Goal: Task Accomplishment & Management: Use online tool/utility

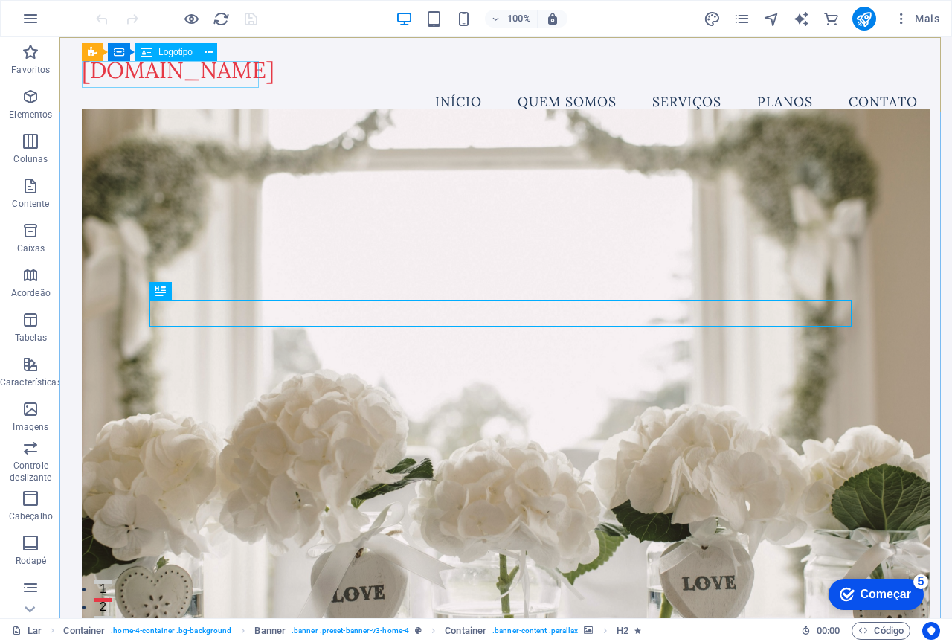
click at [170, 54] on font "Logotipo" at bounding box center [175, 52] width 34 height 10
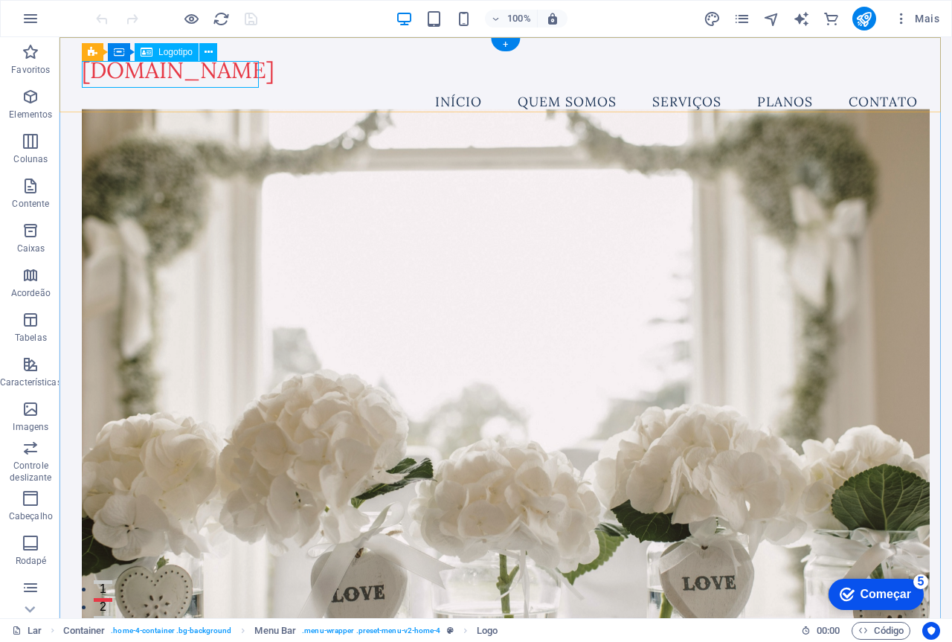
click at [141, 76] on div "[DOMAIN_NAME]" at bounding box center [506, 70] width 848 height 27
click at [213, 48] on button at bounding box center [208, 52] width 18 height 18
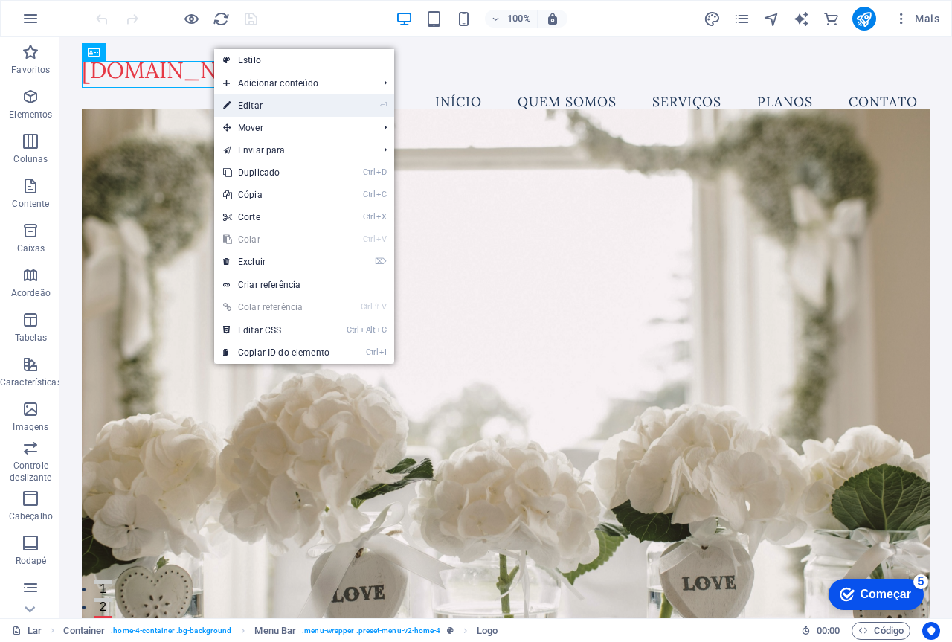
click at [259, 109] on font "Editar" at bounding box center [250, 105] width 25 height 10
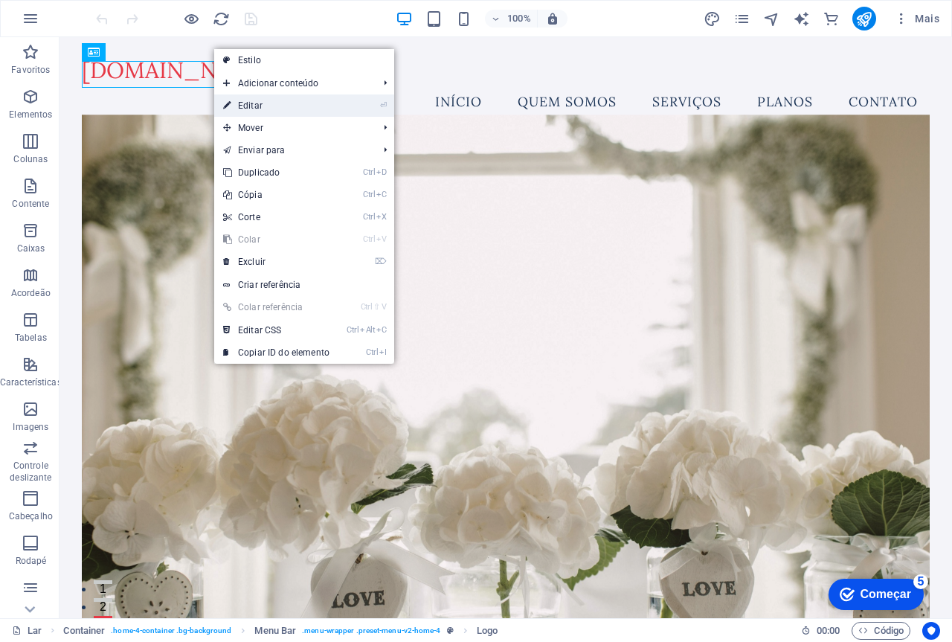
select select "px"
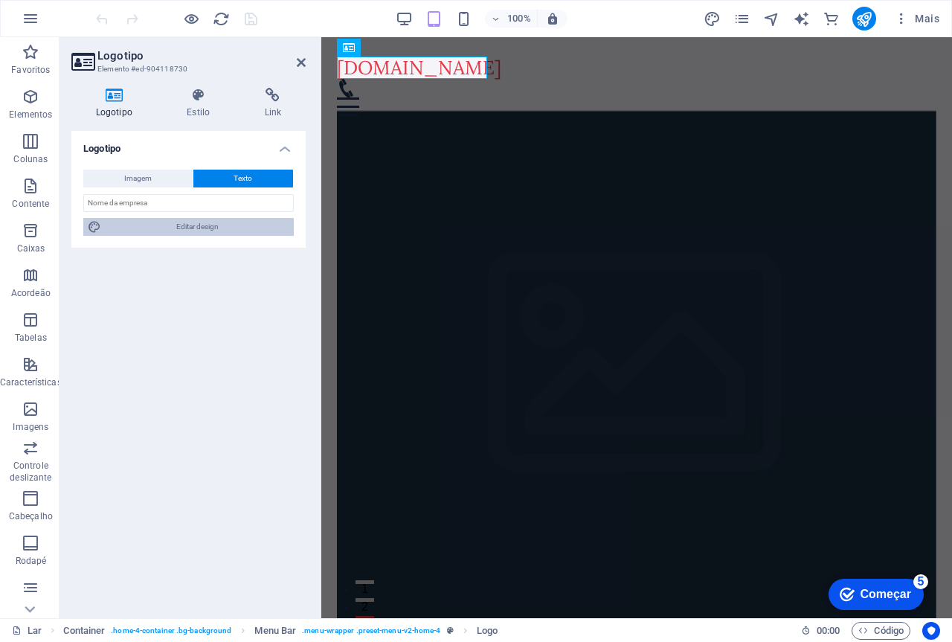
click at [193, 225] on font "Editar design" at bounding box center [197, 226] width 42 height 8
click at [151, 181] on font "Imagem" at bounding box center [138, 178] width 28 height 8
click at [144, 179] on font "Imagem" at bounding box center [138, 178] width 28 height 8
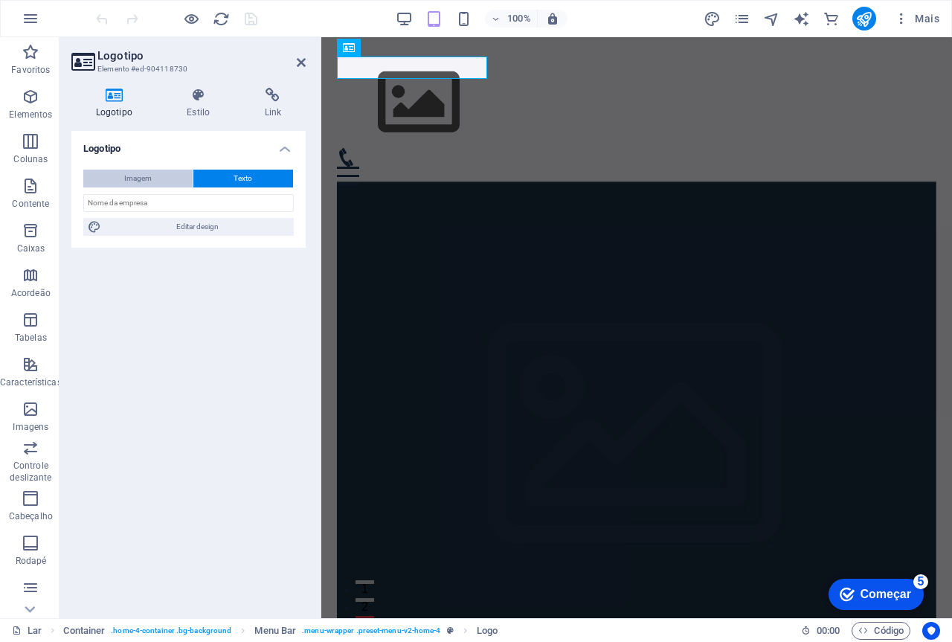
select select "rem"
select select "200"
select select "px"
select select "rem"
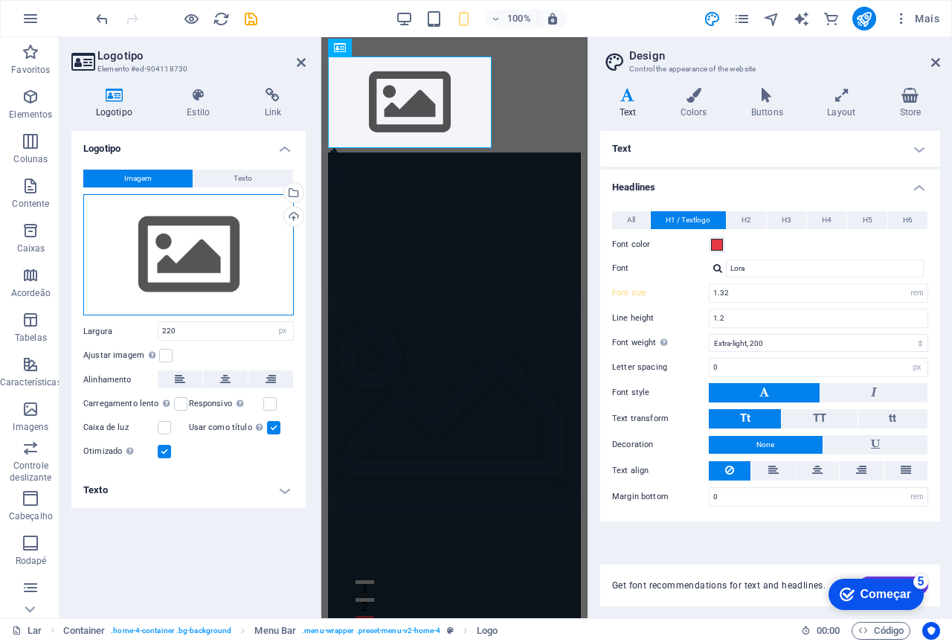
click at [184, 256] on div "Arraste os arquivos aqui, clique para escolher os arquivos ou selecione-os em […" at bounding box center [188, 255] width 210 height 122
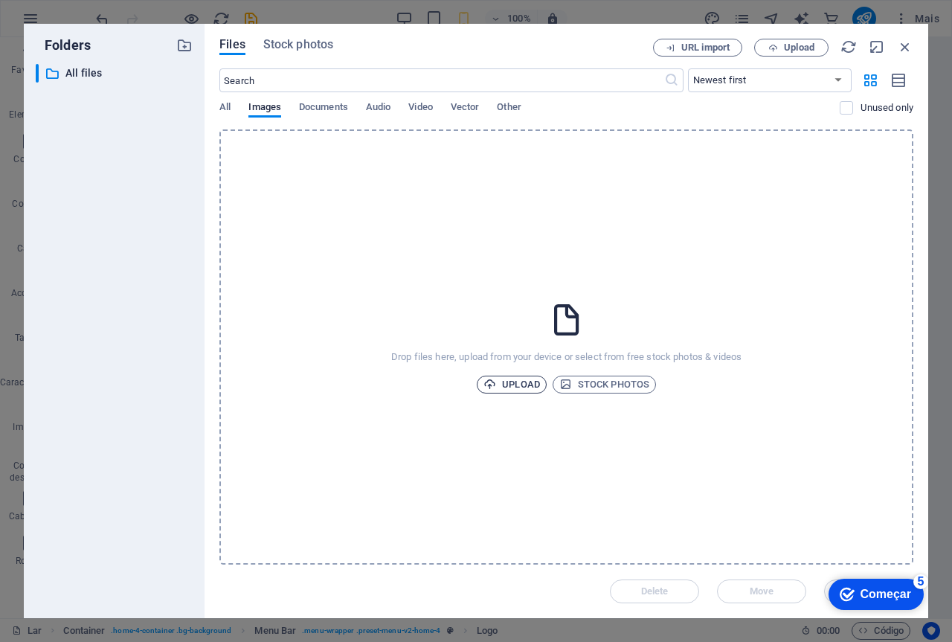
click at [517, 385] on span "Upload" at bounding box center [511, 385] width 57 height 18
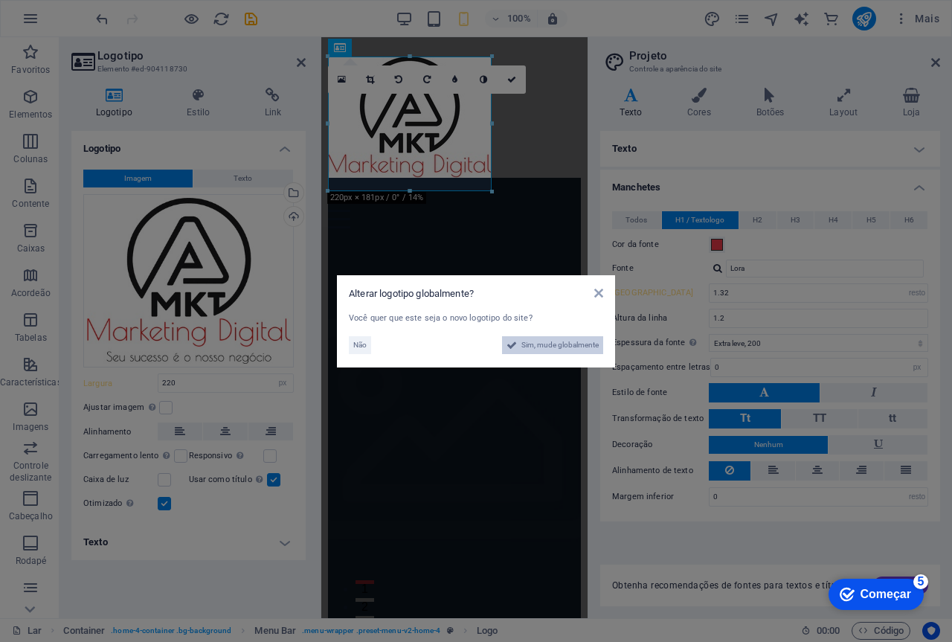
click at [558, 341] on font "Sim, mude globalmente" at bounding box center [559, 345] width 77 height 8
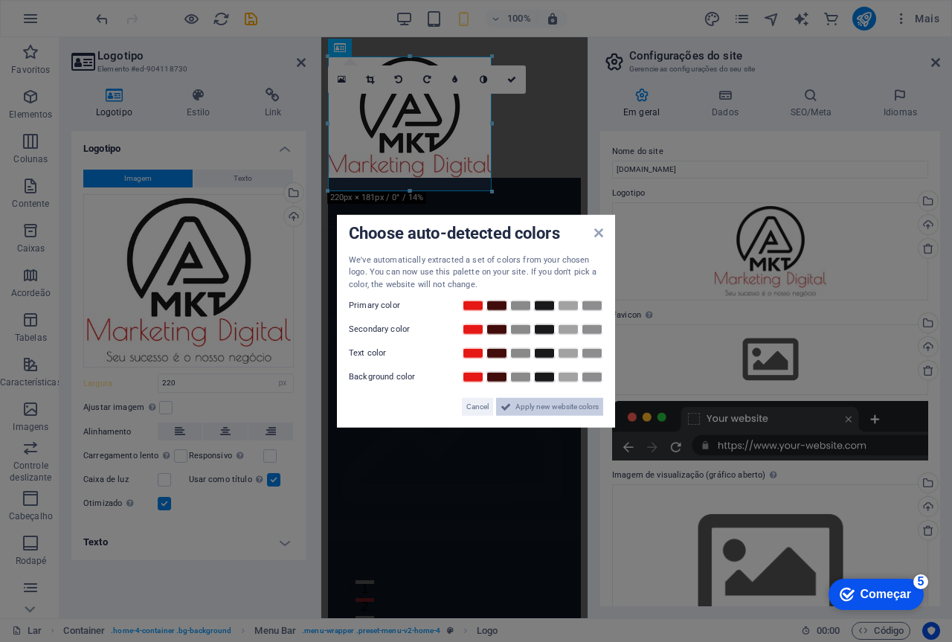
click at [530, 412] on span "Apply new website colors" at bounding box center [556, 407] width 83 height 18
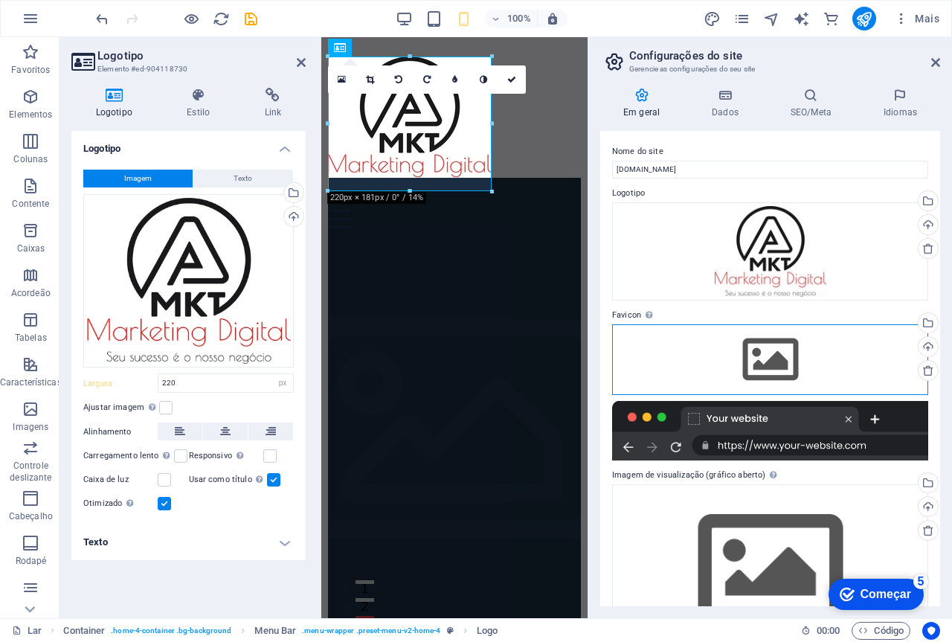
click at [773, 358] on div "Arraste os arquivos aqui, clique para escolher os arquivos ou selecione-os em […" at bounding box center [770, 359] width 316 height 70
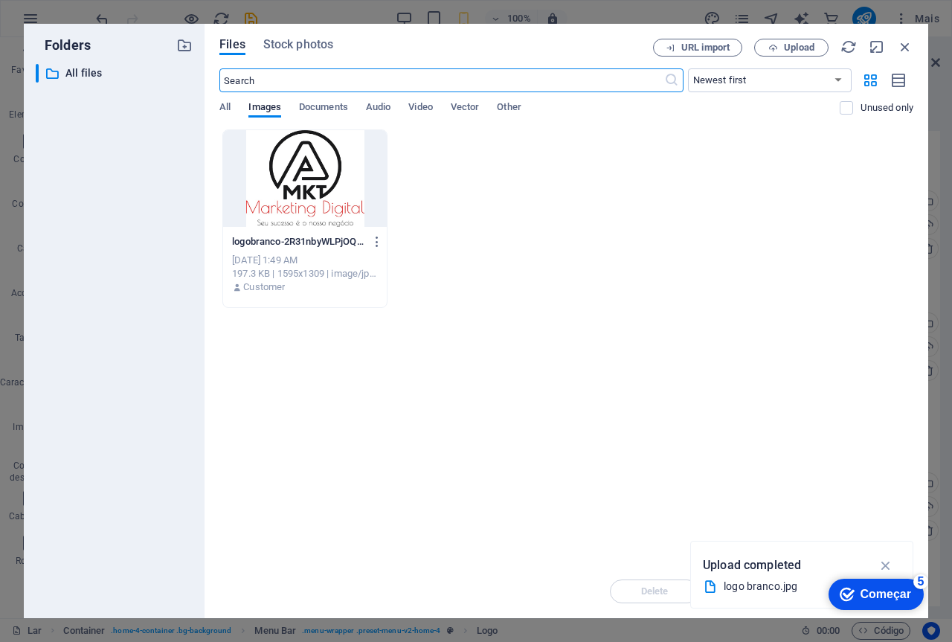
click at [306, 167] on div at bounding box center [305, 178] width 164 height 97
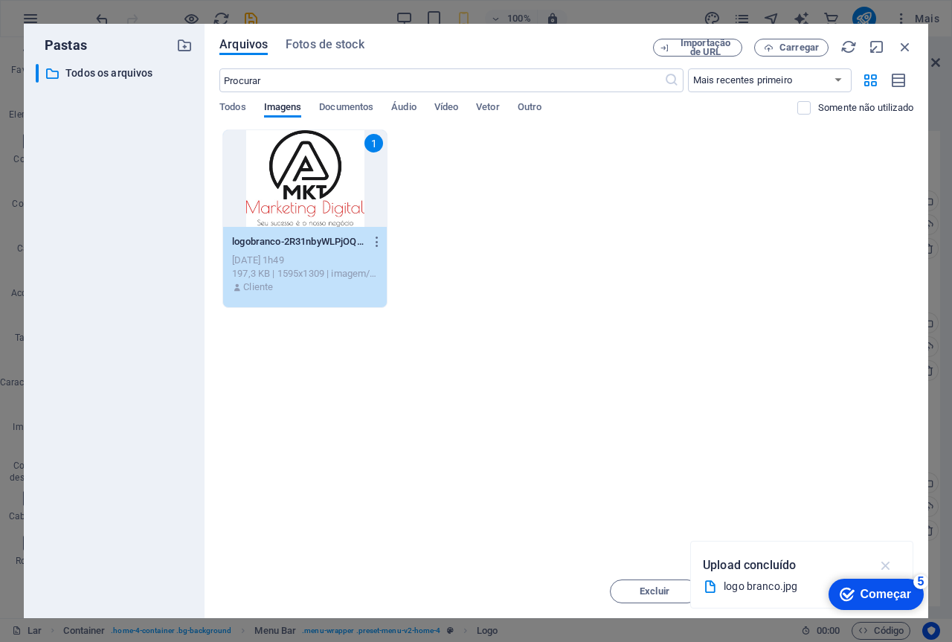
click at [884, 567] on icon "button" at bounding box center [886, 565] width 17 height 16
click at [888, 596] on font "Começar" at bounding box center [886, 594] width 51 height 13
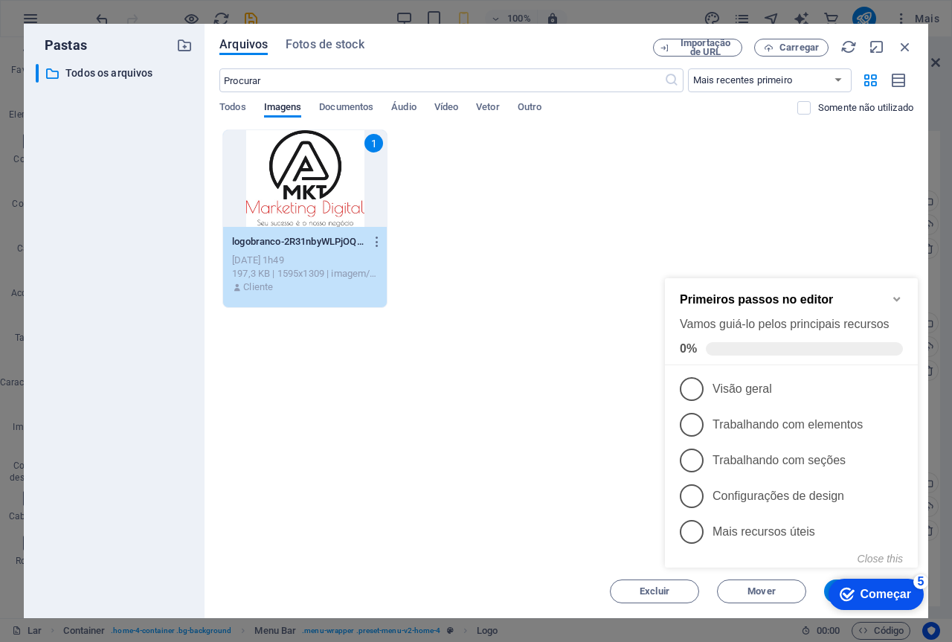
click at [896, 295] on icon "Minimize checklist" at bounding box center [897, 299] width 12 height 12
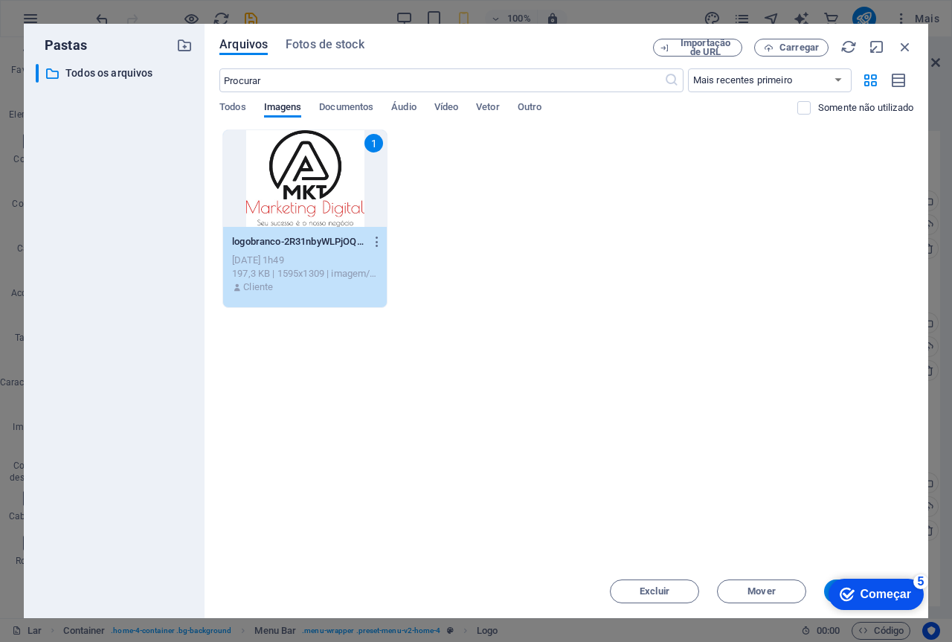
click div "checkmark Começar 5 Primeiros passos no editor Vamos guiá-lo pelos principais r…"
click at [829, 594] on div "checkmark Começar 5" at bounding box center [876, 594] width 95 height 31
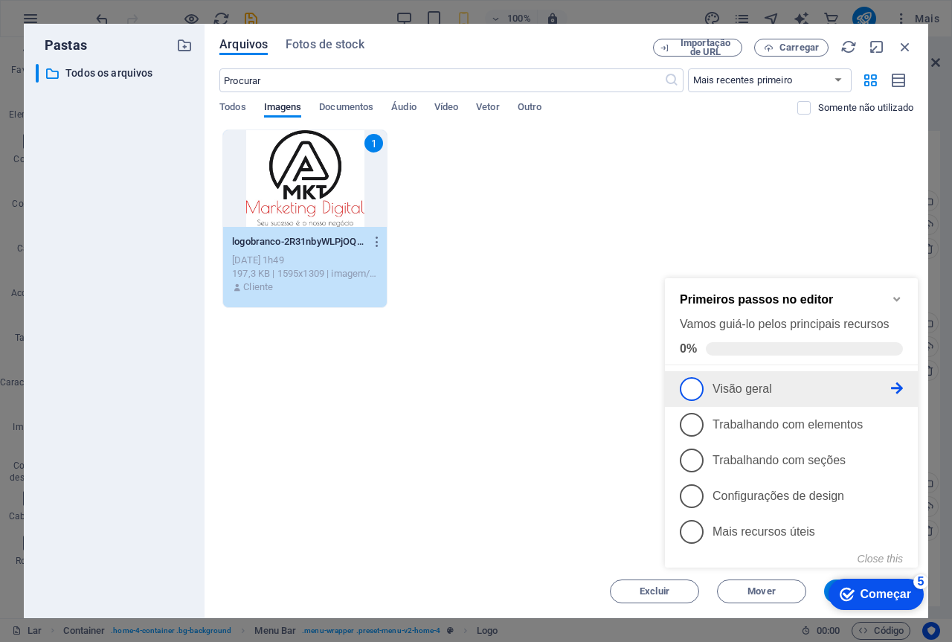
click at [697, 390] on span "1" at bounding box center [692, 389] width 24 height 24
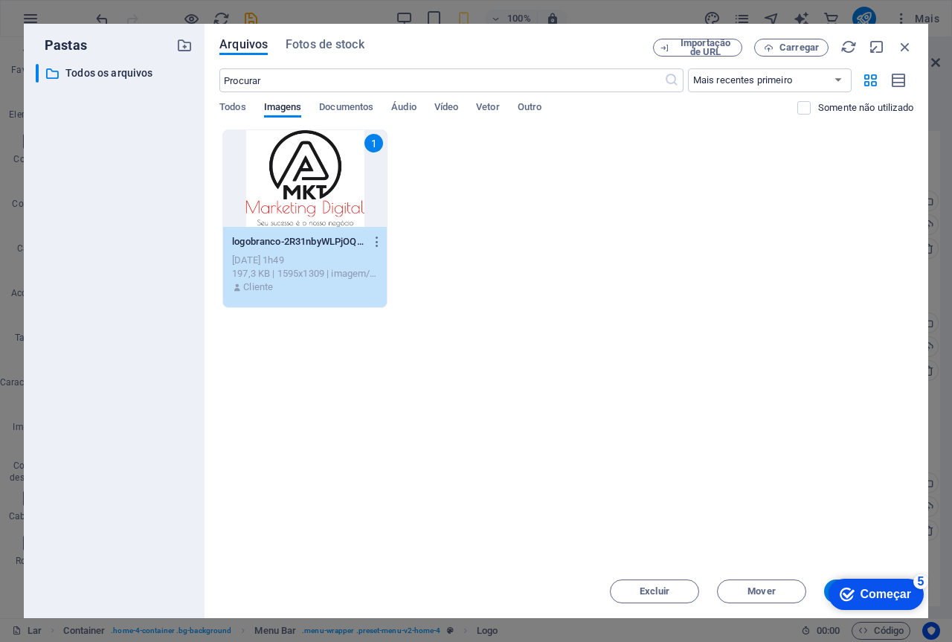
click at [869, 596] on font "Começar" at bounding box center [886, 594] width 51 height 13
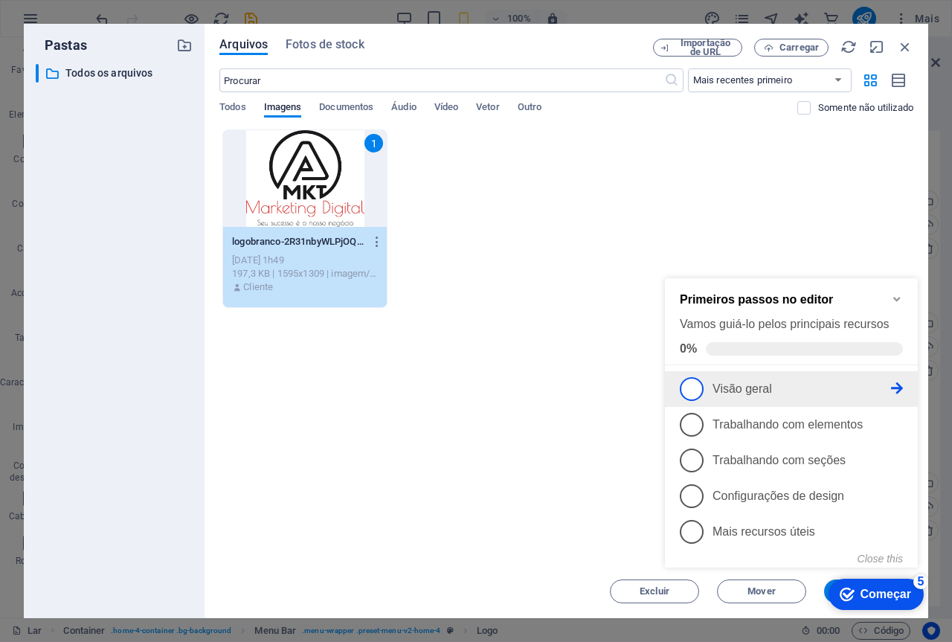
click at [884, 382] on p "Visão geral - incompleto" at bounding box center [802, 388] width 178 height 13
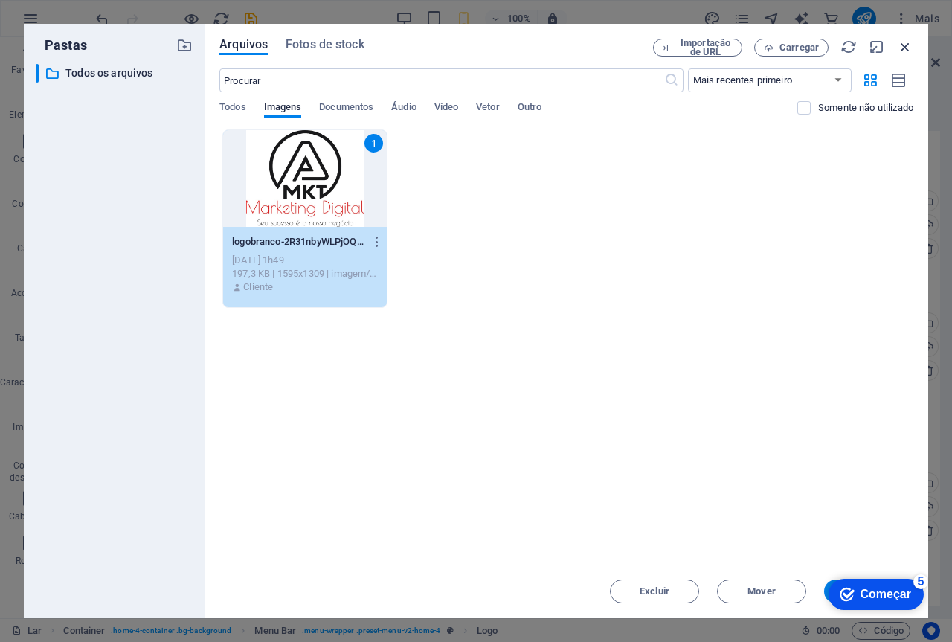
click at [904, 41] on icon "button" at bounding box center [905, 47] width 16 height 16
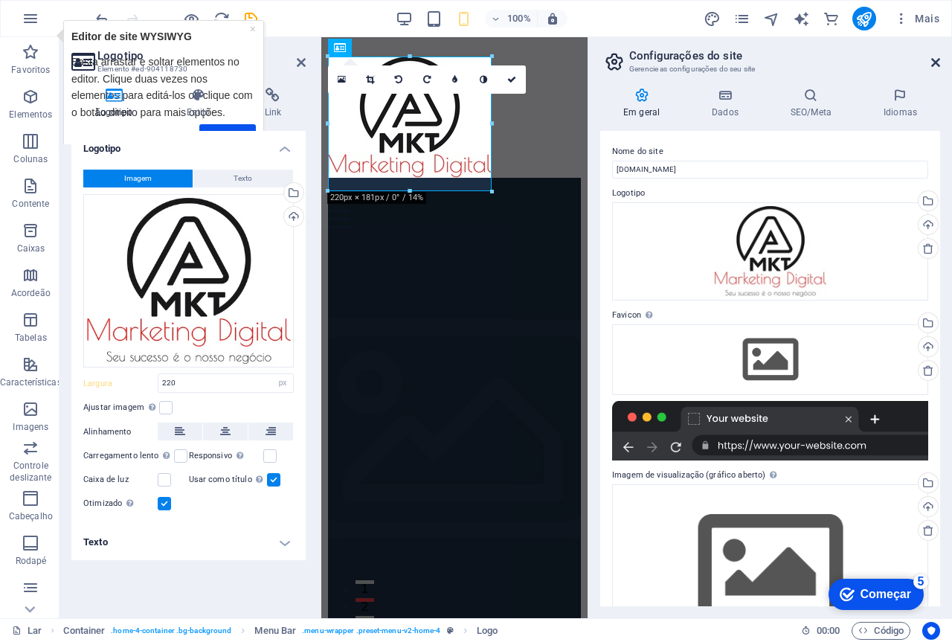
click at [935, 60] on icon at bounding box center [935, 63] width 9 height 12
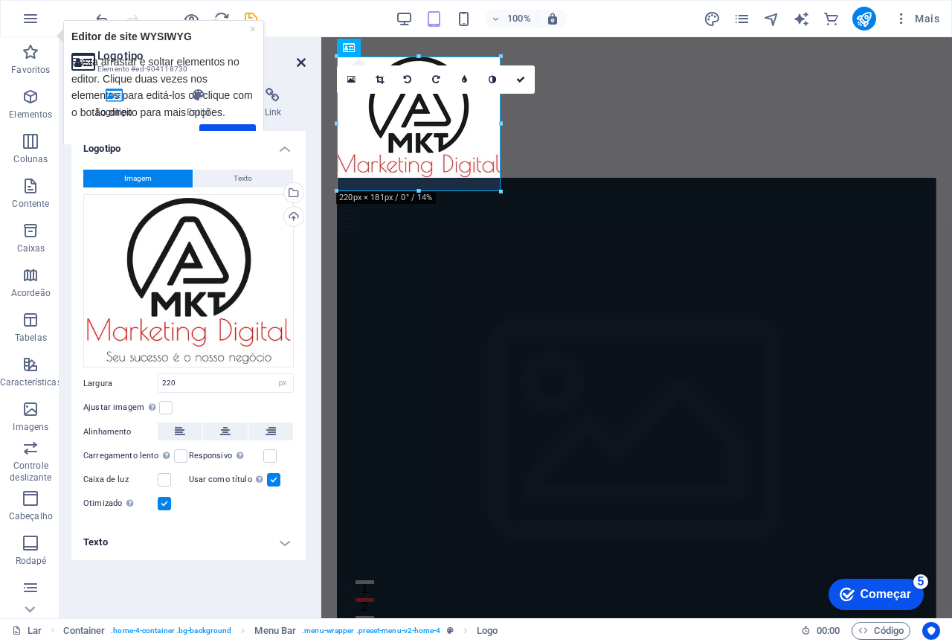
click at [297, 62] on icon at bounding box center [301, 63] width 9 height 12
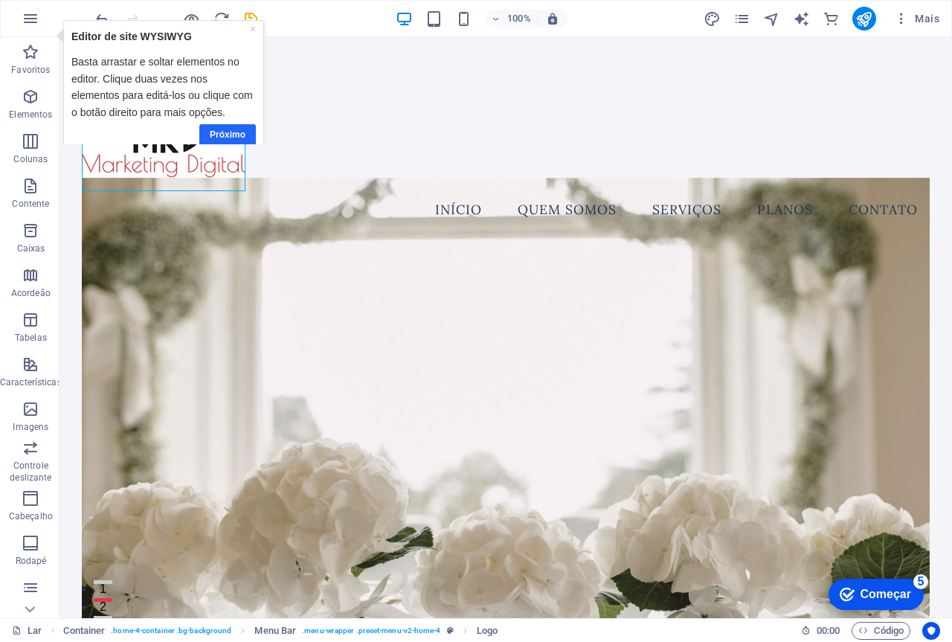
click at [235, 132] on font "Próximo" at bounding box center [227, 134] width 36 height 10
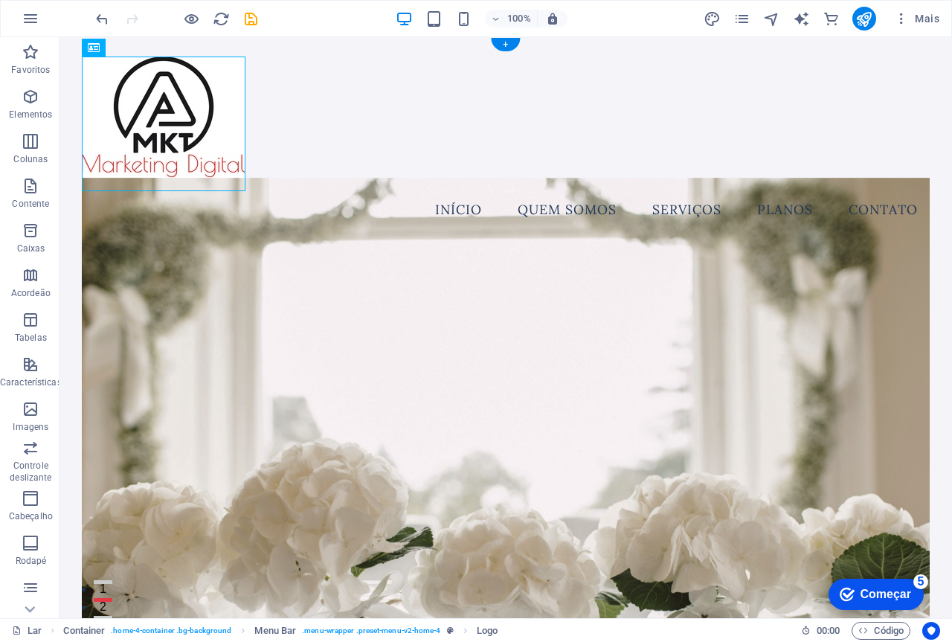
click at [337, 225] on figure at bounding box center [506, 442] width 848 height 529
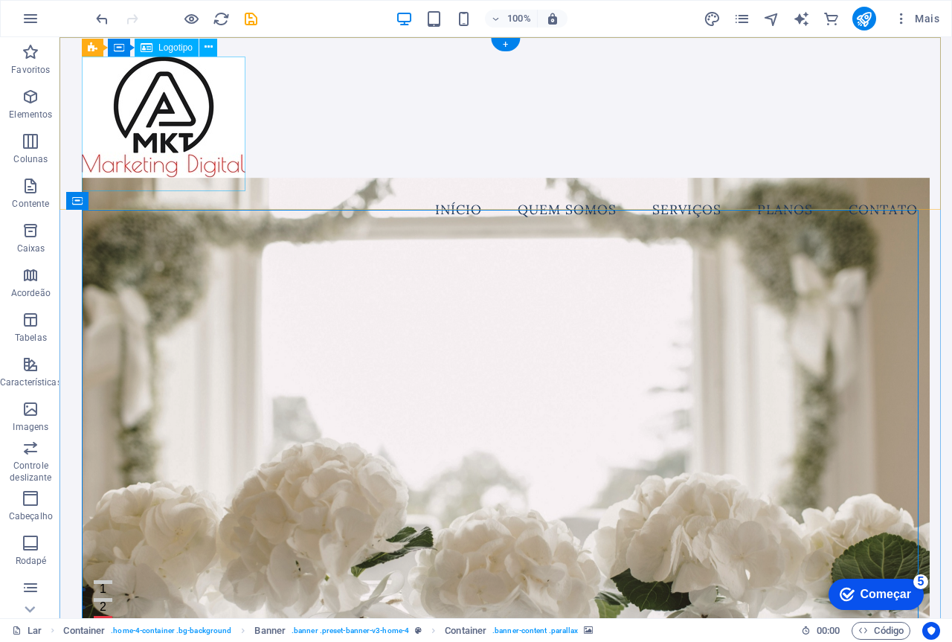
click at [227, 99] on div at bounding box center [506, 124] width 848 height 135
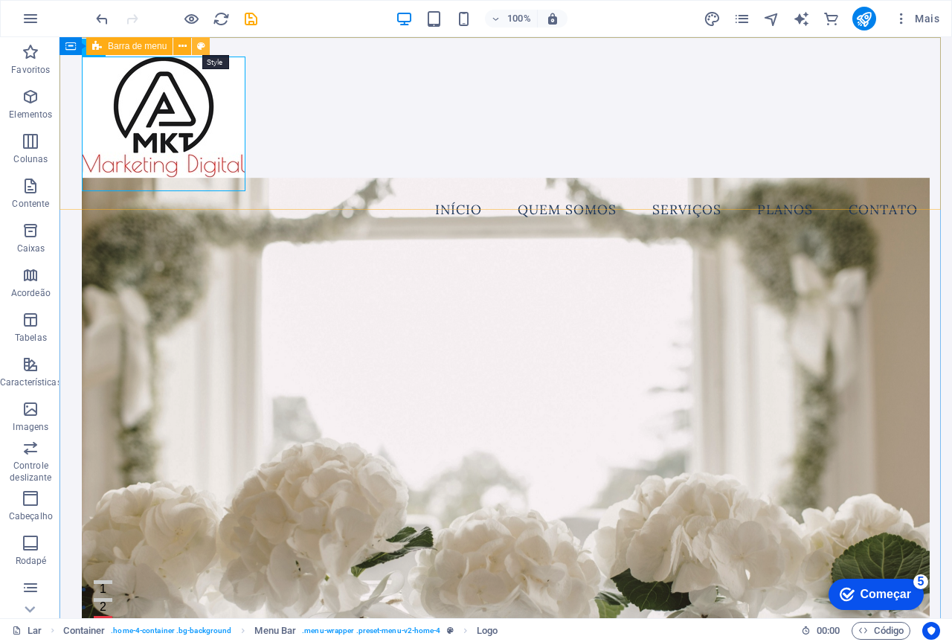
click at [200, 48] on icon at bounding box center [201, 47] width 8 height 16
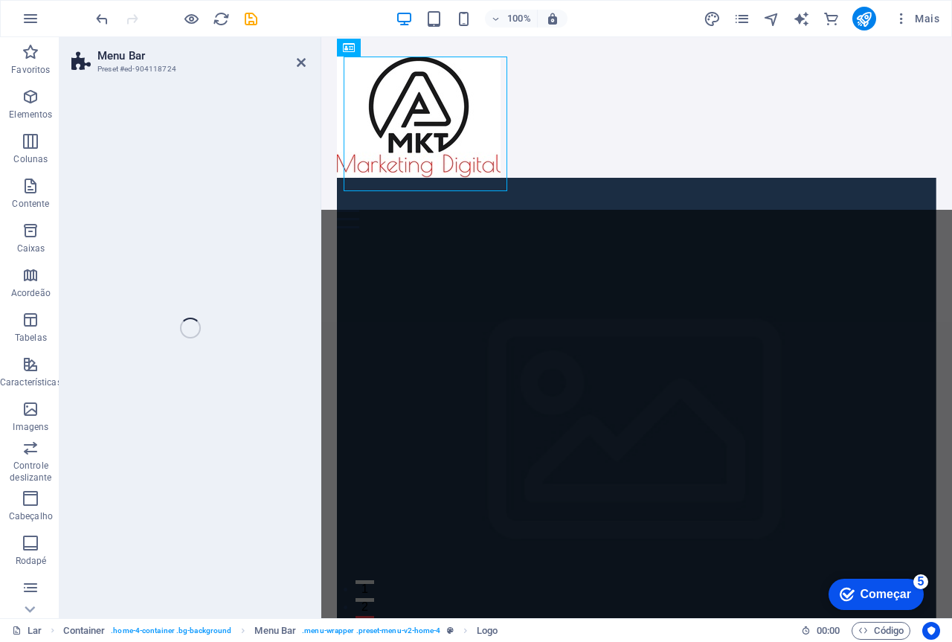
click at [623, 191] on div "Menu" at bounding box center [636, 209] width 599 height 37
select select "vw"
select select "rem"
select select "vw"
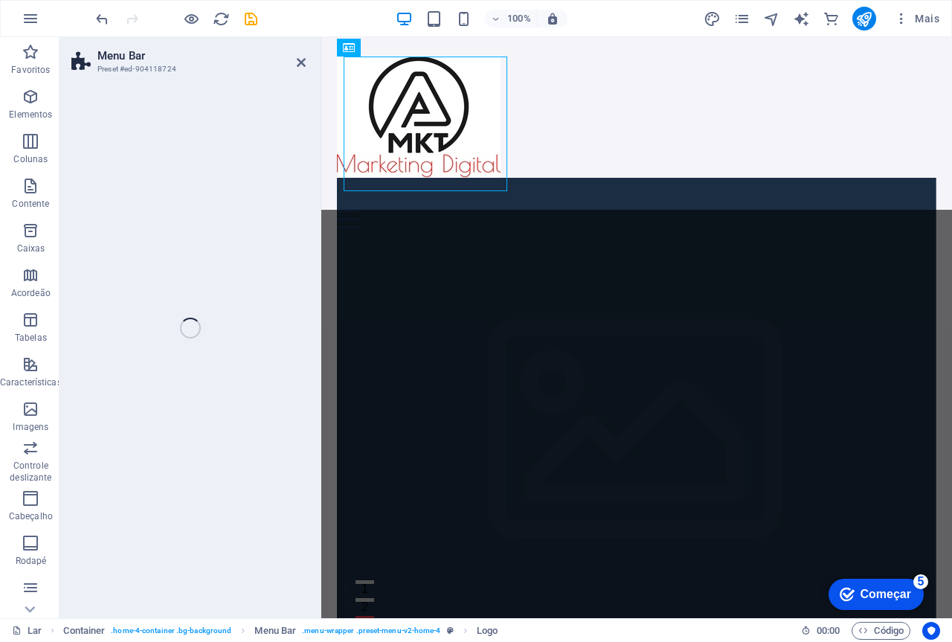
select select "preset-menu-v2-home-4"
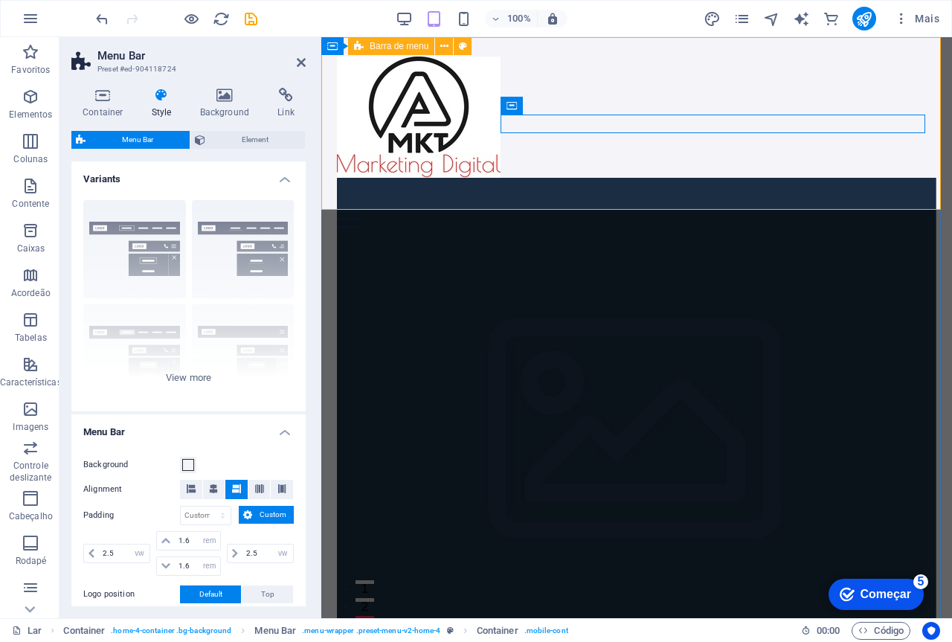
click at [618, 163] on div "Menu Início Quem Somos Serviços Planos Contato" at bounding box center [636, 142] width 631 height 210
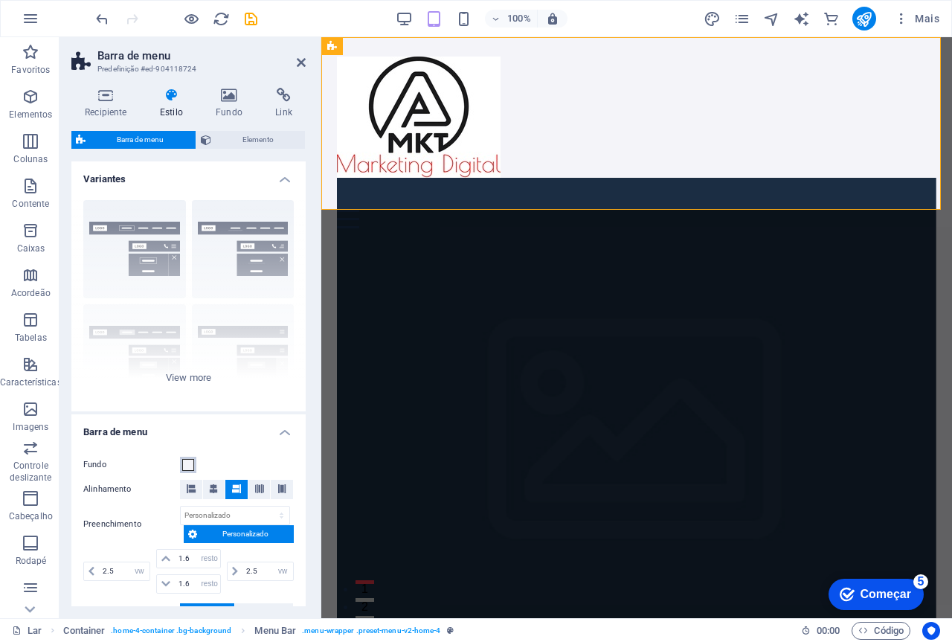
click at [189, 466] on span at bounding box center [188, 465] width 12 height 12
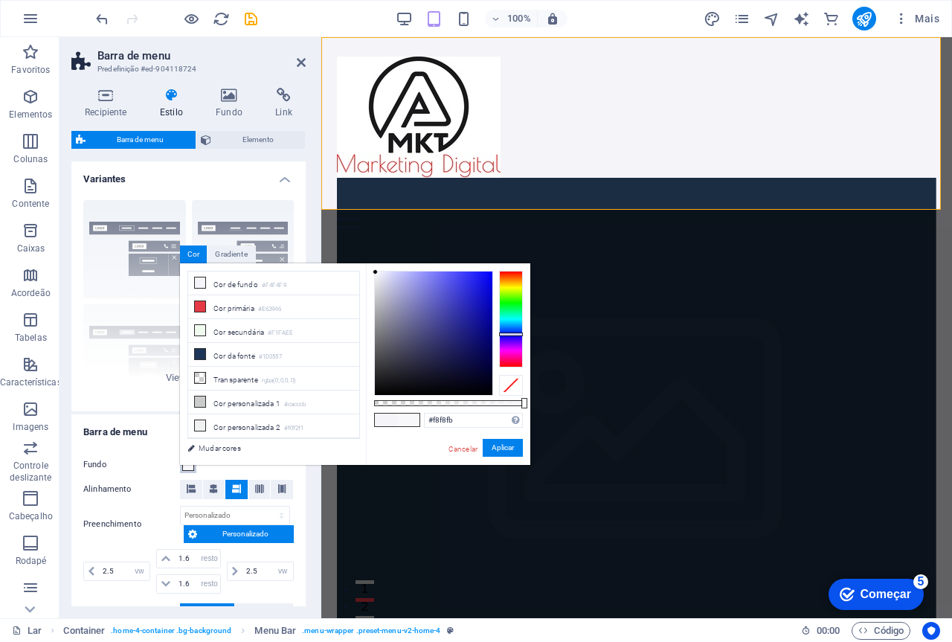
click at [376, 272] on div at bounding box center [375, 271] width 5 height 5
click at [382, 283] on div at bounding box center [381, 282] width 5 height 5
drag, startPoint x: 386, startPoint y: 294, endPoint x: 395, endPoint y: 312, distance: 20.0
click at [395, 312] on div at bounding box center [434, 332] width 118 height 123
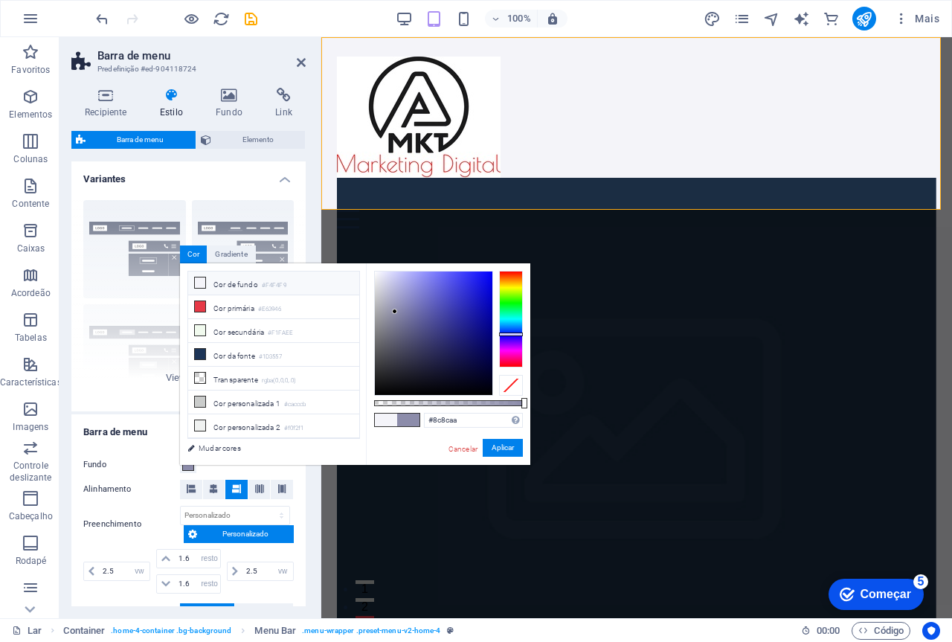
click at [238, 277] on li "Cor de fundo #F4F4F9" at bounding box center [273, 283] width 171 height 24
type input "#f4f4f9"
click at [403, 422] on span at bounding box center [408, 420] width 22 height 13
click at [517, 390] on div at bounding box center [511, 385] width 24 height 21
type input "rgba(244, 244, 249, 0.935)"
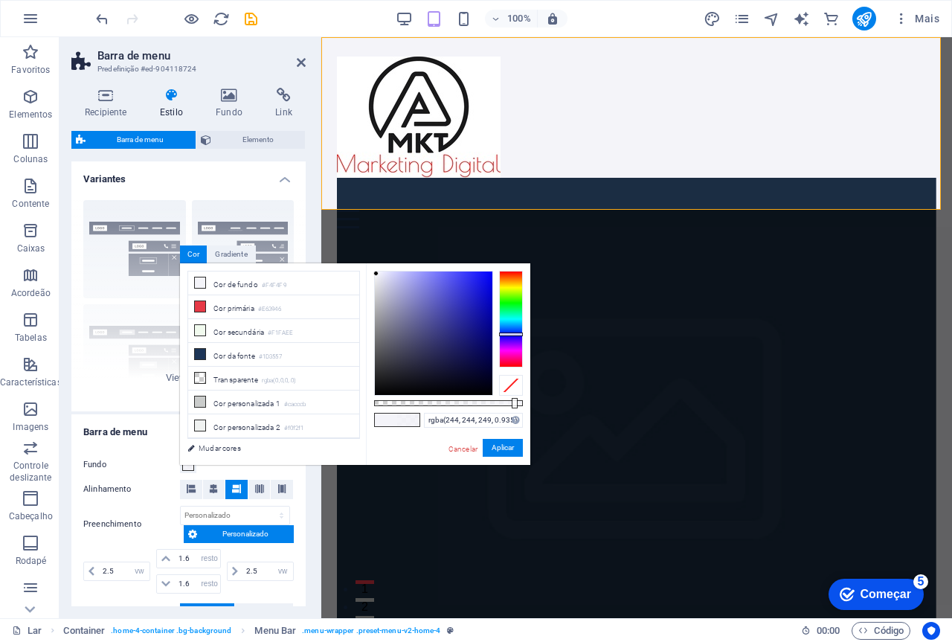
drag, startPoint x: 475, startPoint y: 410, endPoint x: 513, endPoint y: 406, distance: 38.1
click at [513, 406] on div at bounding box center [448, 403] width 149 height 6
click at [506, 445] on font "Aplicar" at bounding box center [503, 447] width 22 height 8
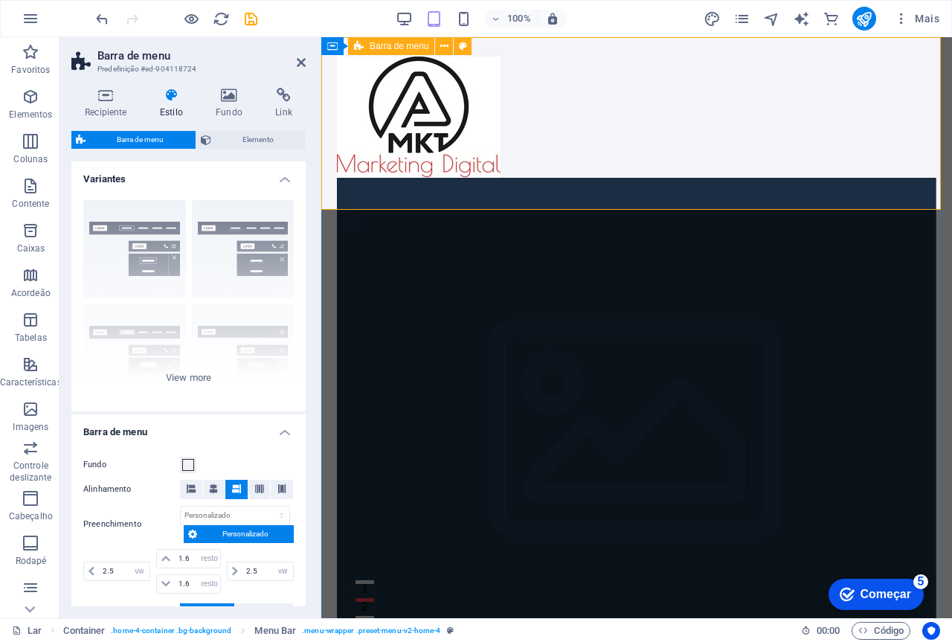
click at [586, 148] on div "Menu Início Quem Somos Serviços Planos Contato" at bounding box center [636, 142] width 631 height 210
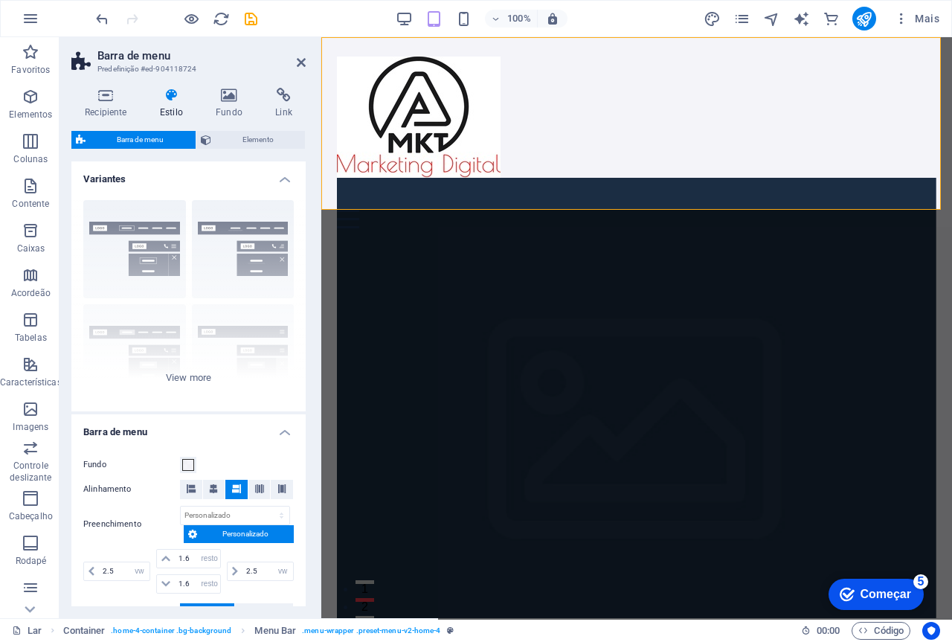
click at [306, 60] on aside "Barra de menu Predefinição #ed-904118724 Recipiente Estilo Fundo Link Tamanho A…" at bounding box center [190, 327] width 262 height 581
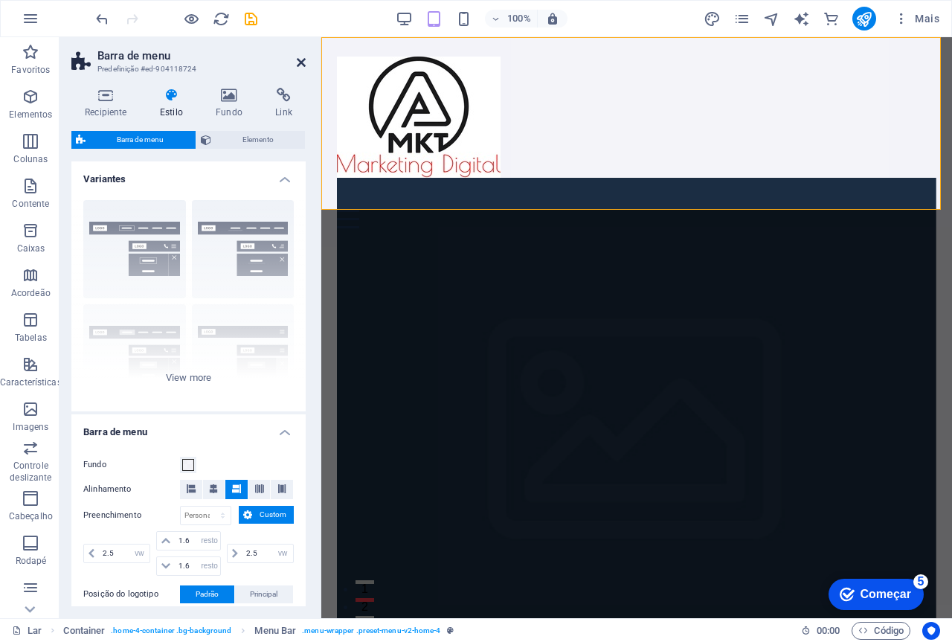
click at [297, 62] on icon at bounding box center [301, 63] width 9 height 12
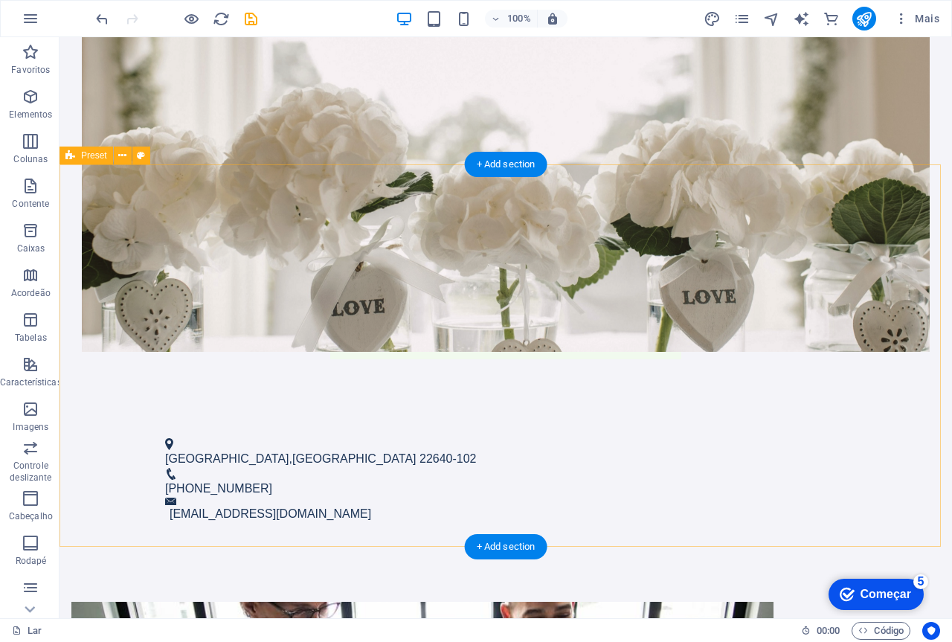
scroll to position [744, 0]
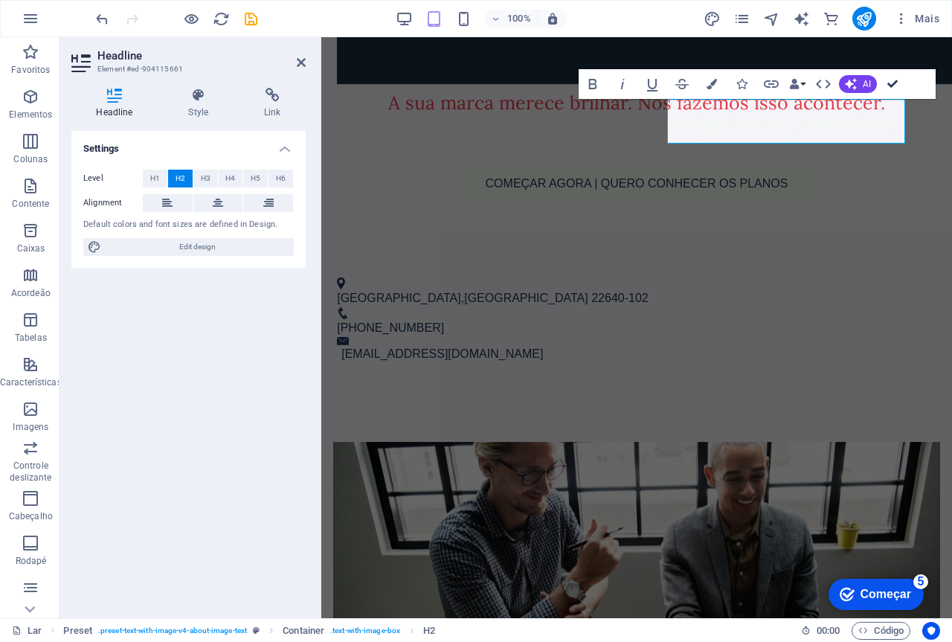
drag, startPoint x: 893, startPoint y: 82, endPoint x: 831, endPoint y: 46, distance: 72.0
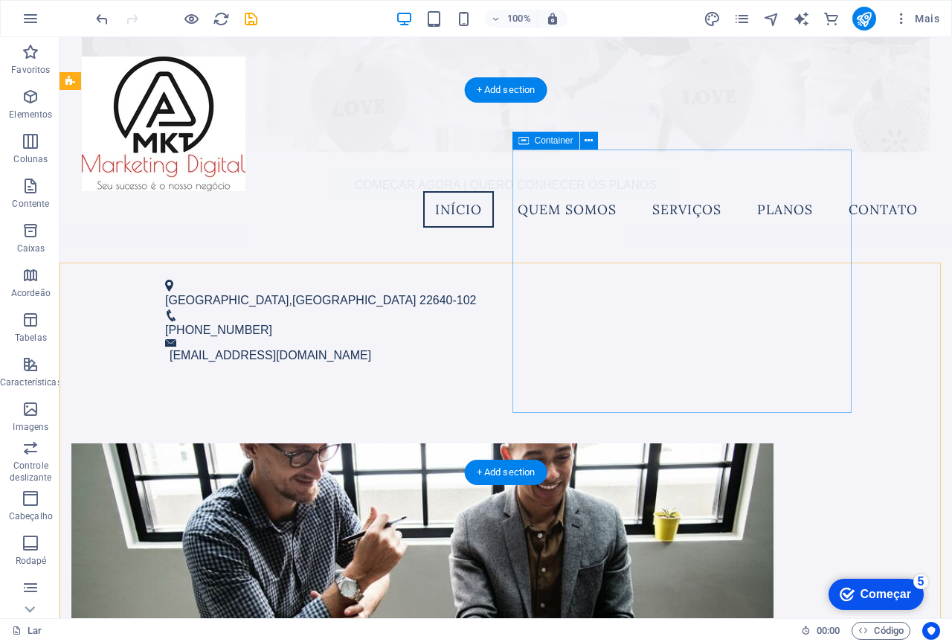
scroll to position [497, 0]
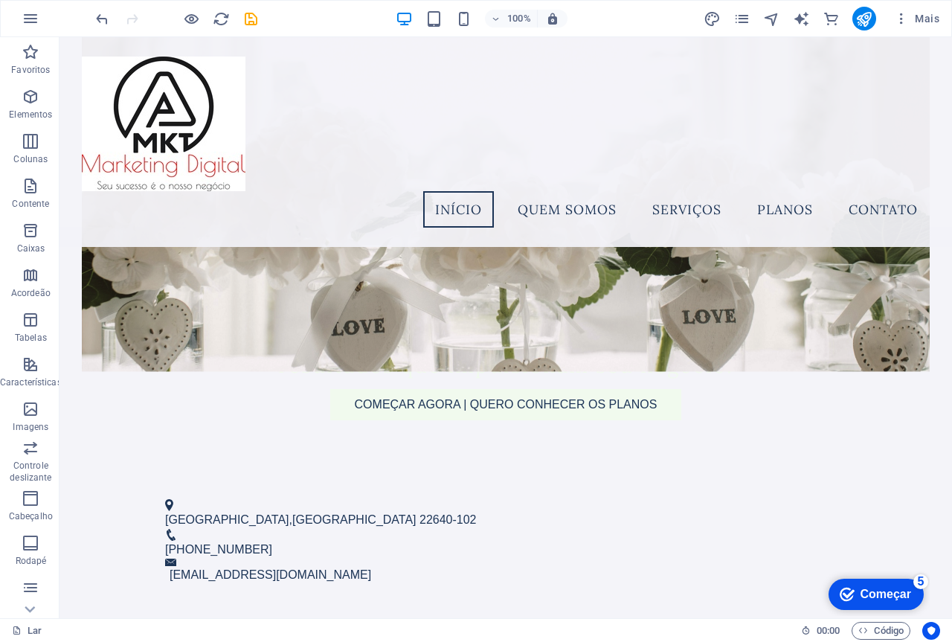
click at [881, 588] on font "Começar" at bounding box center [886, 594] width 51 height 13
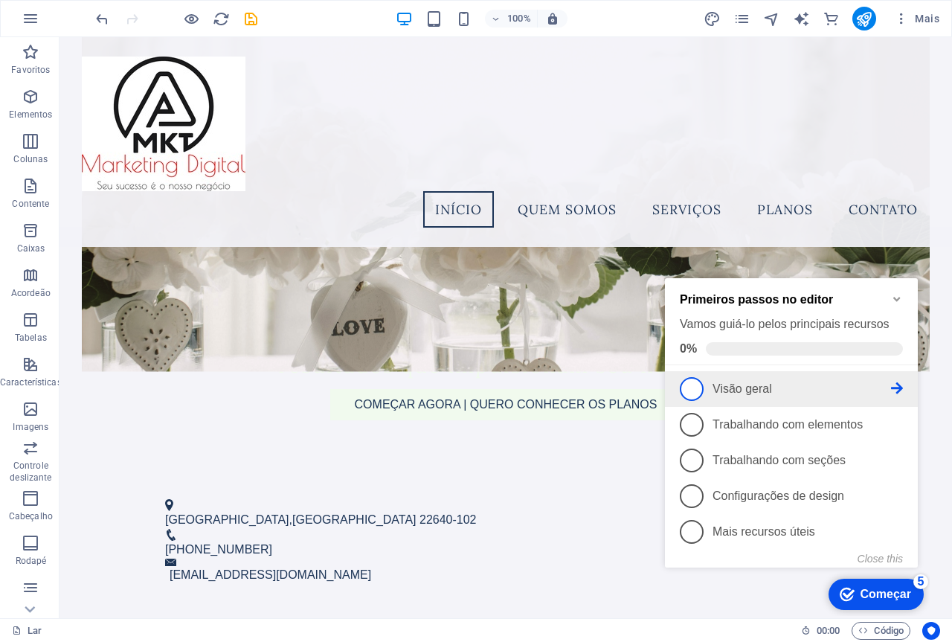
click at [899, 385] on icon at bounding box center [897, 388] width 12 height 12
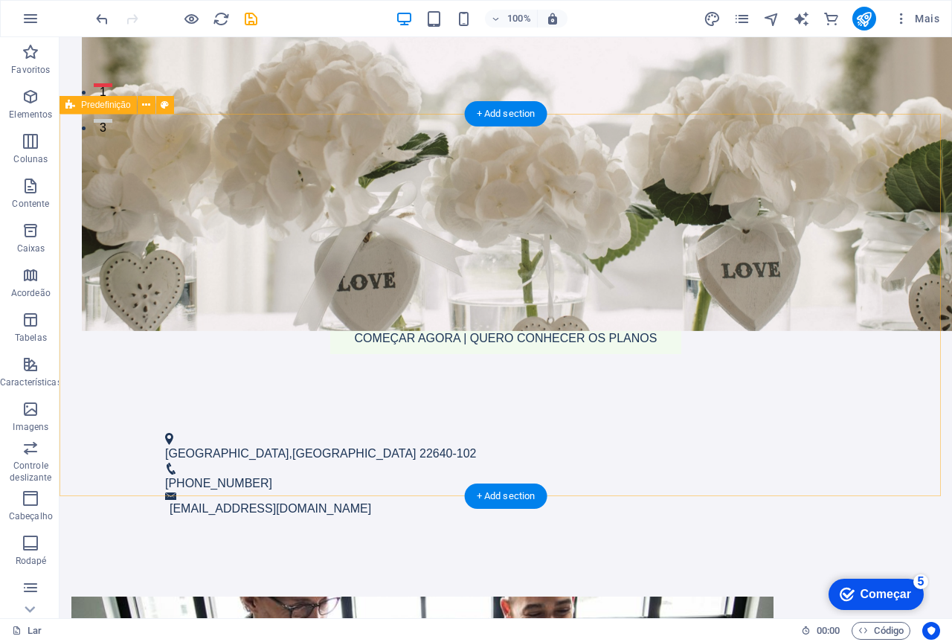
scroll to position [646, 0]
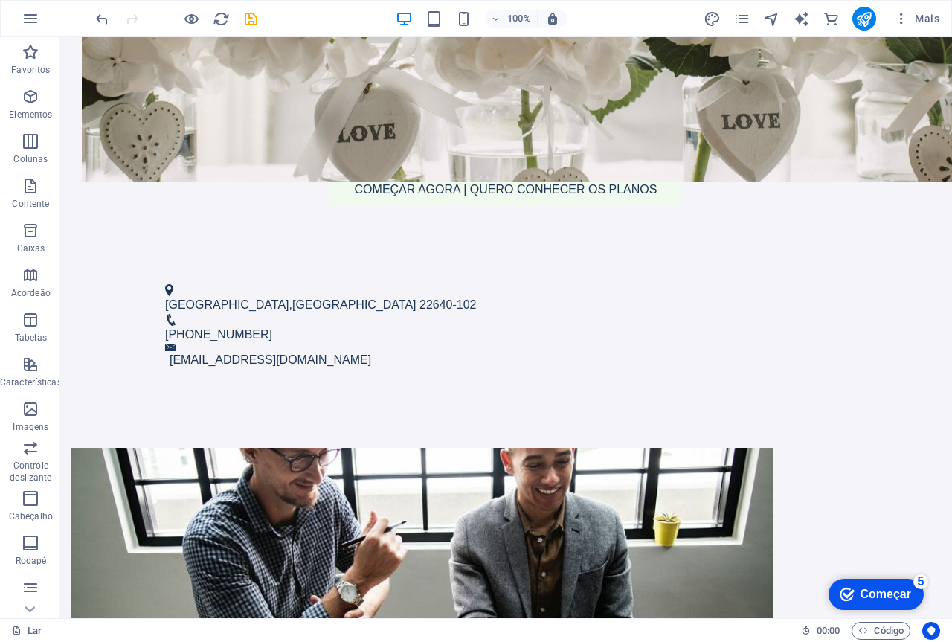
click at [848, 589] on icon "Começar 5 itens restantes, 0% concluído" at bounding box center [847, 594] width 15 height 13
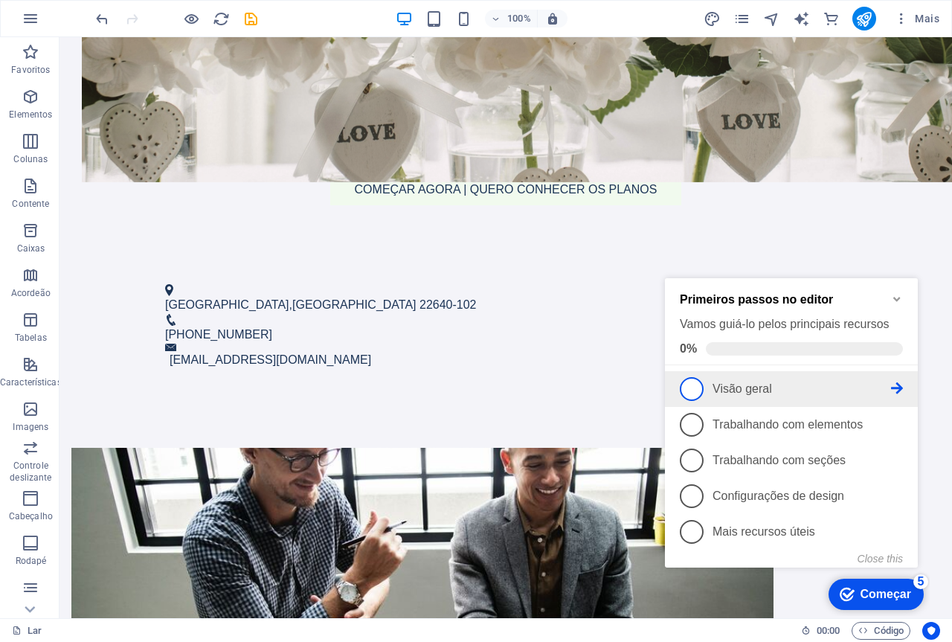
click at [688, 387] on span "1" at bounding box center [692, 389] width 24 height 24
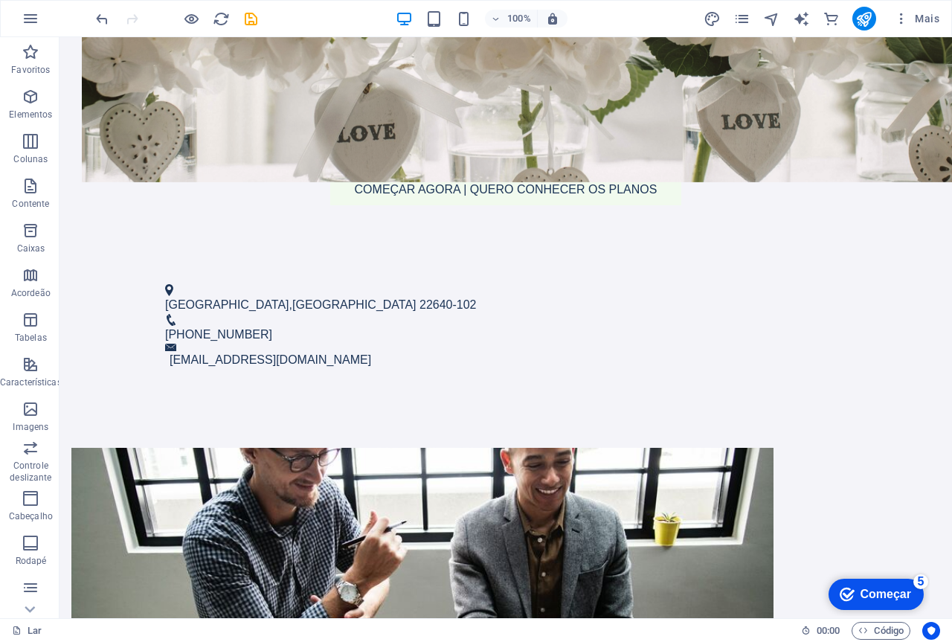
click at [862, 592] on font "Começar" at bounding box center [886, 594] width 51 height 13
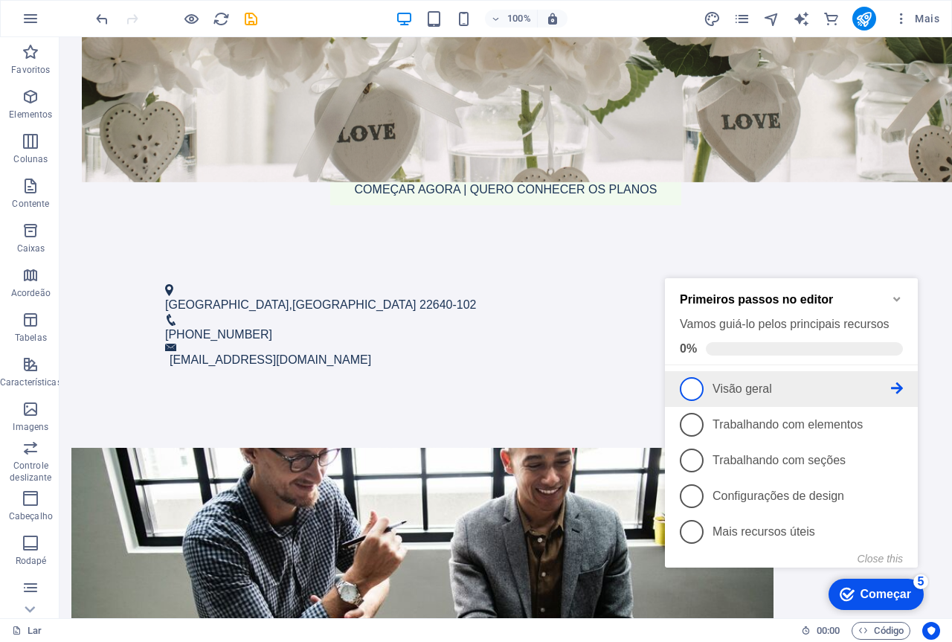
click at [893, 388] on icon at bounding box center [897, 388] width 12 height 12
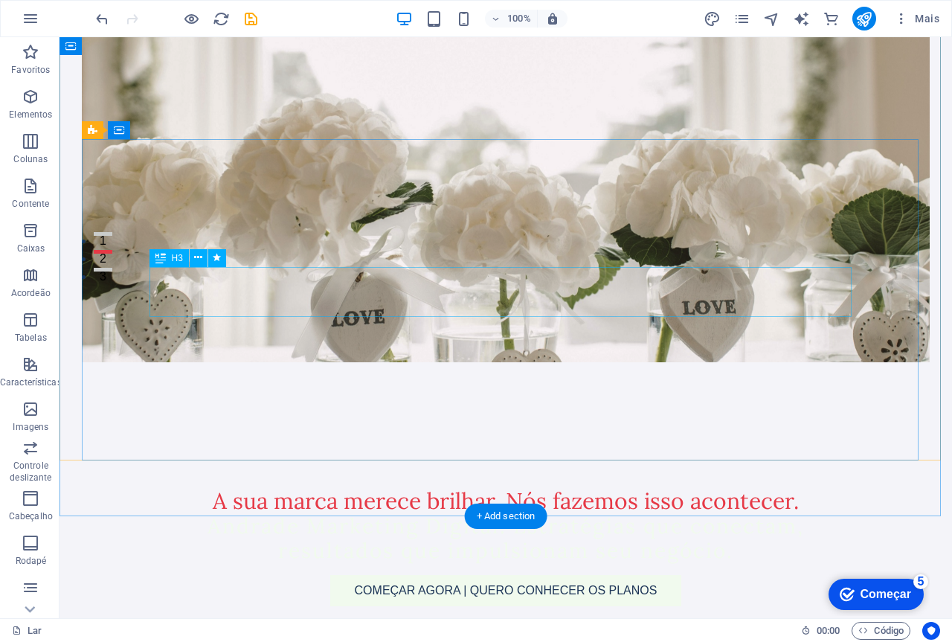
scroll to position [0, 0]
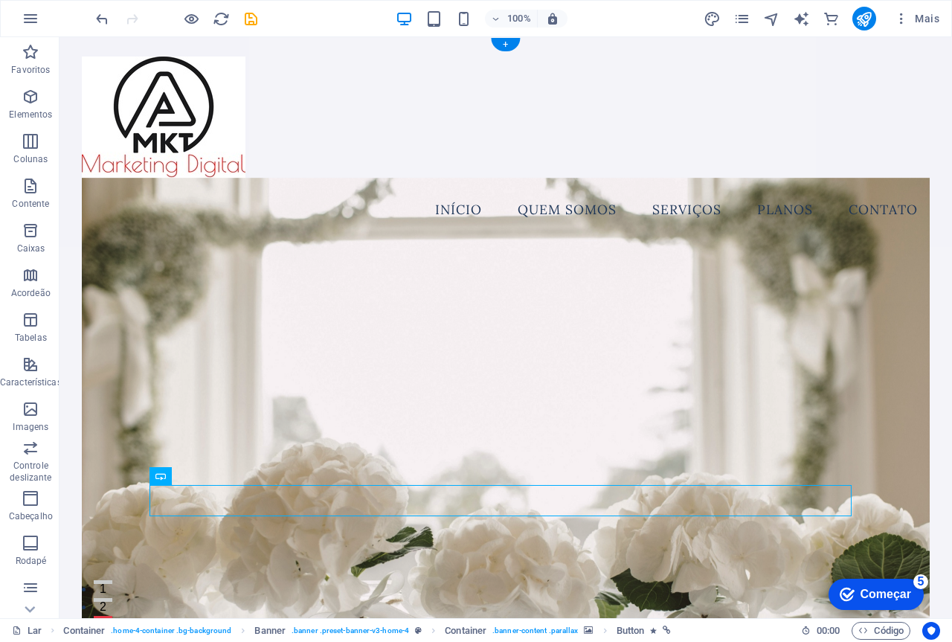
click at [446, 285] on figure at bounding box center [506, 442] width 848 height 529
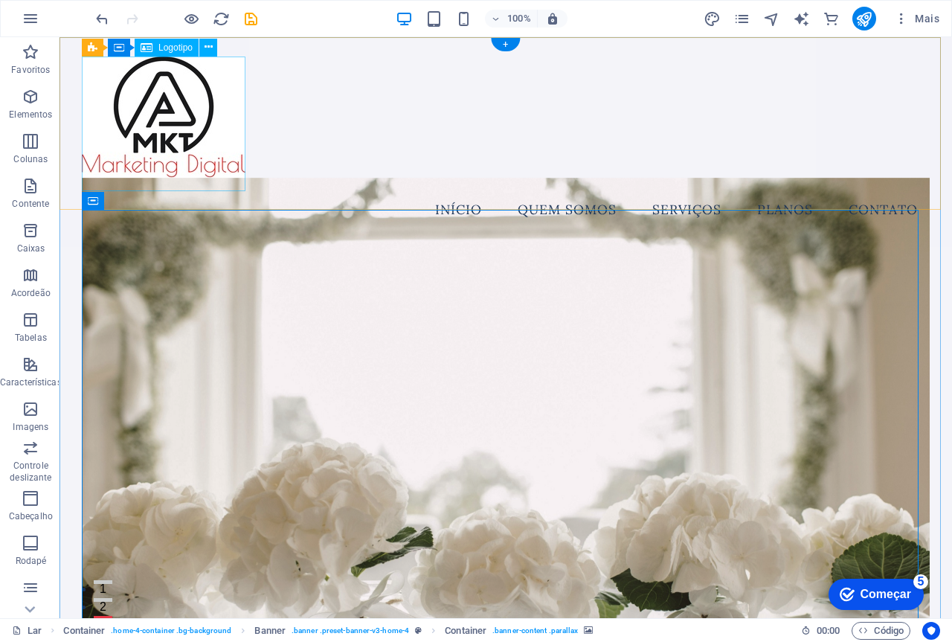
click at [234, 118] on div at bounding box center [506, 124] width 848 height 135
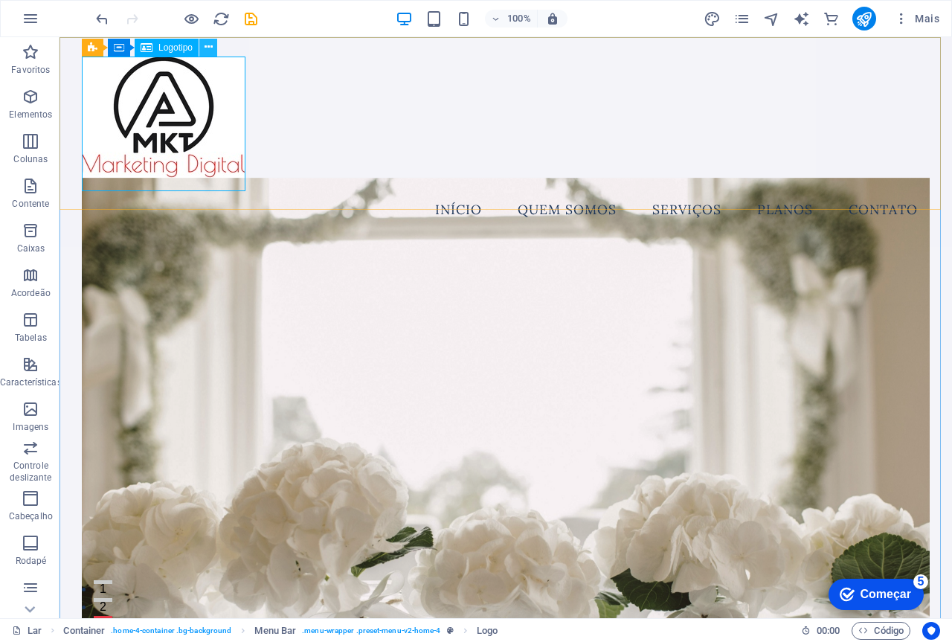
click at [207, 48] on icon at bounding box center [209, 47] width 8 height 16
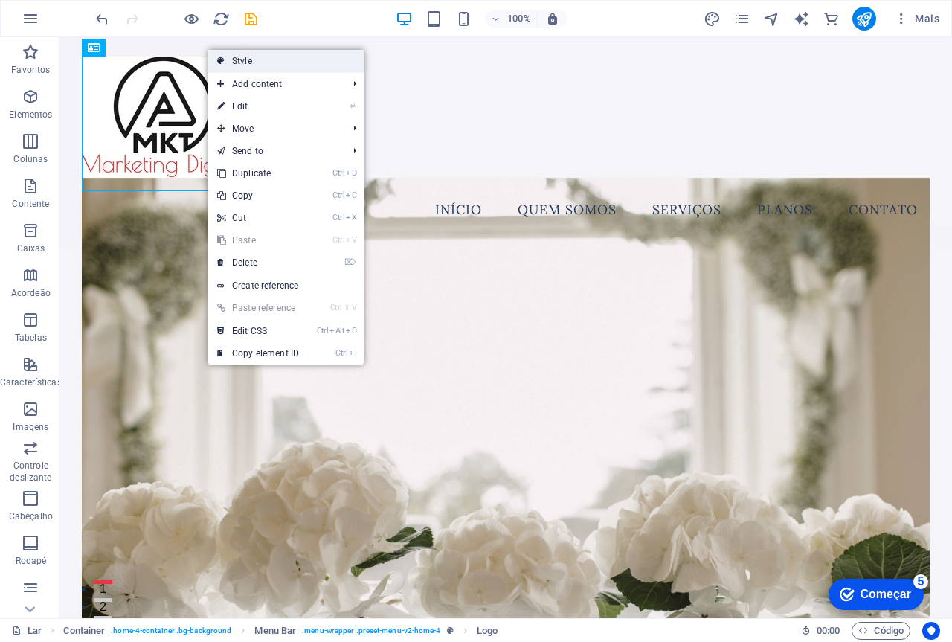
click at [254, 59] on link "Style" at bounding box center [285, 61] width 155 height 22
select select "vw"
select select "rem"
select select "vw"
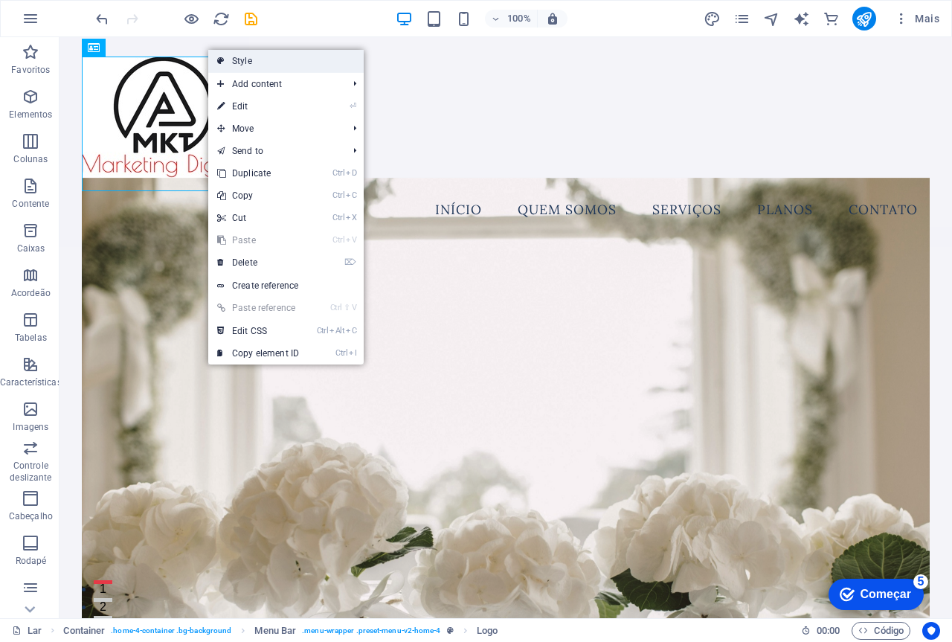
select select "preset-menu-v2-home-4"
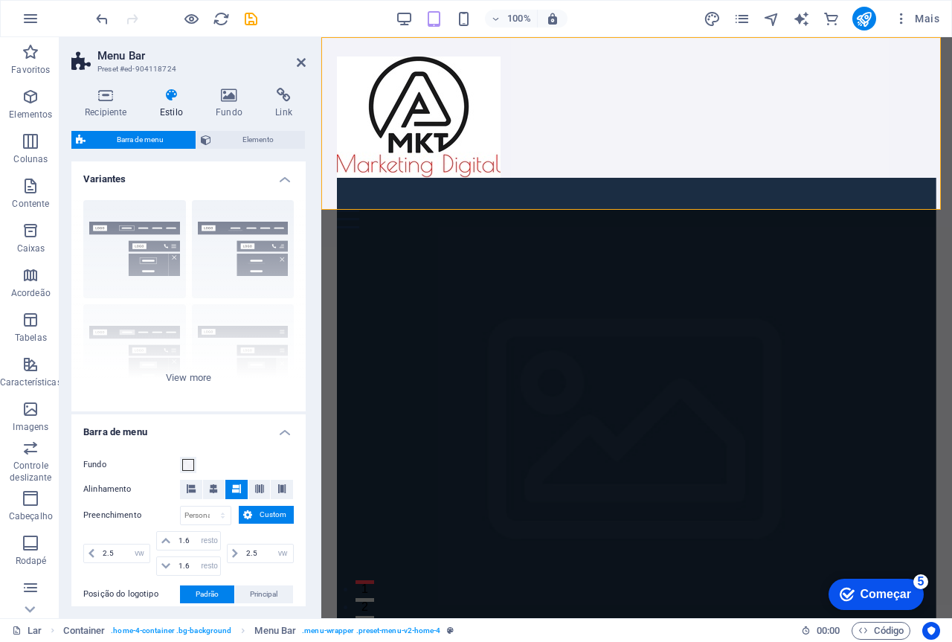
click at [638, 139] on div "Menu Início Quem Somos Serviços Planos Contato" at bounding box center [636, 142] width 631 height 210
click at [463, 45] on icon at bounding box center [463, 47] width 8 height 16
click at [234, 100] on icon at bounding box center [229, 95] width 54 height 15
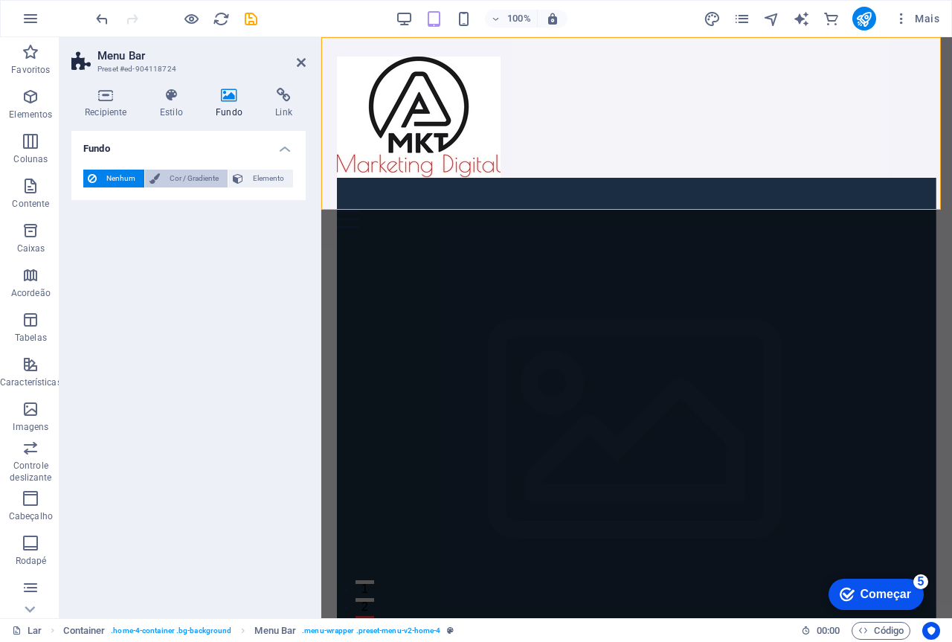
click at [184, 179] on font "Cor / Gradiente" at bounding box center [194, 178] width 49 height 8
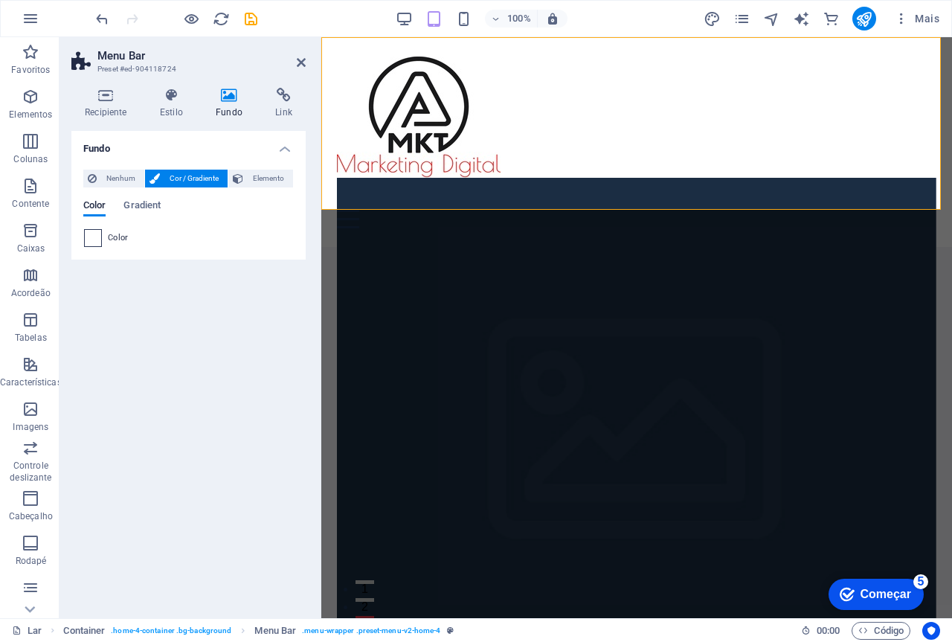
click at [92, 240] on span at bounding box center [93, 238] width 16 height 16
type input "#ffffff"
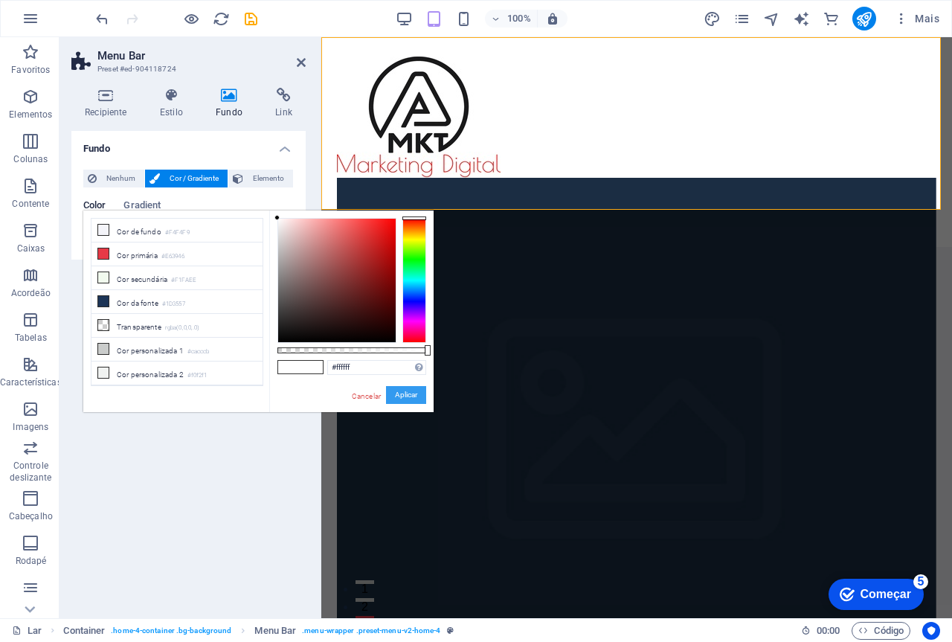
click at [405, 395] on font "Aplicar" at bounding box center [406, 394] width 22 height 8
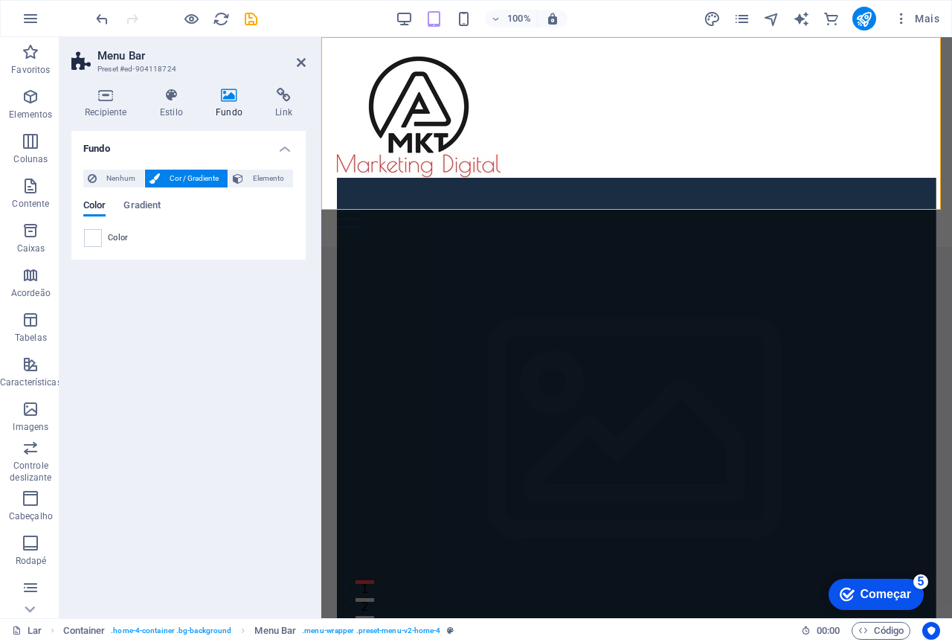
click at [666, 266] on figure at bounding box center [636, 442] width 599 height 529
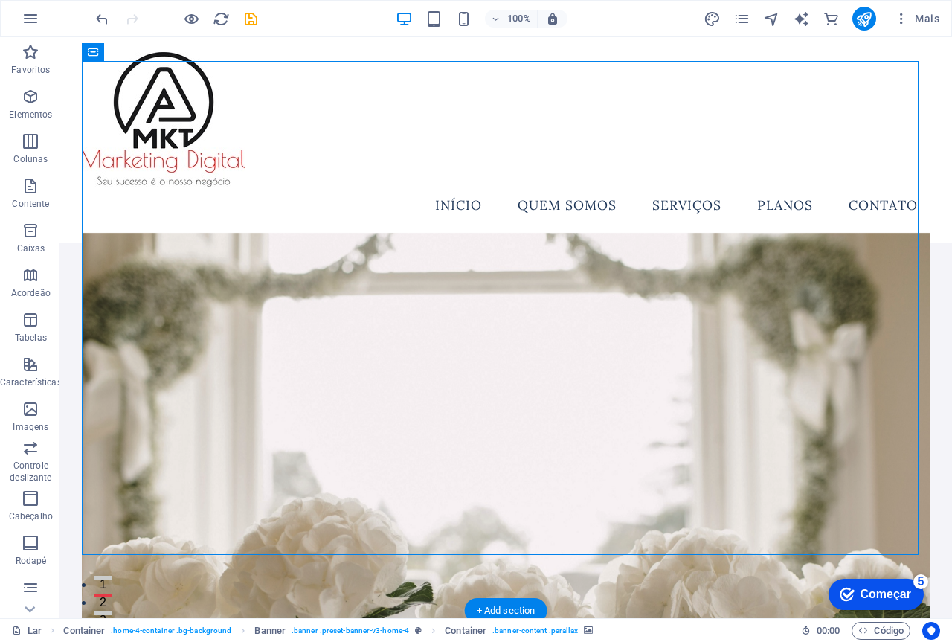
scroll to position [149, 0]
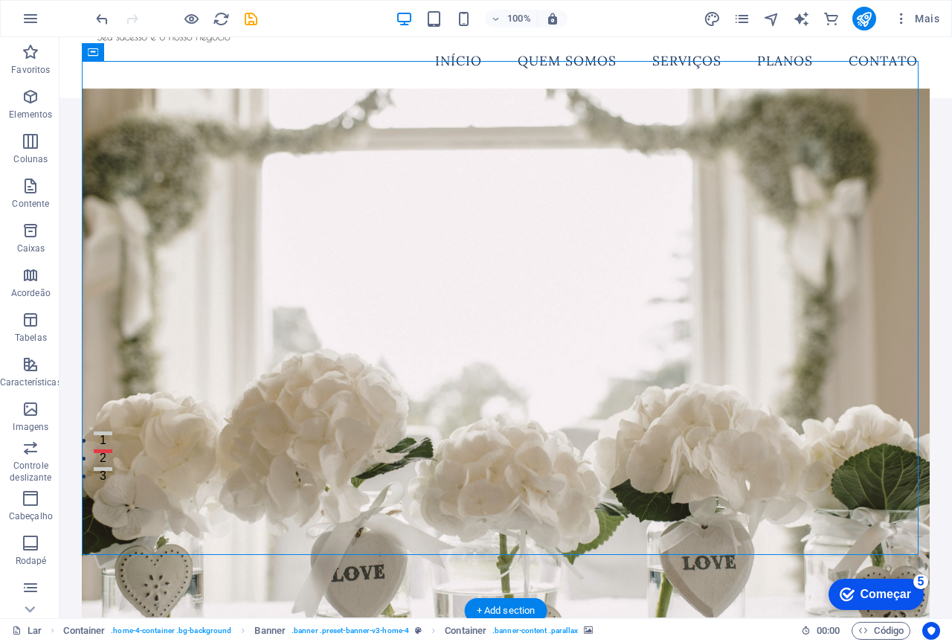
click at [765, 451] on figure at bounding box center [506, 353] width 848 height 529
click at [823, 121] on figure at bounding box center [506, 353] width 848 height 529
click at [802, 132] on figure at bounding box center [506, 353] width 848 height 529
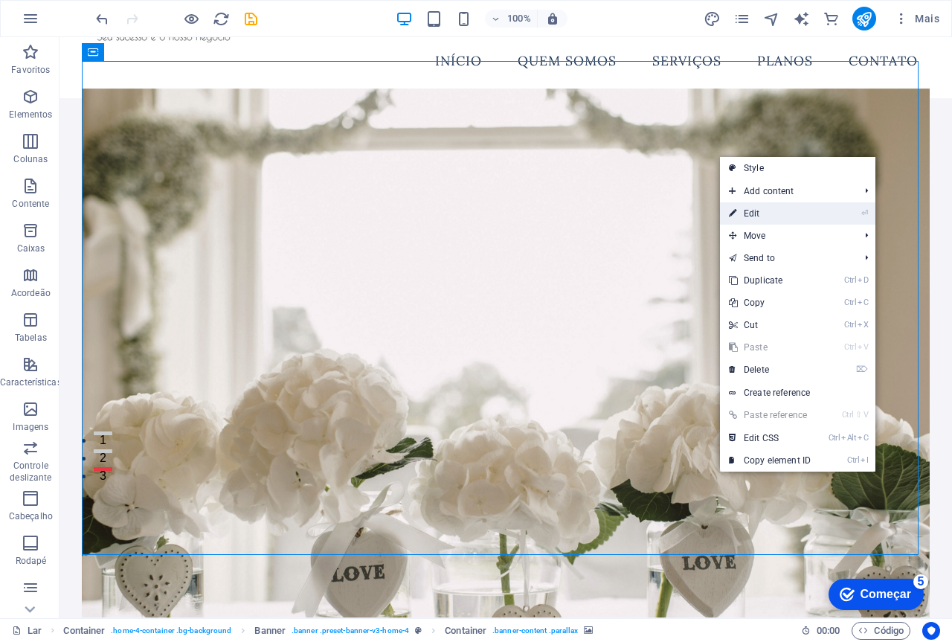
click at [757, 214] on link "⏎ Edit" at bounding box center [770, 213] width 100 height 22
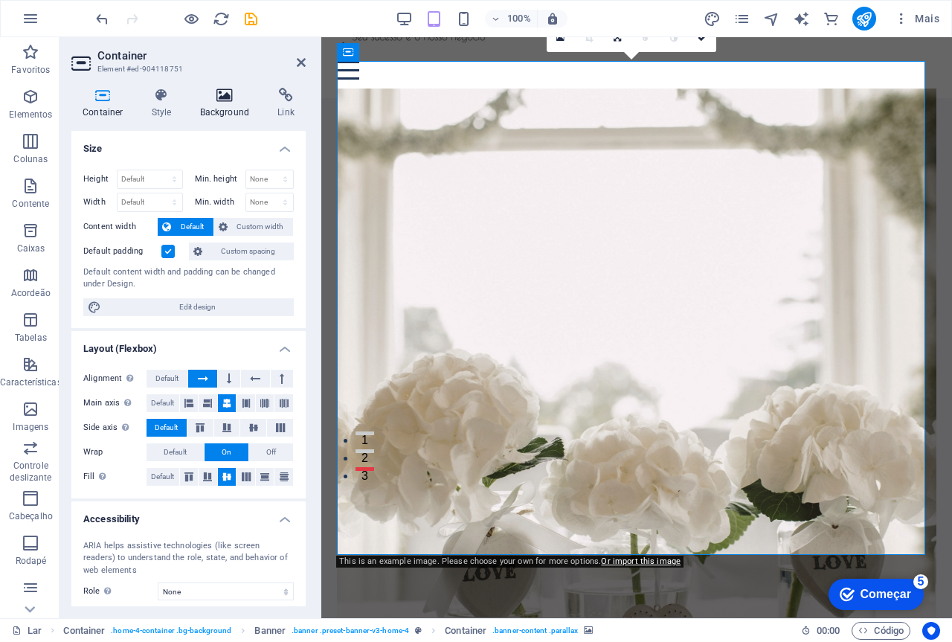
click at [227, 90] on icon at bounding box center [225, 95] width 72 height 15
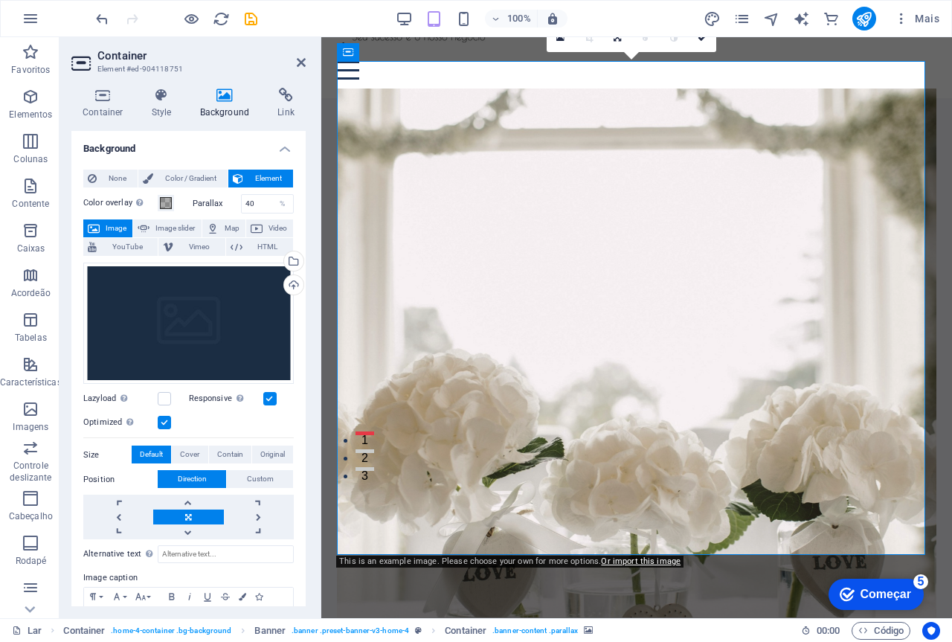
click at [519, 492] on figure at bounding box center [636, 353] width 599 height 529
click at [300, 62] on icon at bounding box center [301, 63] width 9 height 12
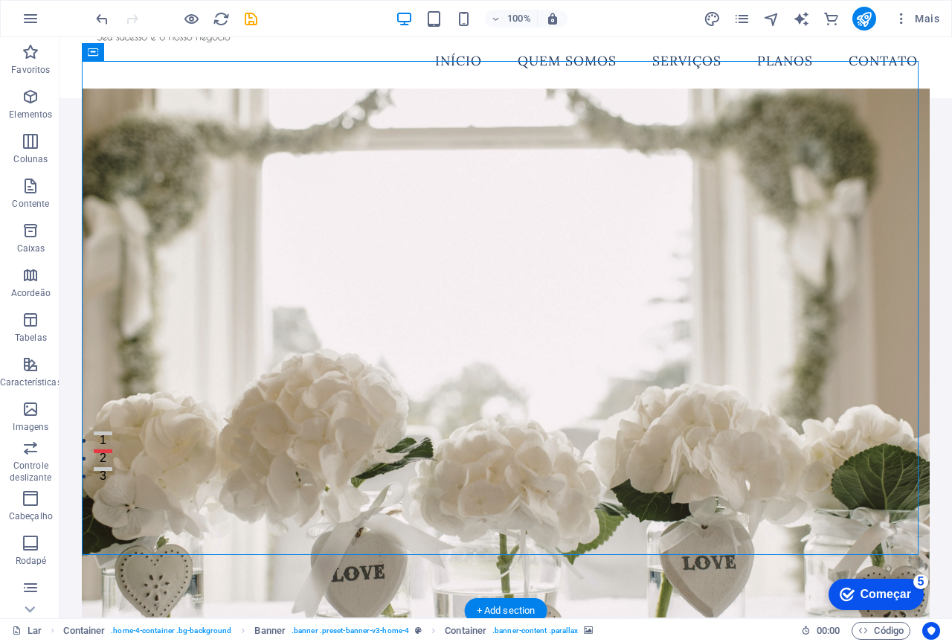
click at [516, 170] on figure at bounding box center [506, 353] width 848 height 529
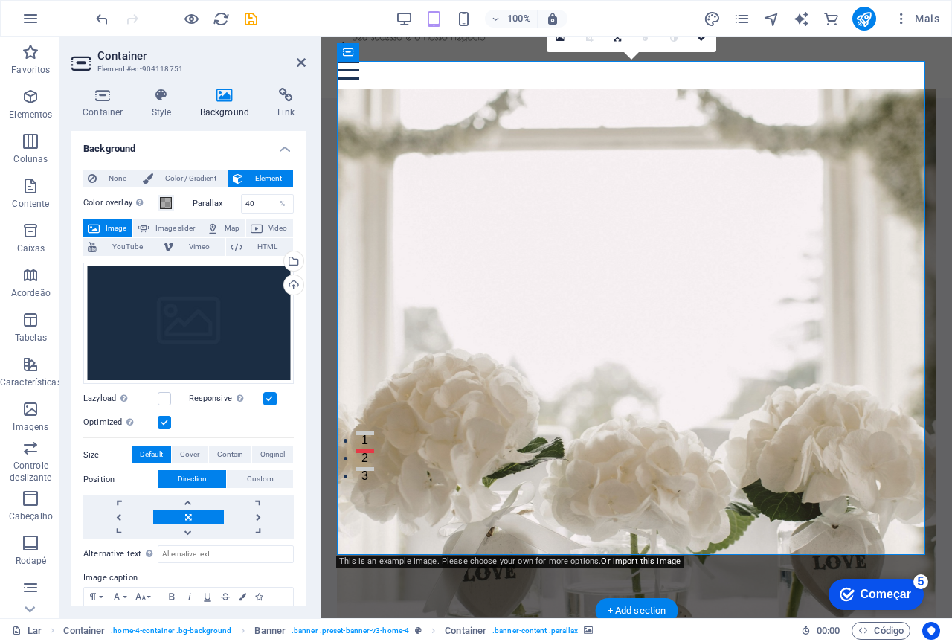
click at [516, 170] on figure at bounding box center [636, 353] width 599 height 529
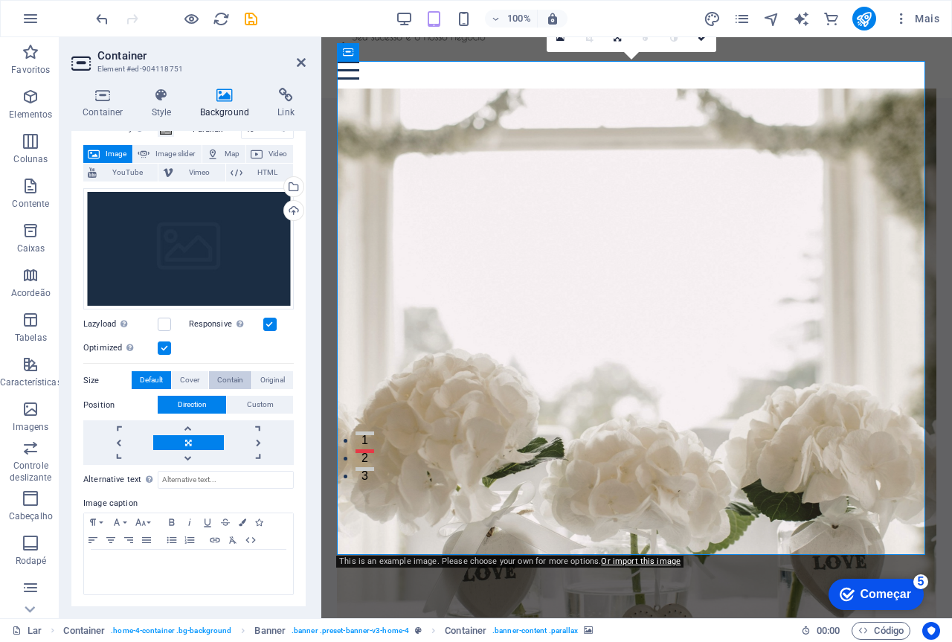
scroll to position [0, 0]
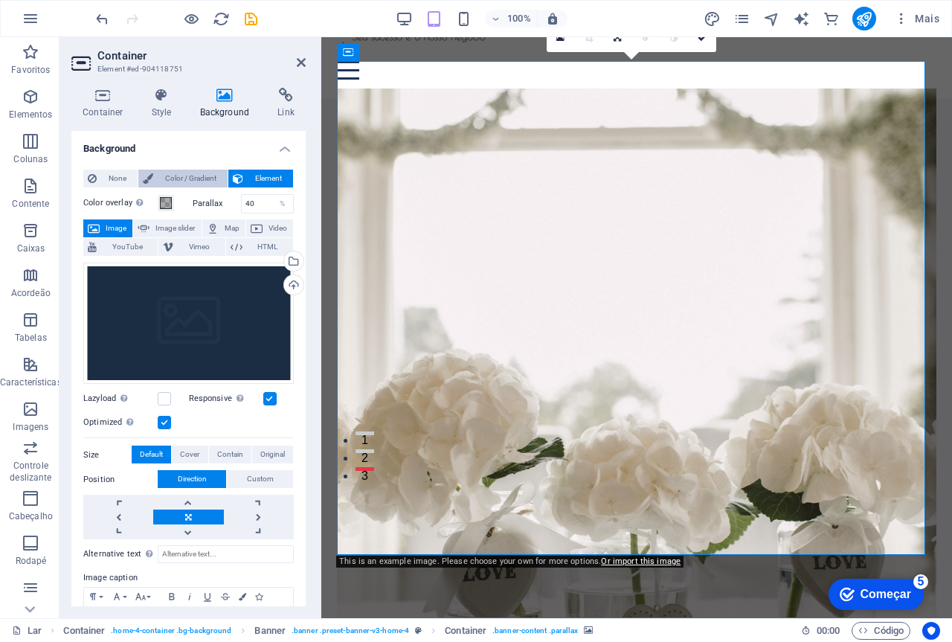
click at [165, 175] on span "Color / Gradient" at bounding box center [190, 179] width 65 height 18
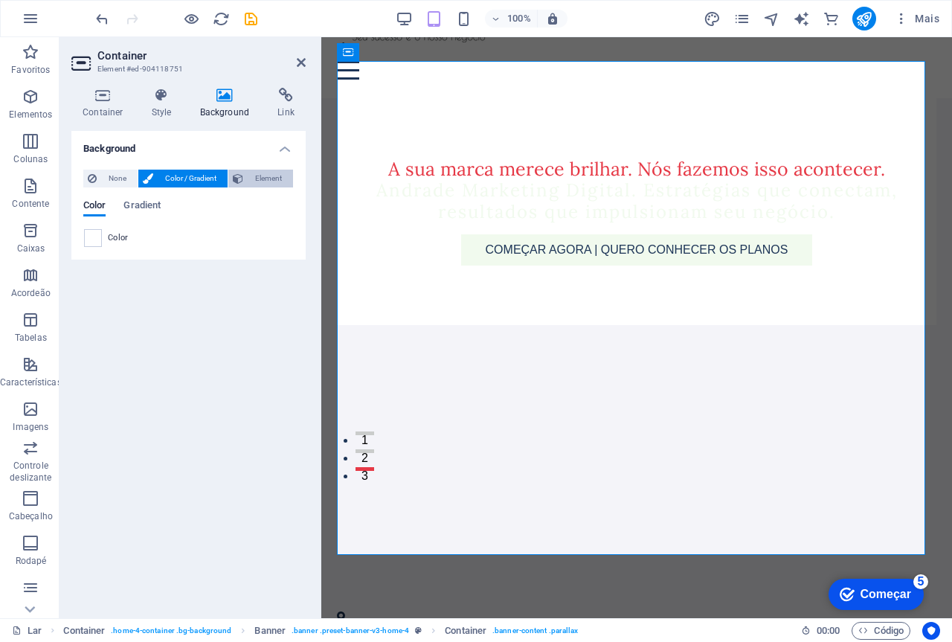
click at [248, 181] on span "Element" at bounding box center [268, 179] width 41 height 18
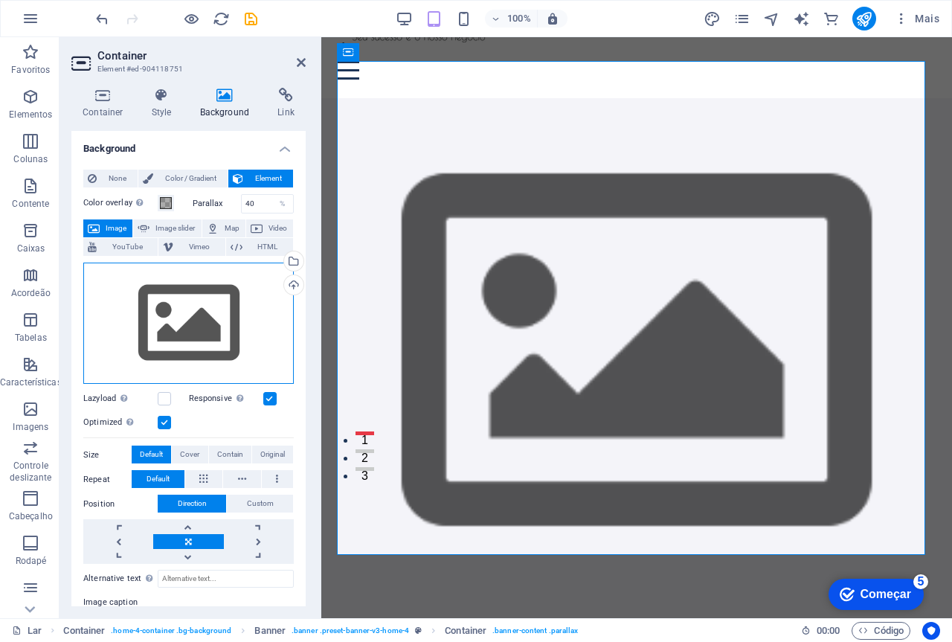
click at [219, 315] on div "Drag files here, click to choose files or select files from Files or our free s…" at bounding box center [188, 324] width 210 height 122
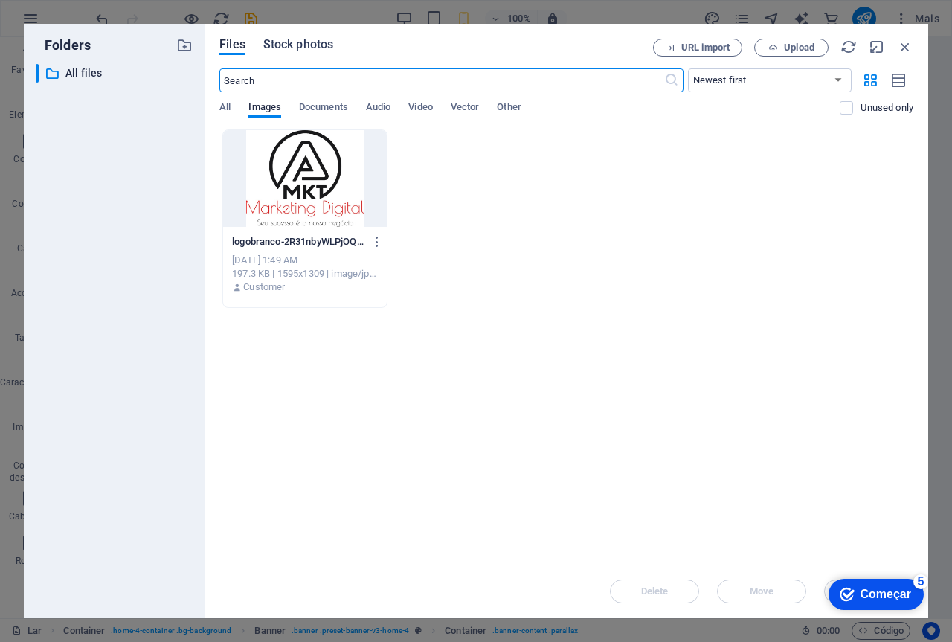
click at [297, 39] on span "Stock photos" at bounding box center [298, 45] width 70 height 18
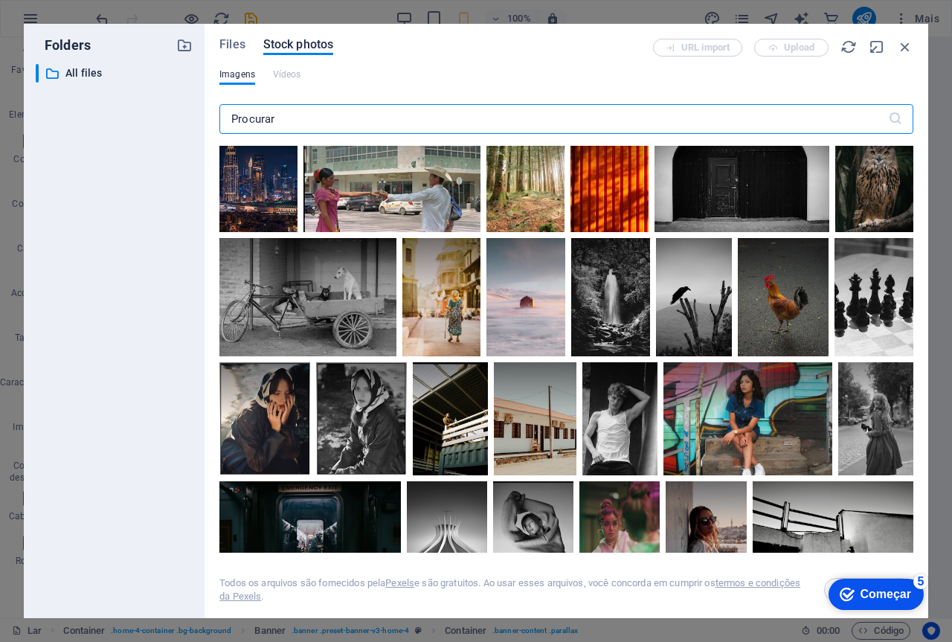
scroll to position [446, 0]
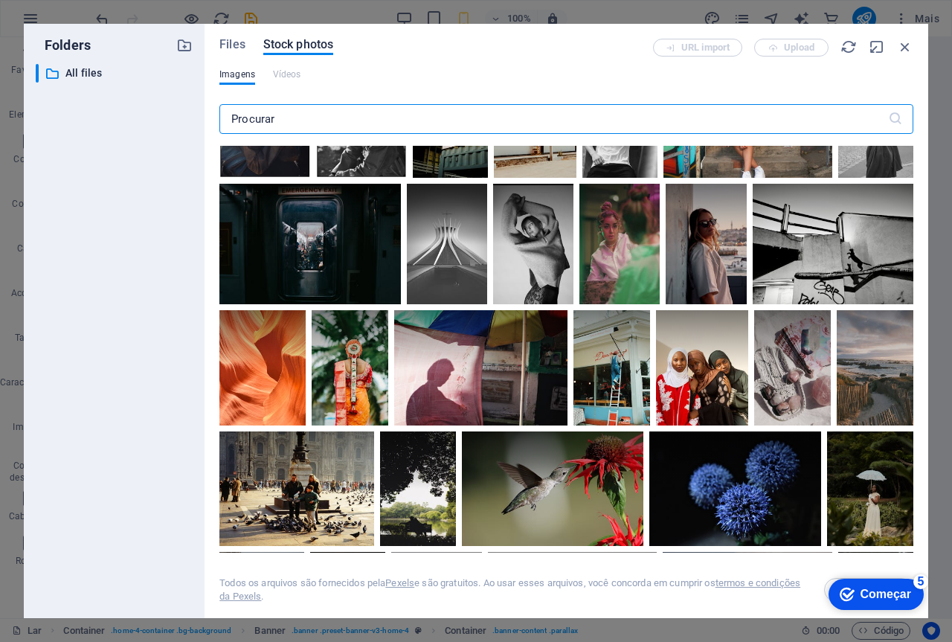
click at [283, 120] on input "text" at bounding box center [553, 119] width 669 height 30
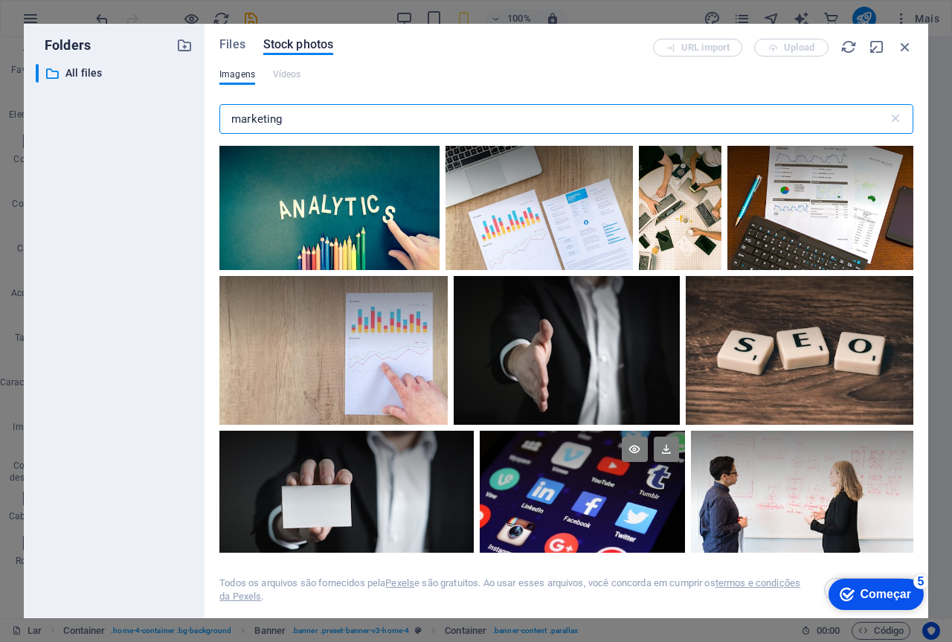
scroll to position [223, 0]
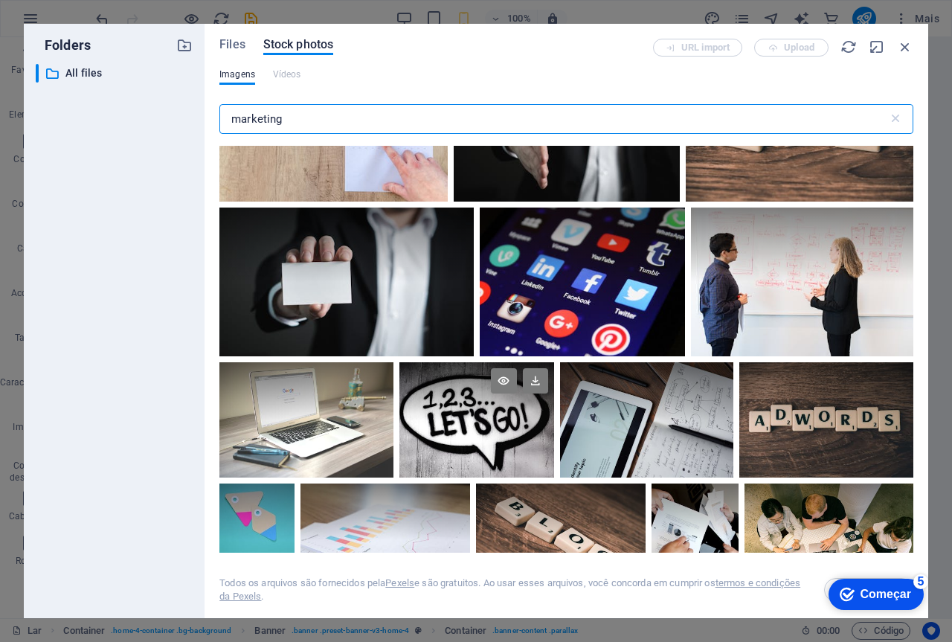
type input "marketing"
click at [483, 423] on div at bounding box center [476, 420] width 154 height 116
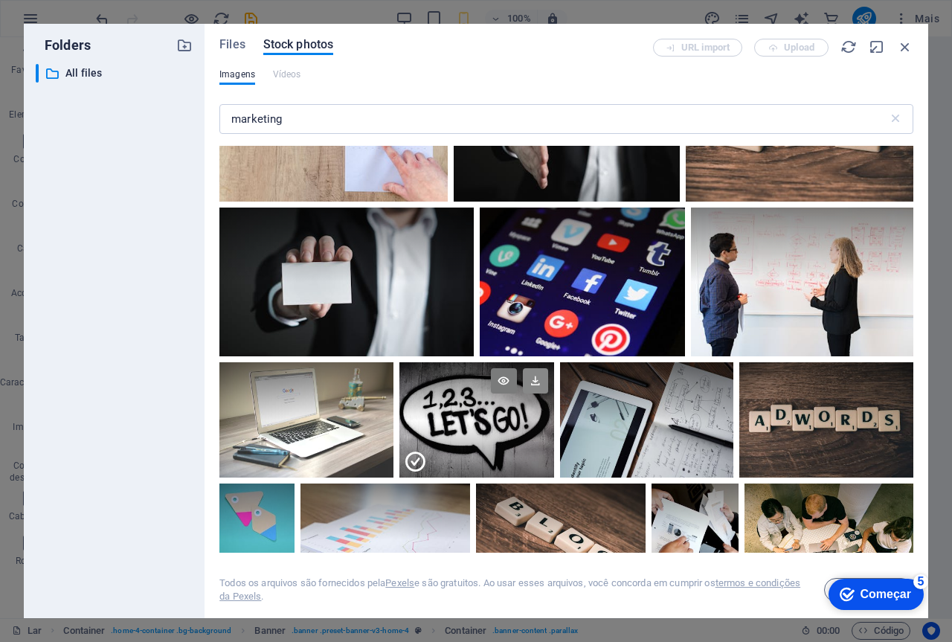
click at [531, 376] on icon at bounding box center [535, 380] width 25 height 25
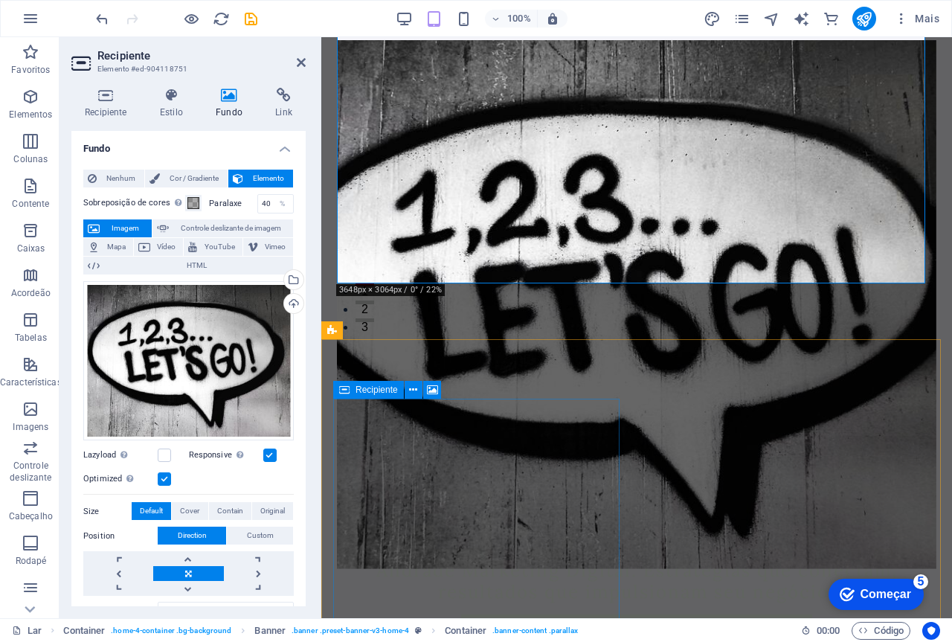
scroll to position [446, 0]
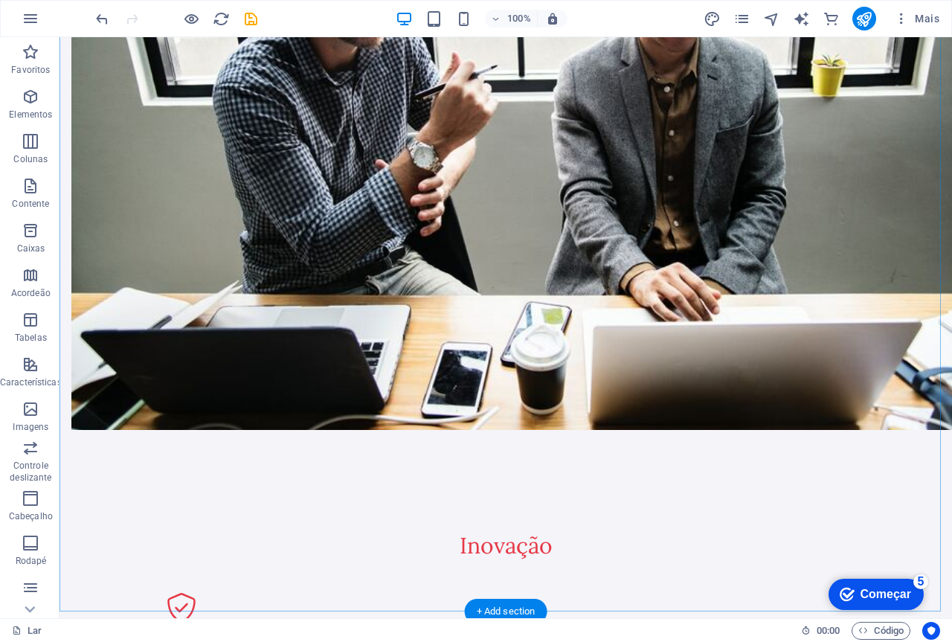
scroll to position [1571, 0]
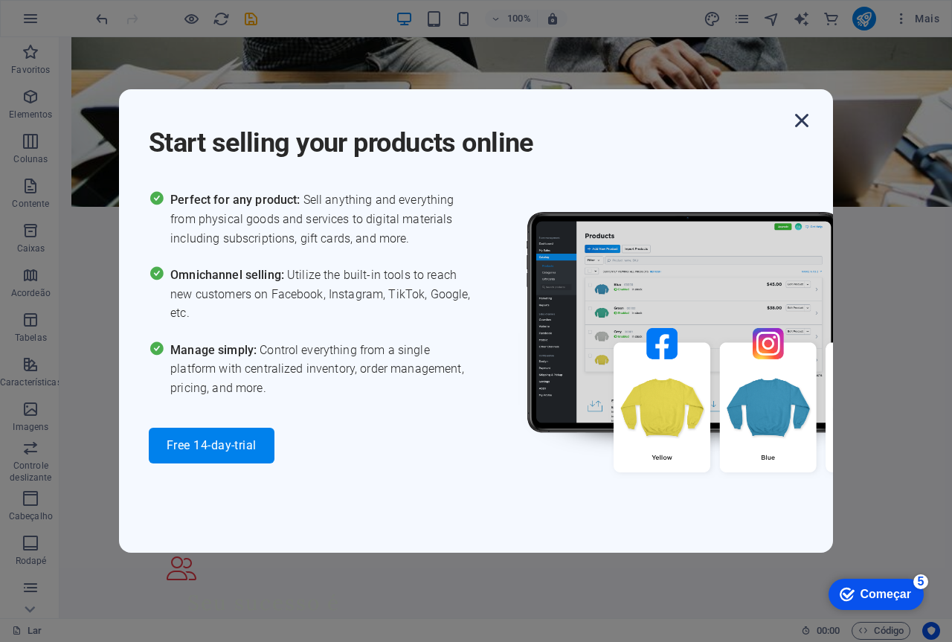
click at [802, 120] on icon "button" at bounding box center [801, 120] width 27 height 27
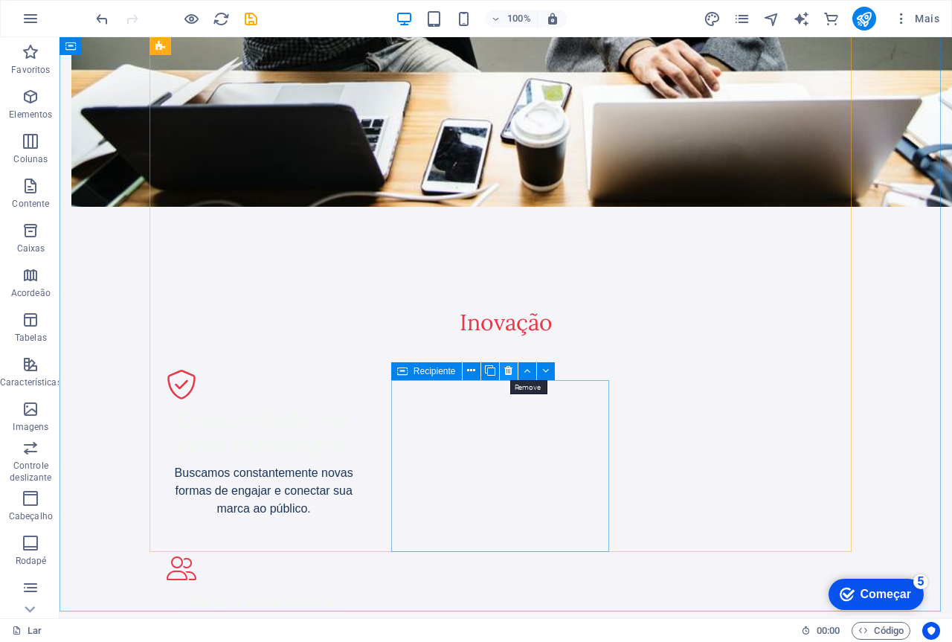
click at [508, 369] on icon at bounding box center [508, 371] width 8 height 16
click at [529, 341] on icon at bounding box center [528, 344] width 8 height 16
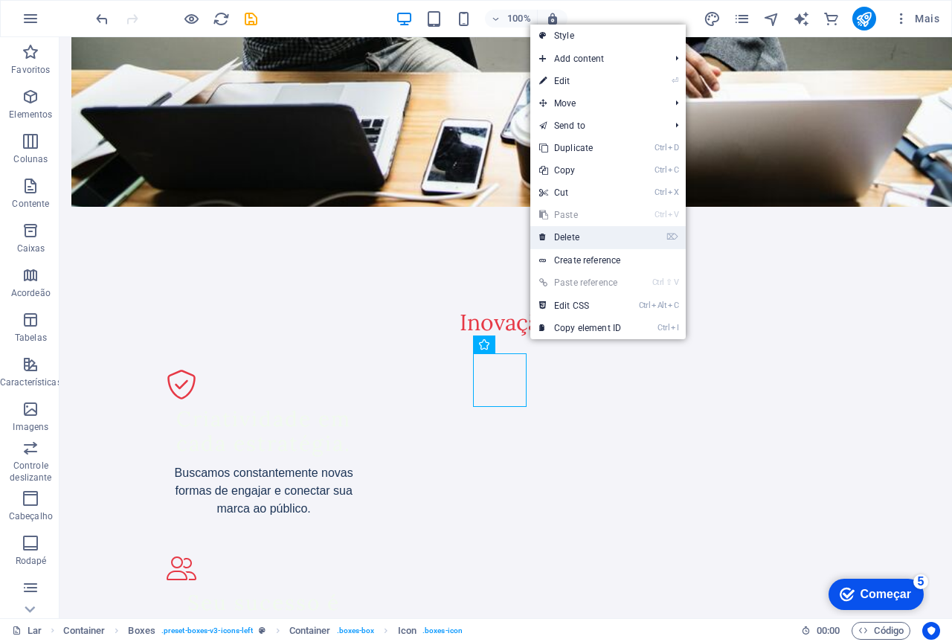
click at [579, 237] on link "⌦ Delete" at bounding box center [580, 237] width 100 height 22
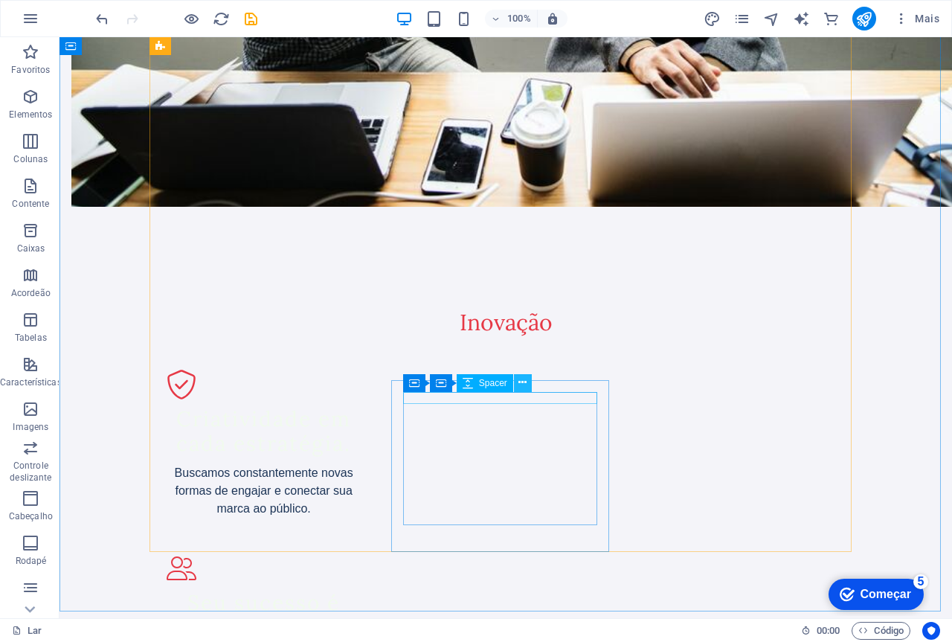
click at [524, 382] on icon at bounding box center [522, 383] width 8 height 16
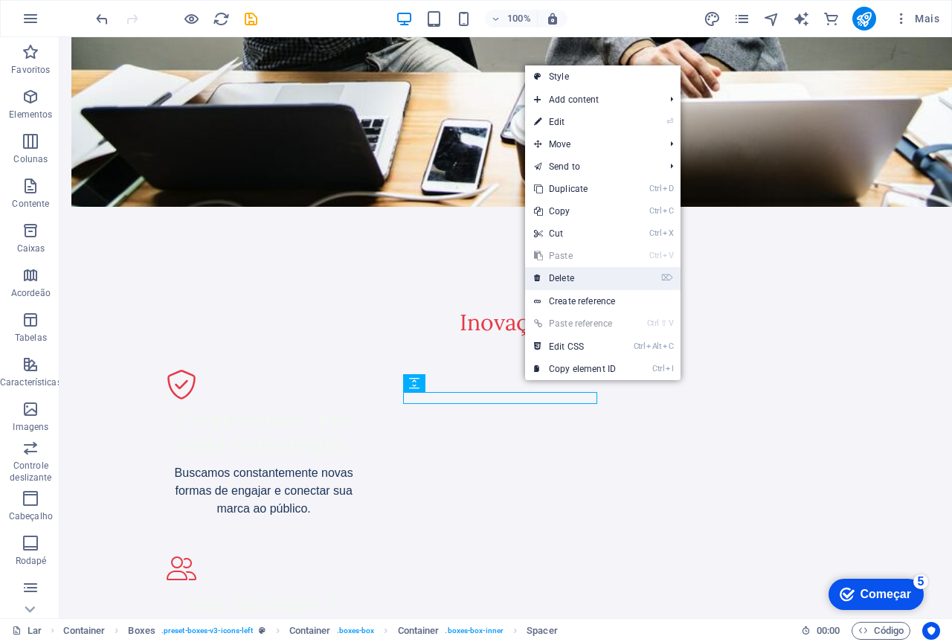
click at [563, 279] on link "⌦ Delete" at bounding box center [575, 278] width 100 height 22
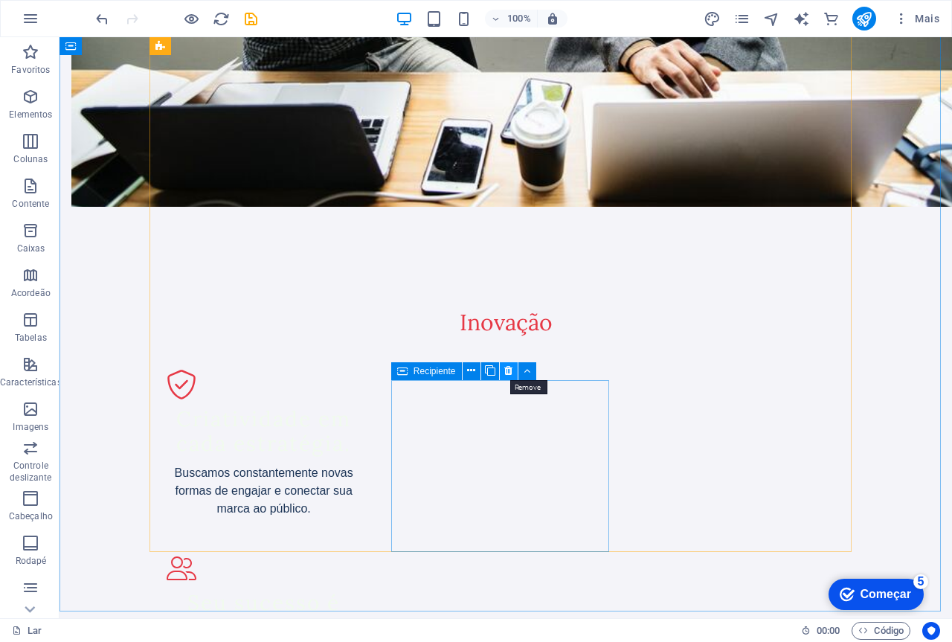
click at [514, 372] on button at bounding box center [509, 371] width 18 height 18
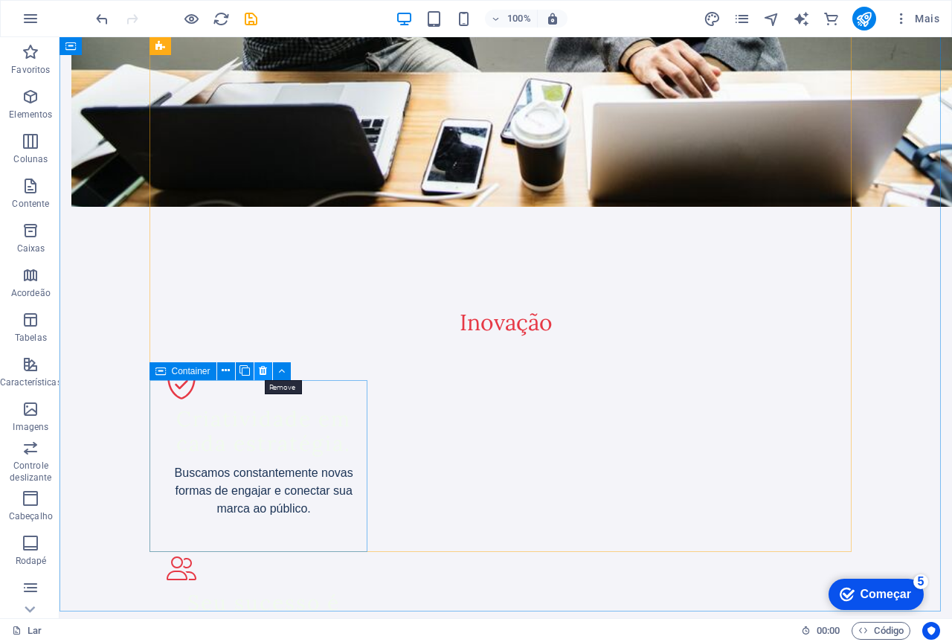
click at [261, 368] on icon at bounding box center [263, 371] width 8 height 16
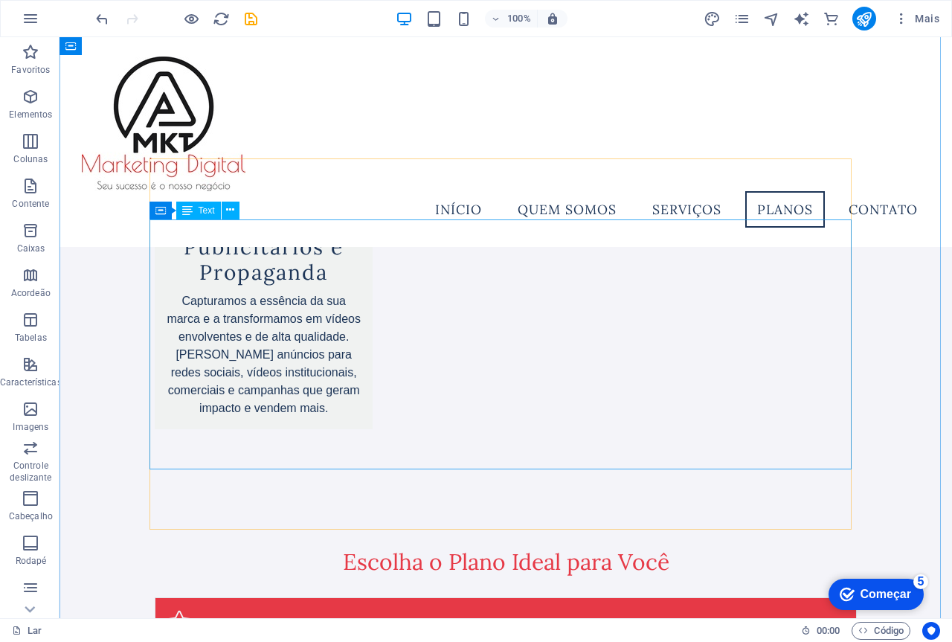
scroll to position [2737, 0]
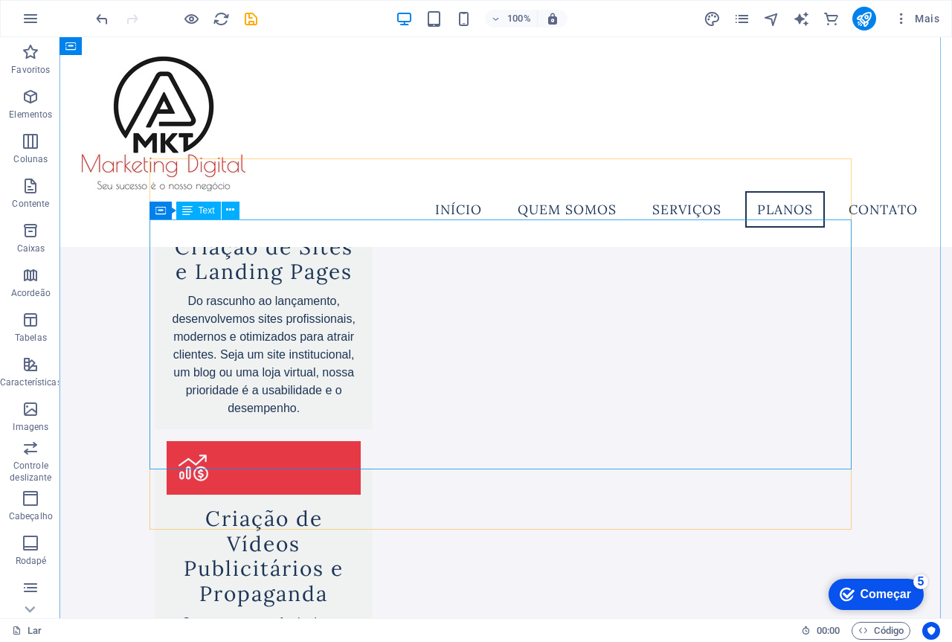
drag, startPoint x: 288, startPoint y: 262, endPoint x: 348, endPoint y: 299, distance: 70.8
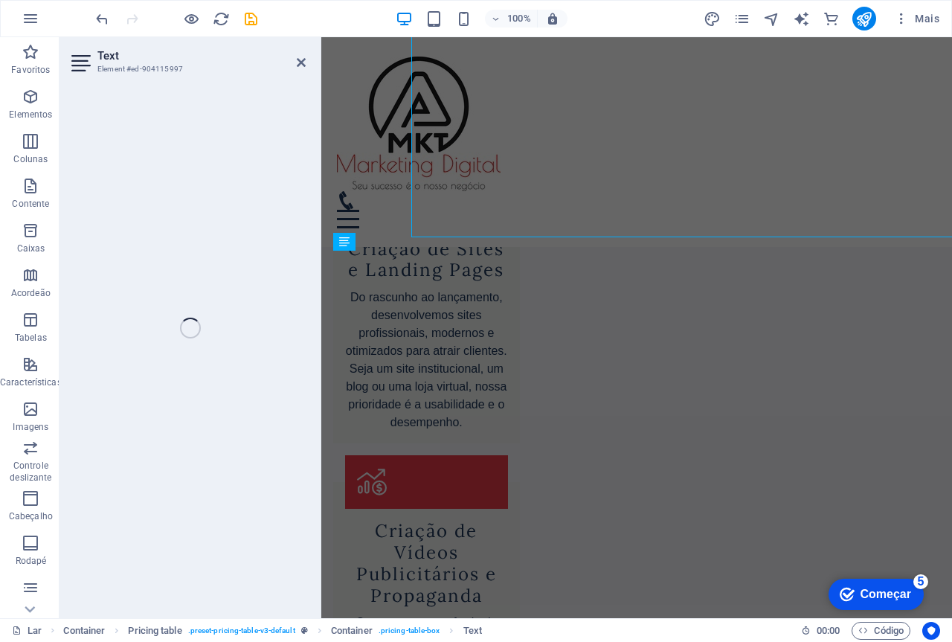
scroll to position [2969, 0]
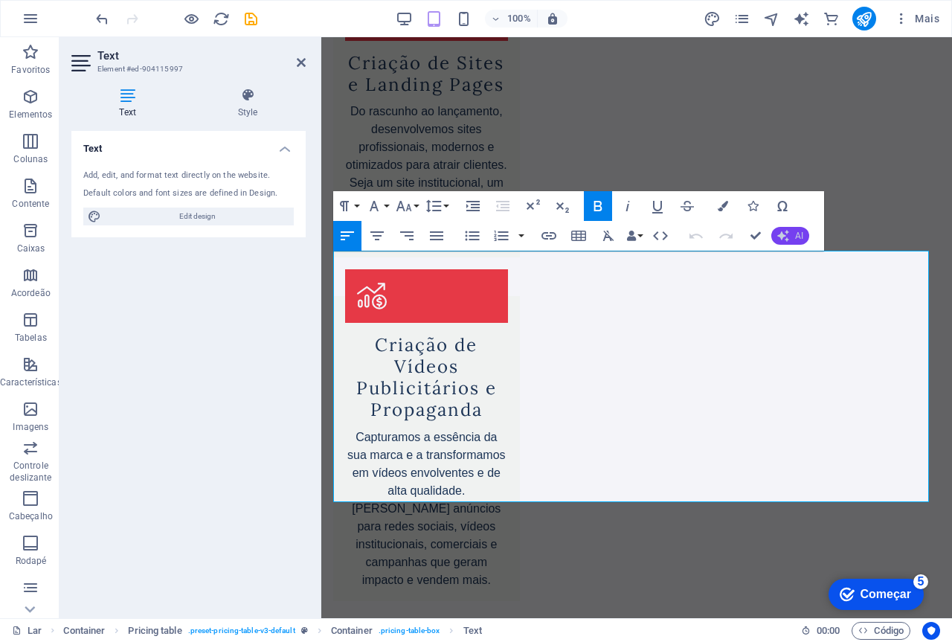
click at [789, 236] on button "AI" at bounding box center [790, 236] width 38 height 18
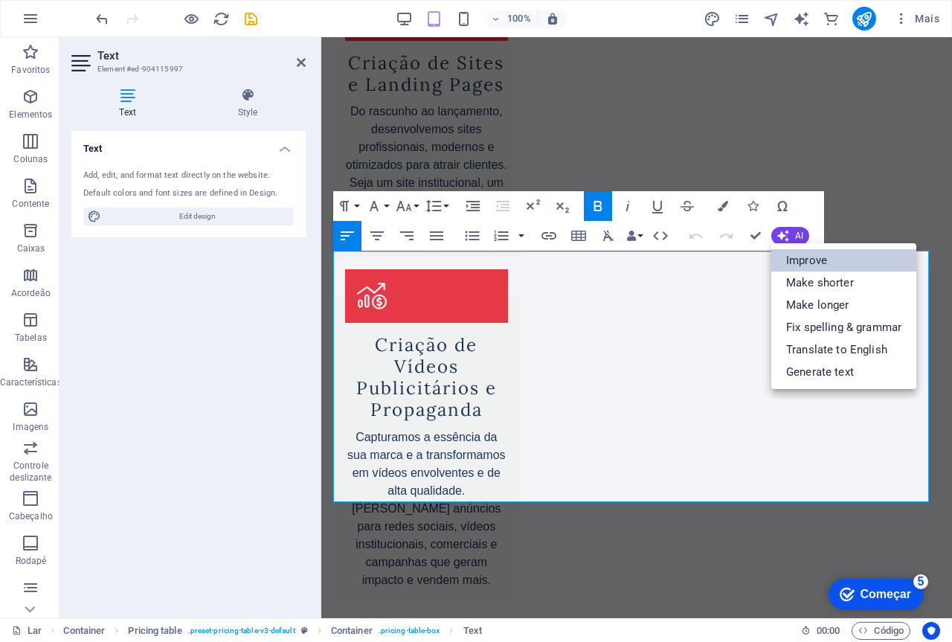
click at [800, 259] on link "Improve" at bounding box center [843, 260] width 145 height 22
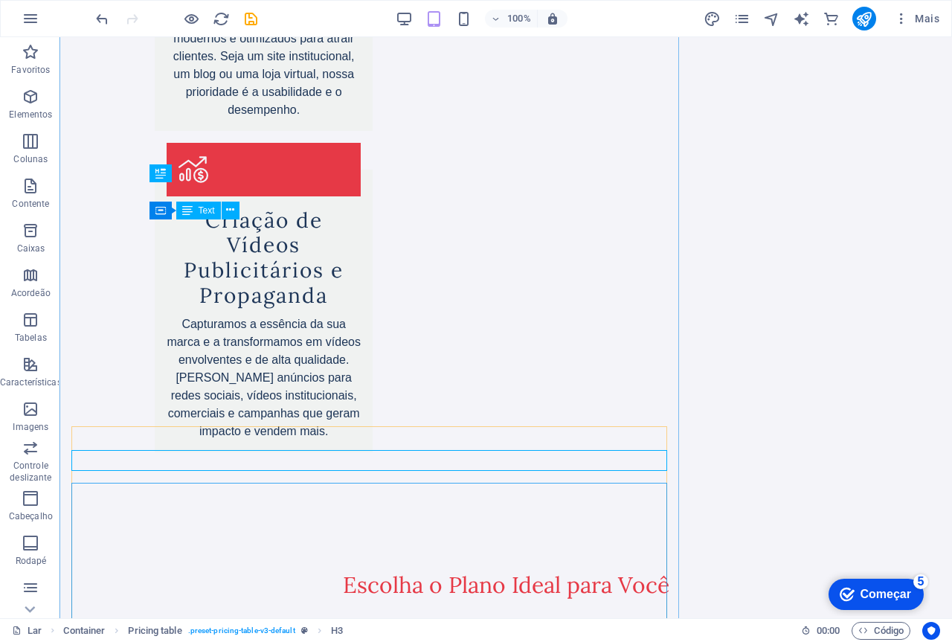
scroll to position [2910, 0]
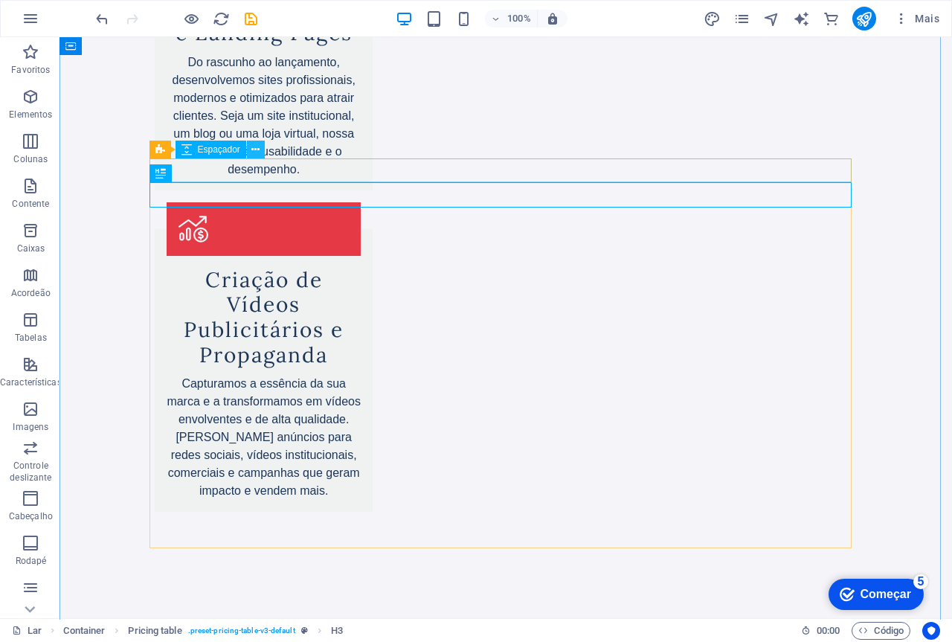
click at [257, 155] on icon at bounding box center [255, 150] width 8 height 16
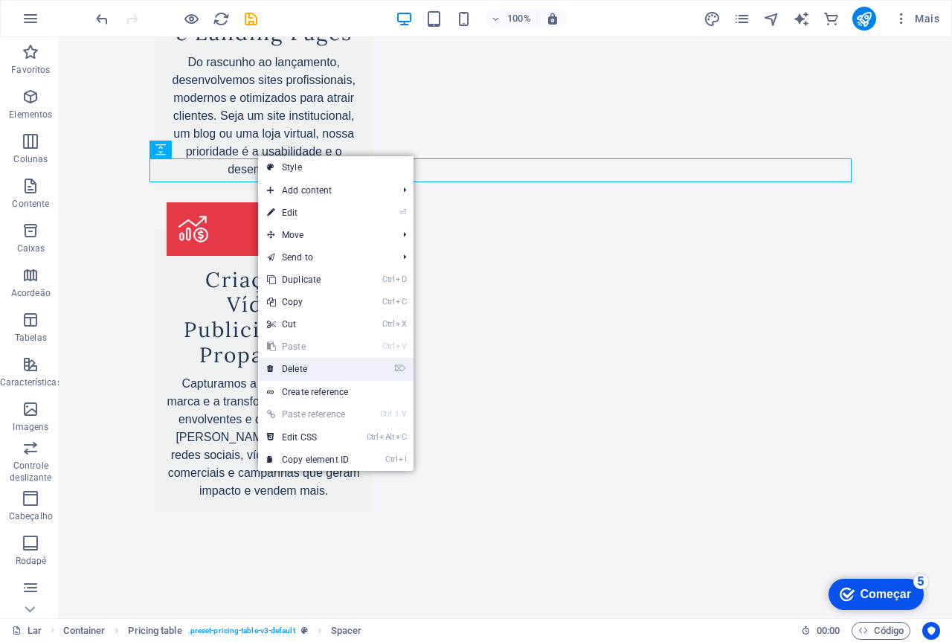
click at [300, 367] on link "⌦ Delete" at bounding box center [308, 369] width 100 height 22
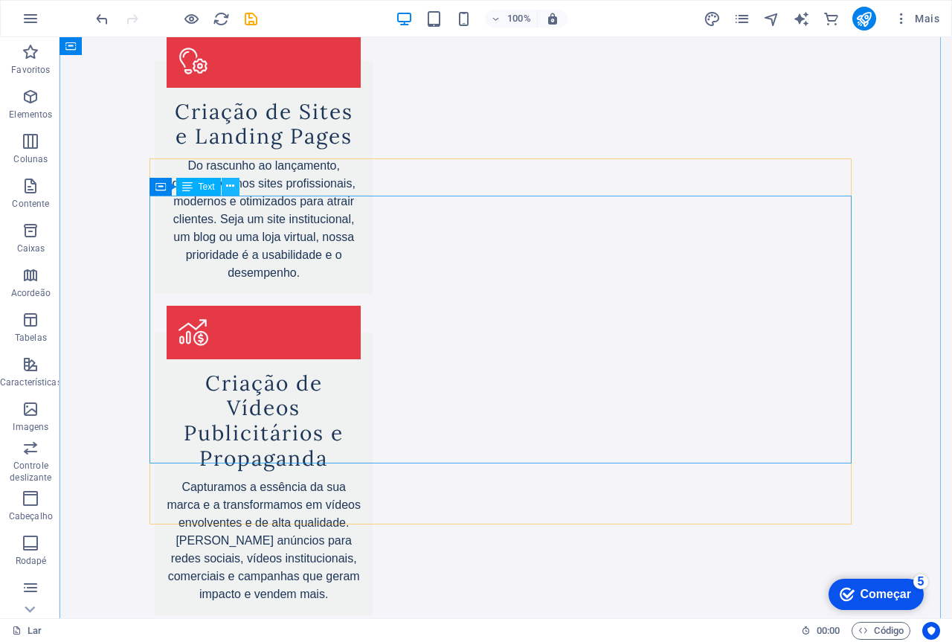
click at [231, 187] on icon at bounding box center [230, 186] width 8 height 16
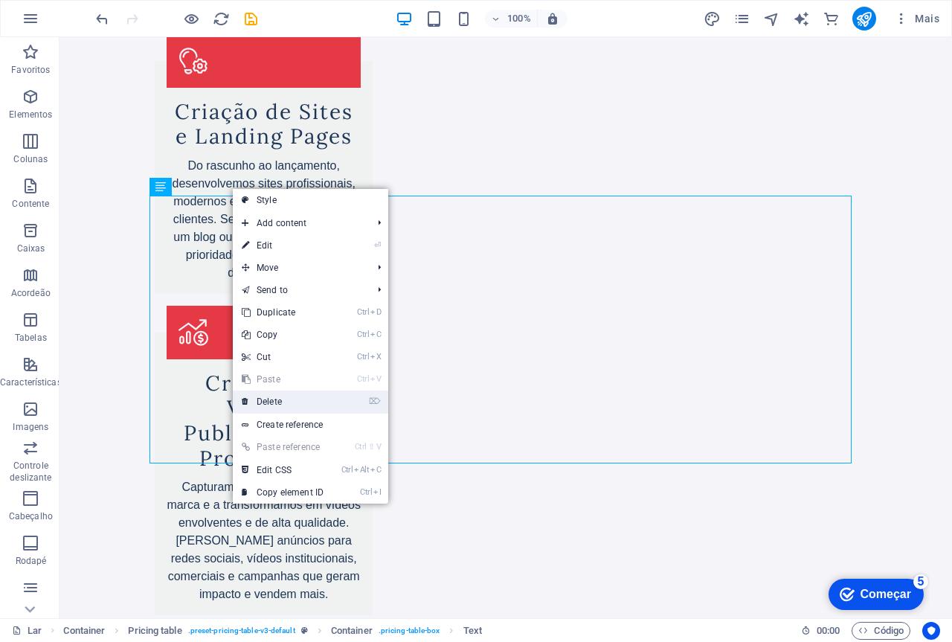
click at [283, 396] on link "⌦ Delete" at bounding box center [283, 401] width 100 height 22
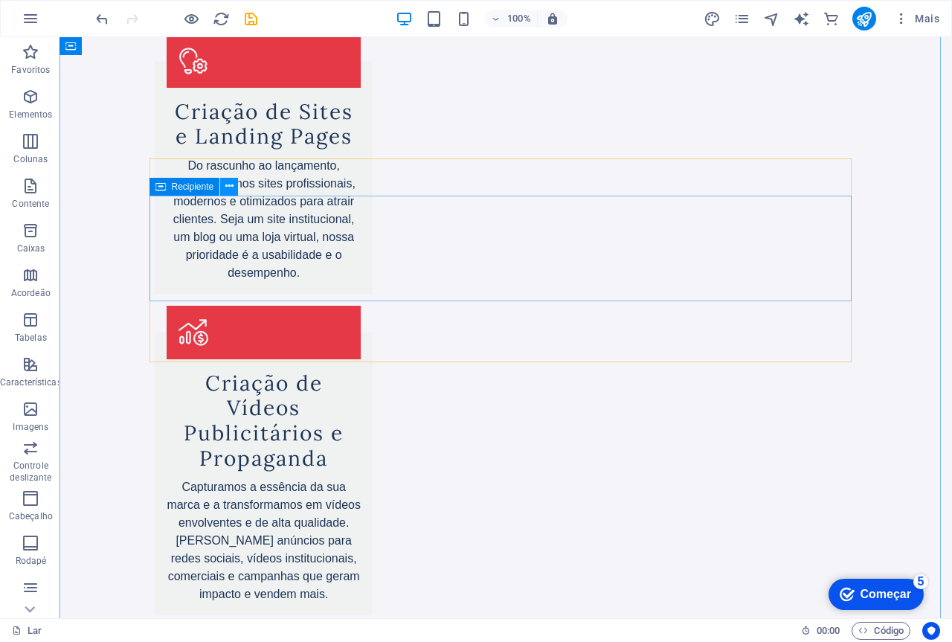
click at [231, 190] on icon at bounding box center [229, 186] width 8 height 16
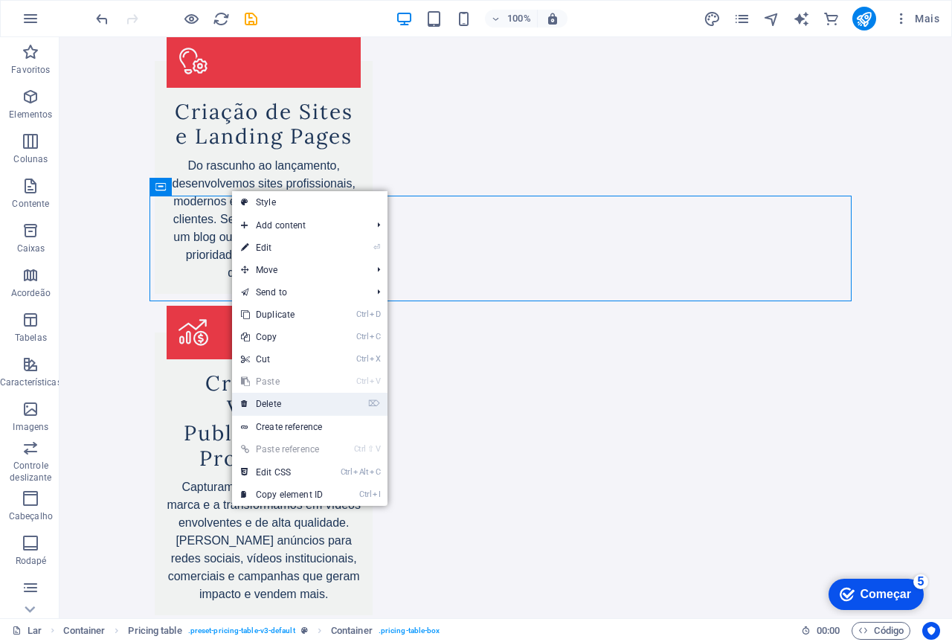
click at [279, 397] on link "⌦ Delete" at bounding box center [282, 404] width 100 height 22
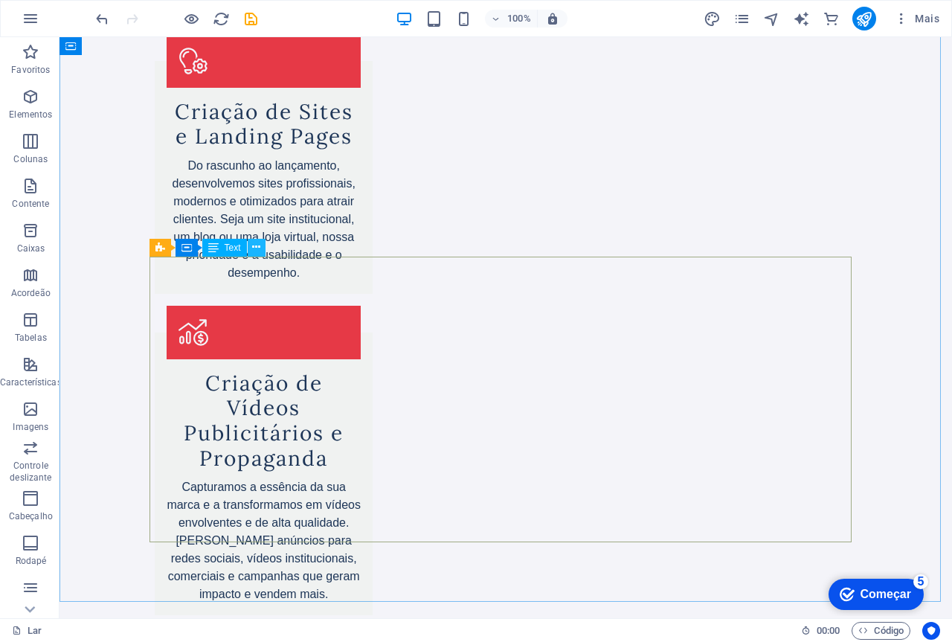
click at [257, 252] on icon at bounding box center [256, 247] width 8 height 16
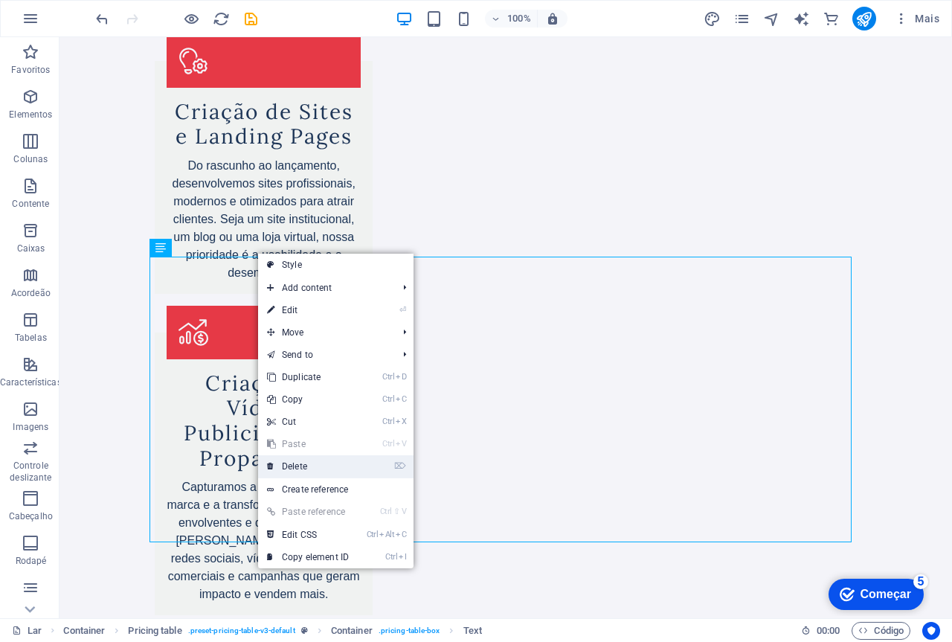
click at [296, 469] on link "⌦ Delete" at bounding box center [308, 466] width 100 height 22
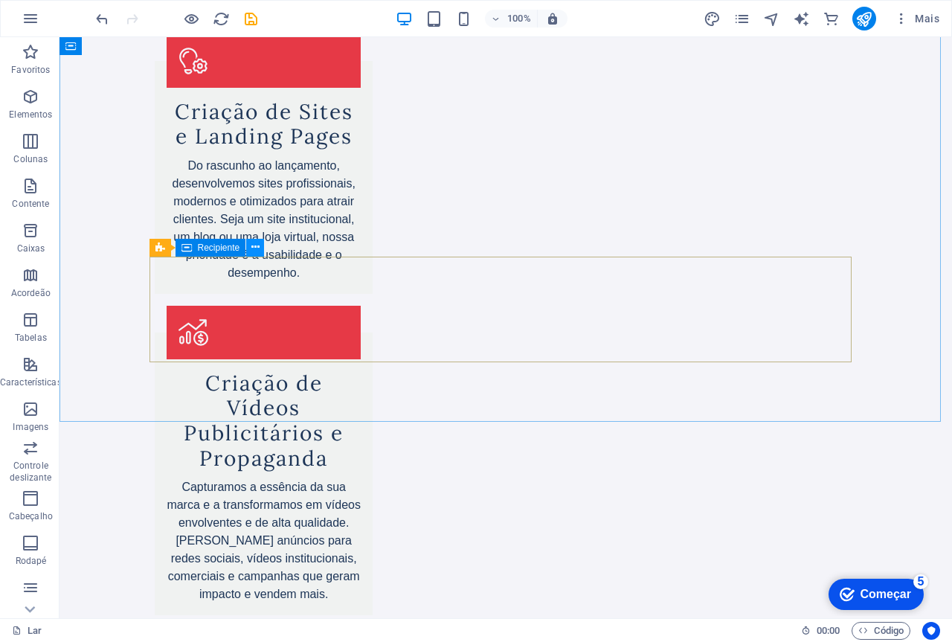
click at [254, 251] on icon at bounding box center [255, 247] width 8 height 16
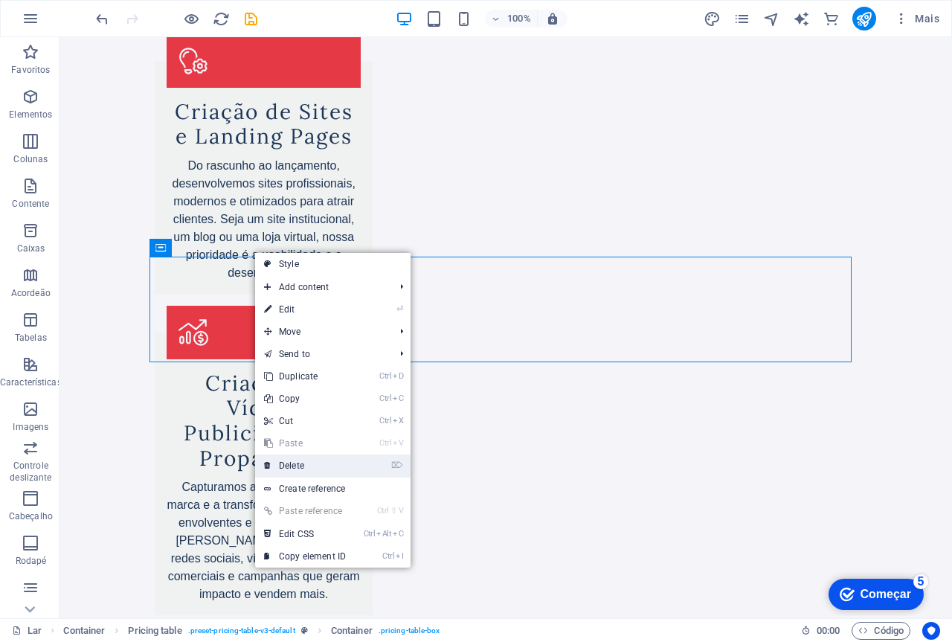
click at [294, 469] on link "⌦ Delete" at bounding box center [305, 465] width 100 height 22
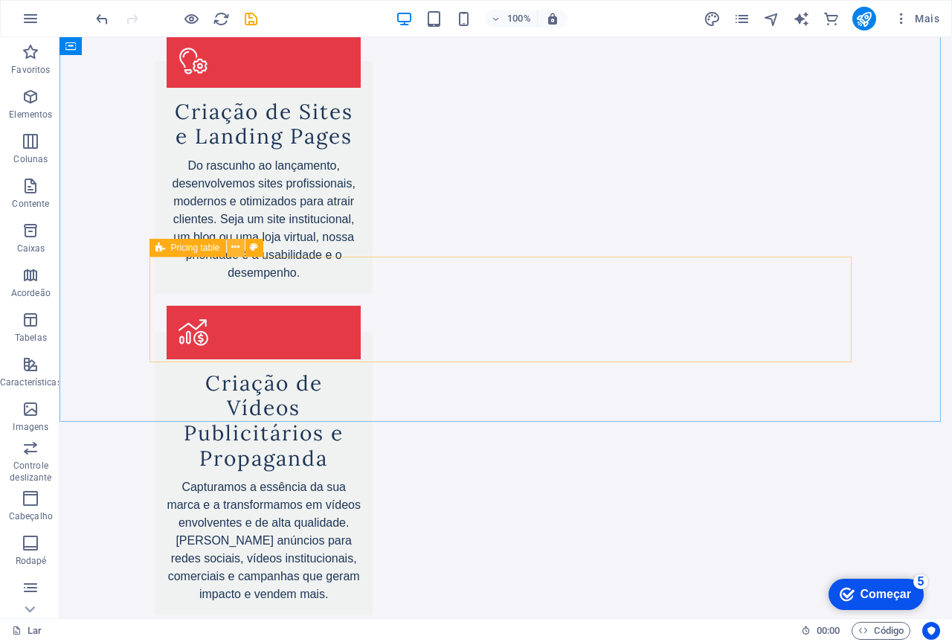
click at [236, 251] on icon at bounding box center [235, 247] width 8 height 16
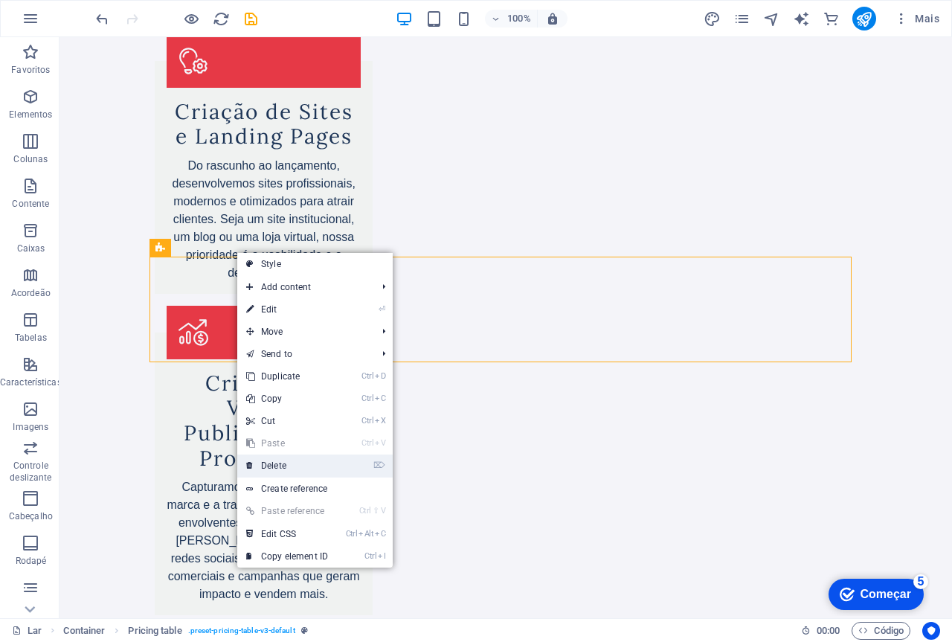
click at [280, 463] on link "⌦ Delete" at bounding box center [287, 465] width 100 height 22
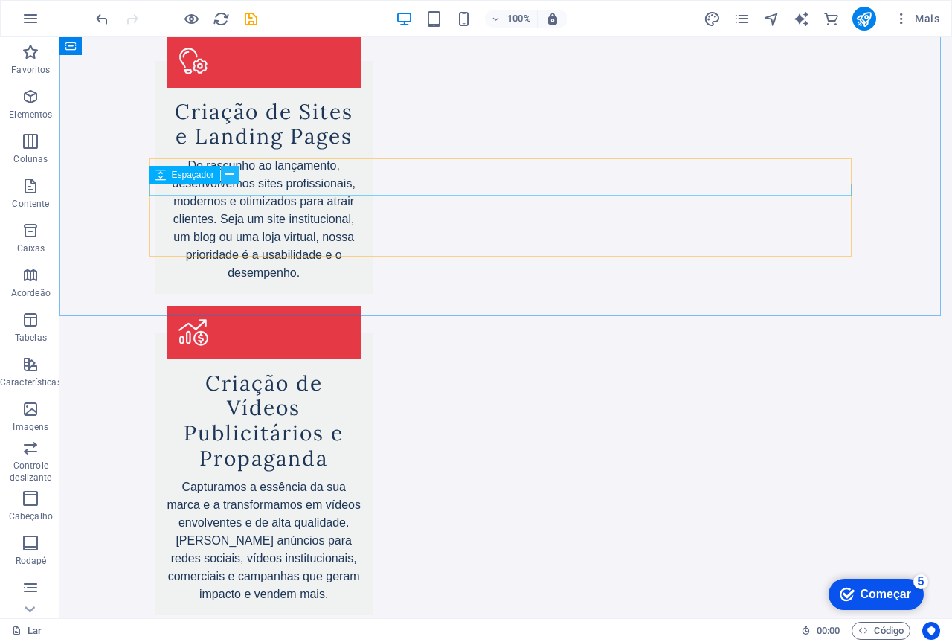
click at [227, 175] on icon at bounding box center [229, 175] width 8 height 16
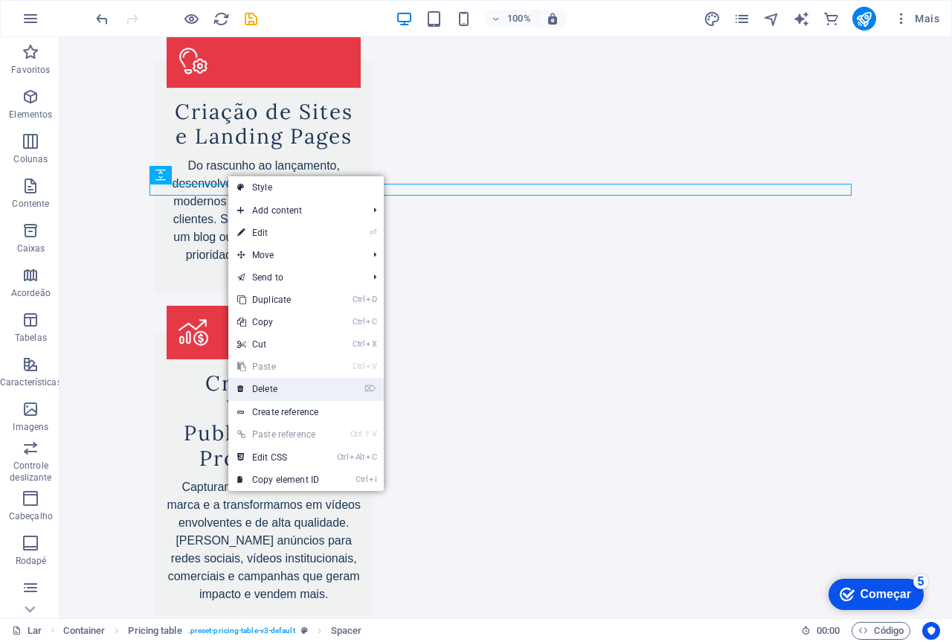
click at [264, 391] on link "⌦ Delete" at bounding box center [278, 389] width 100 height 22
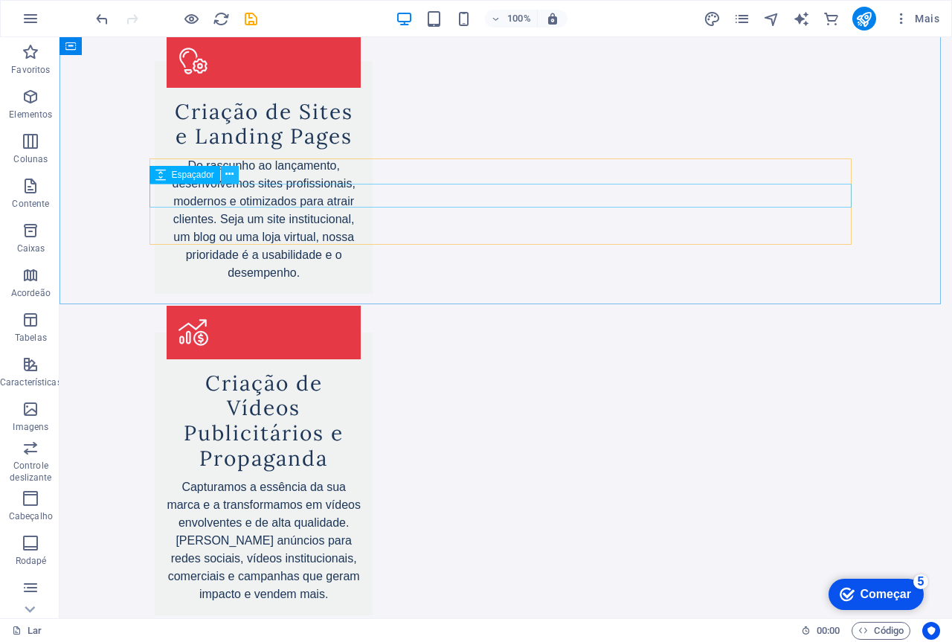
click at [228, 176] on icon at bounding box center [229, 175] width 8 height 16
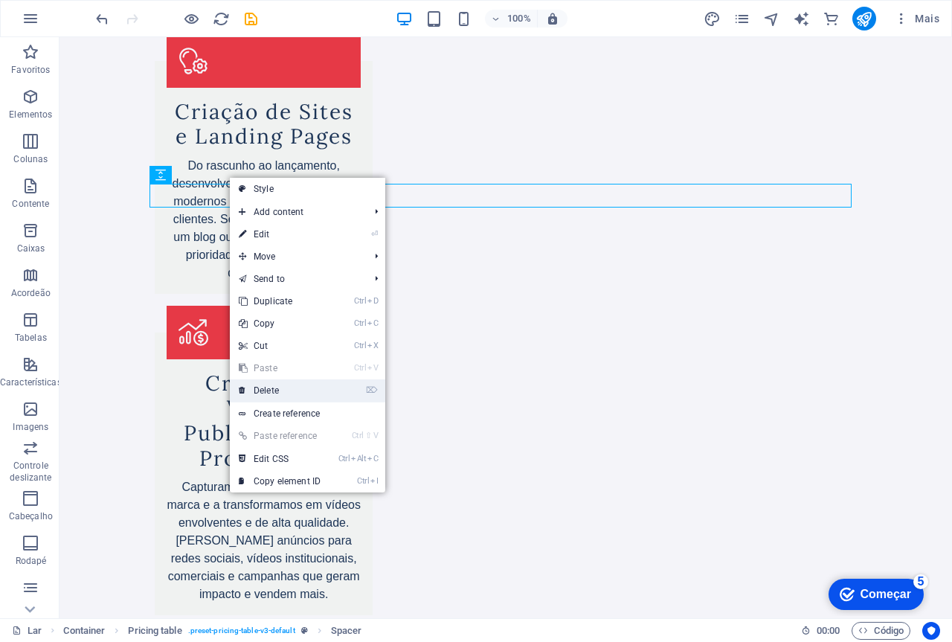
click at [279, 393] on link "⌦ Delete" at bounding box center [280, 390] width 100 height 22
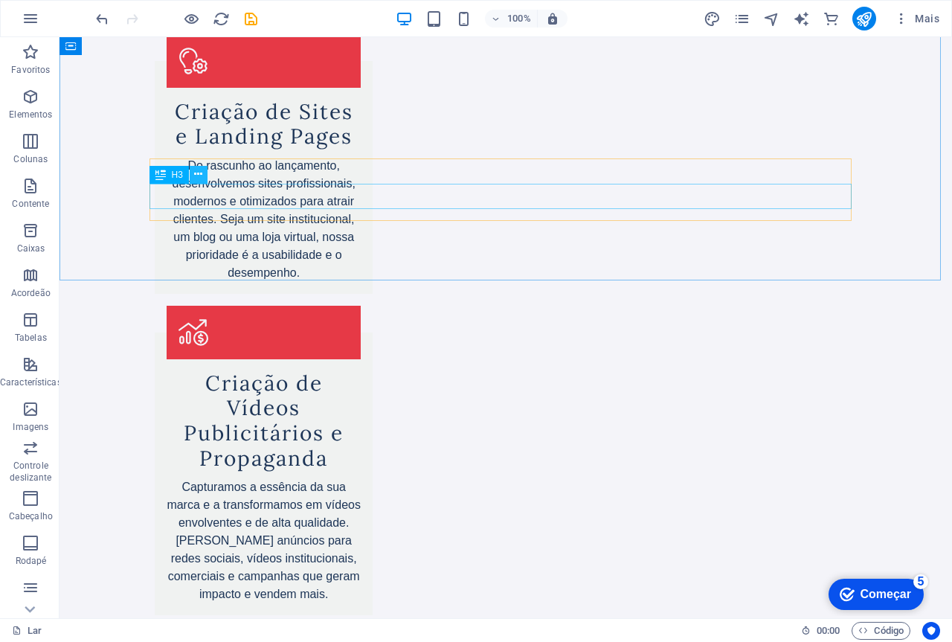
click at [199, 171] on icon at bounding box center [198, 175] width 8 height 16
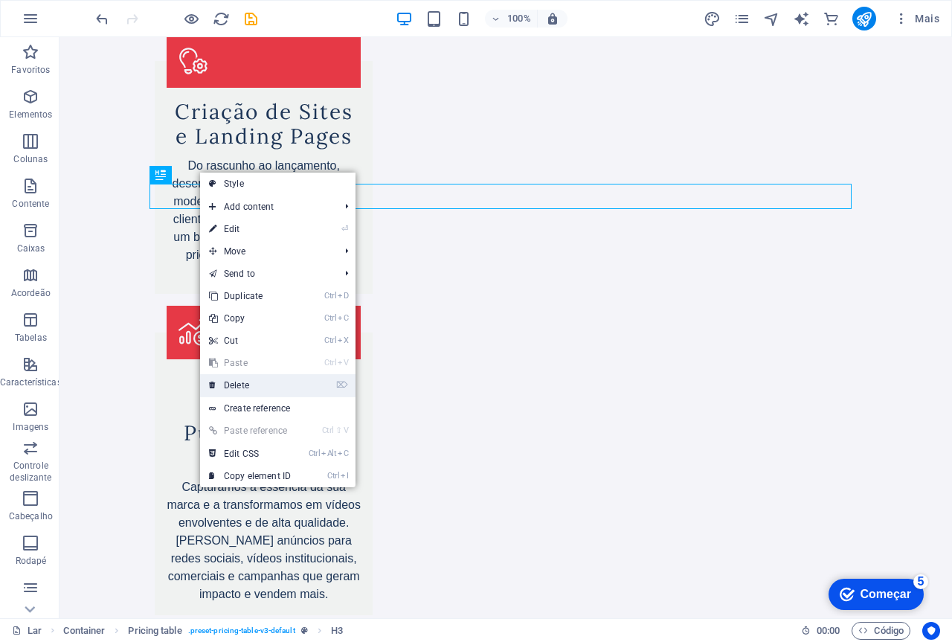
click at [247, 380] on link "⌦ Delete" at bounding box center [250, 385] width 100 height 22
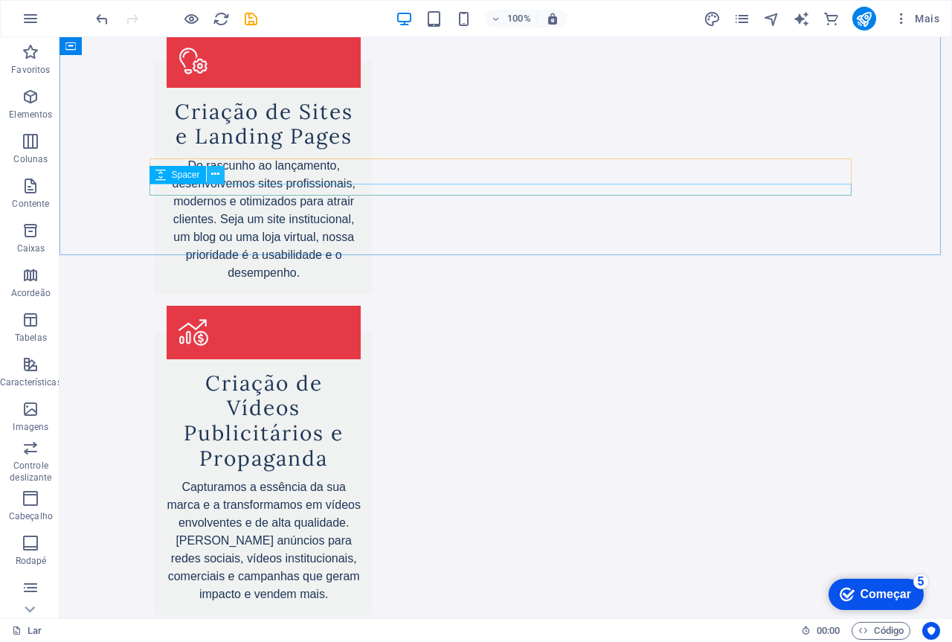
click at [217, 176] on icon at bounding box center [215, 175] width 8 height 16
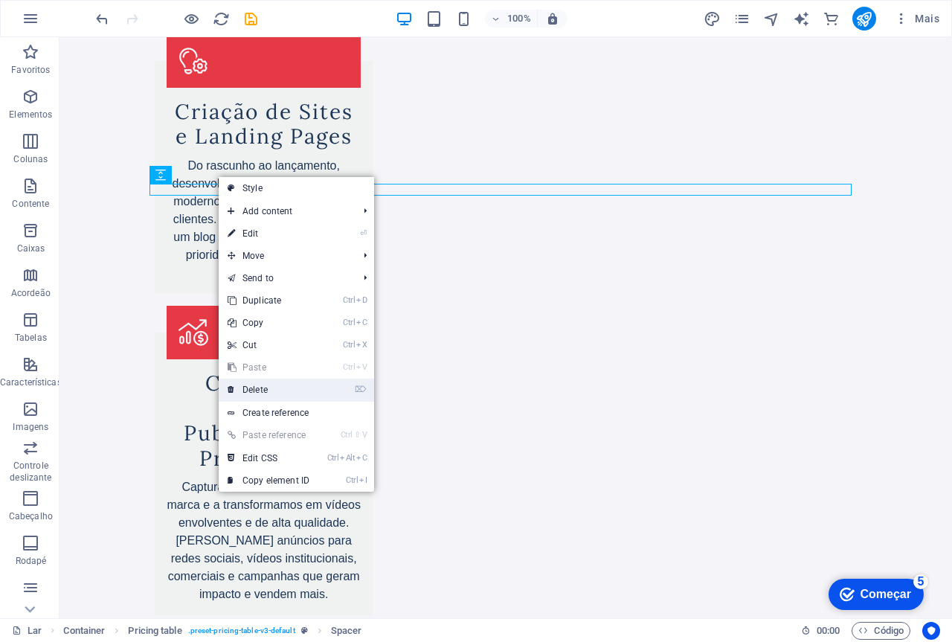
click at [266, 388] on link "⌦ Delete" at bounding box center [269, 390] width 100 height 22
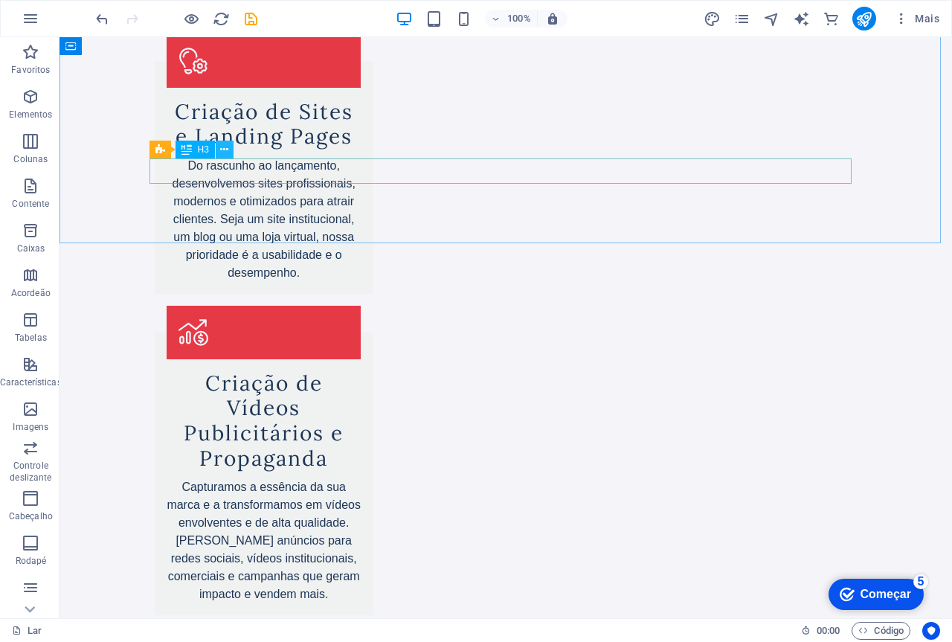
click at [226, 149] on icon at bounding box center [224, 150] width 8 height 16
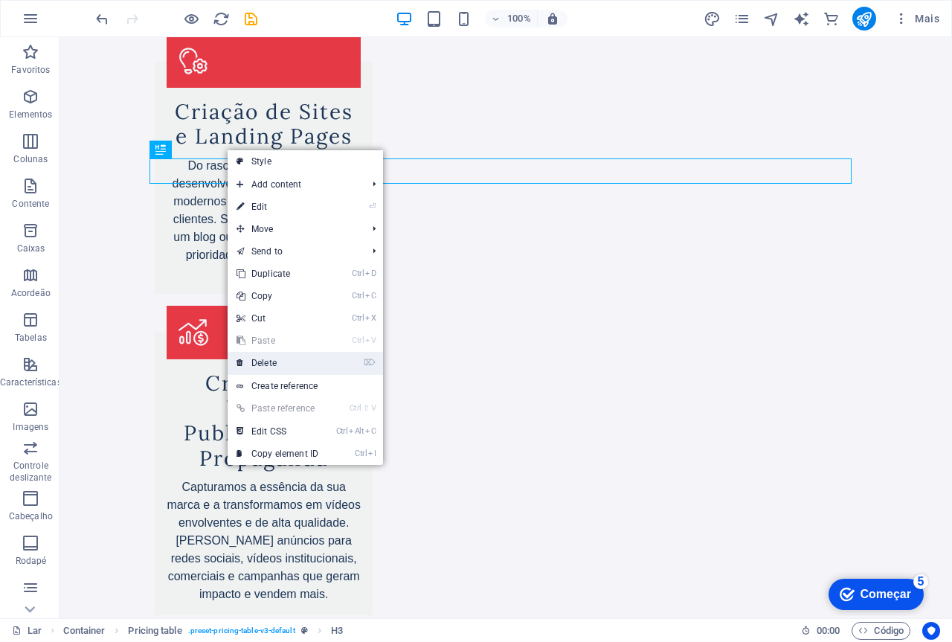
click at [270, 363] on link "⌦ Delete" at bounding box center [278, 363] width 100 height 22
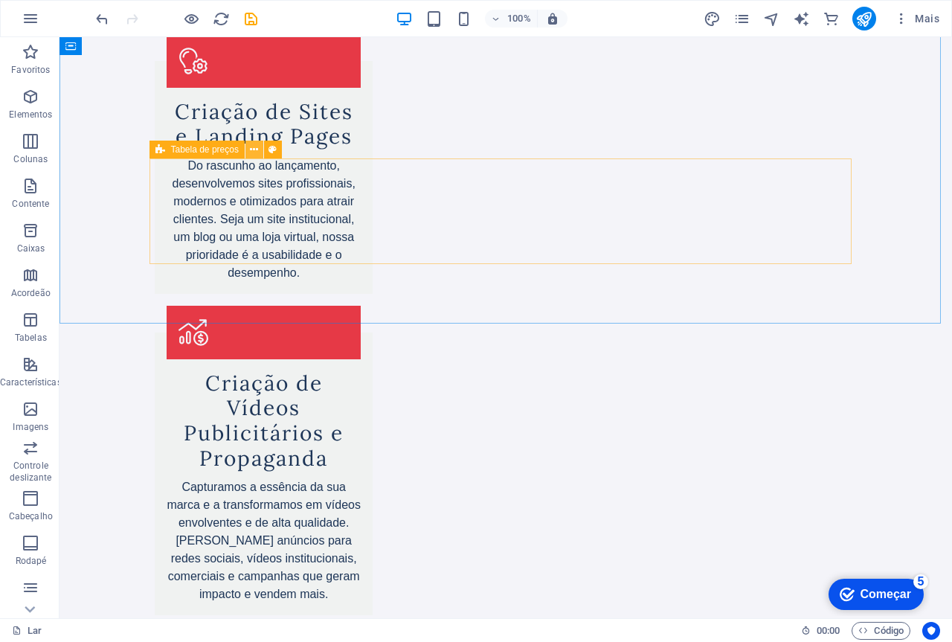
click at [250, 151] on icon at bounding box center [254, 150] width 8 height 16
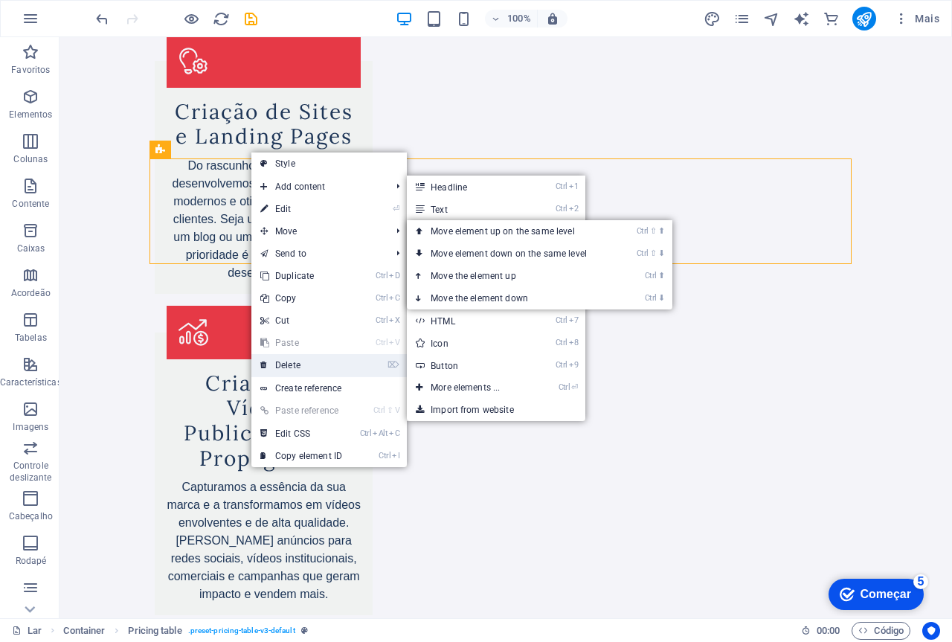
click at [276, 367] on link "⌦ Delete" at bounding box center [301, 365] width 100 height 22
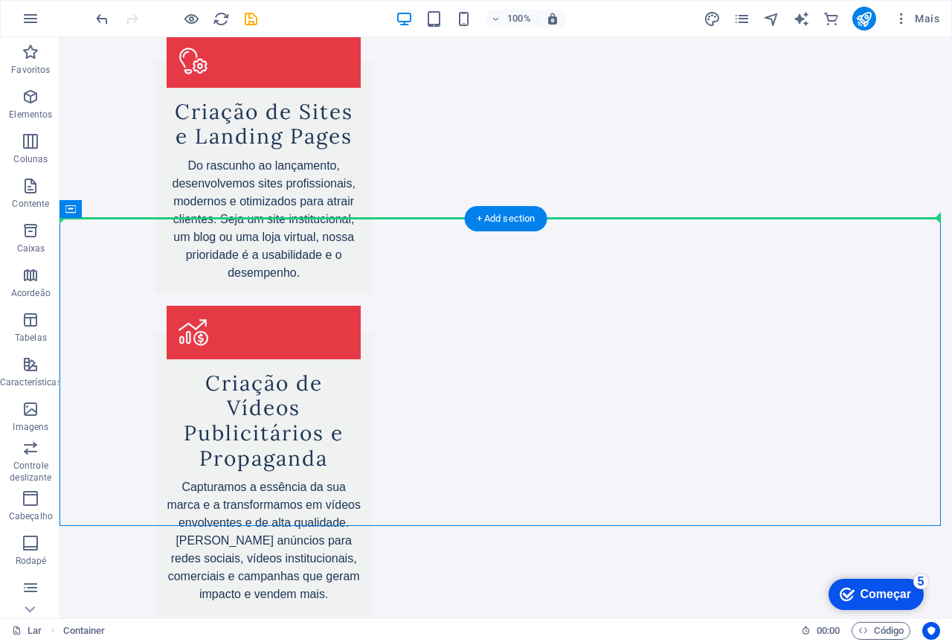
drag, startPoint x: 138, startPoint y: 249, endPoint x: 80, endPoint y: 184, distance: 87.5
drag, startPoint x: 132, startPoint y: 247, endPoint x: 77, endPoint y: 177, distance: 89.0
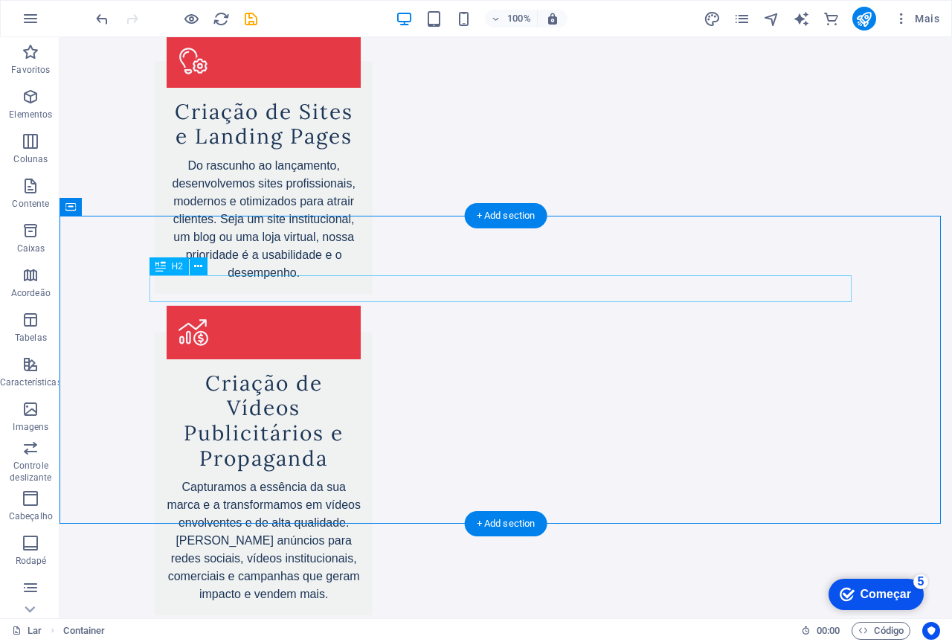
scroll to position [2984, 0]
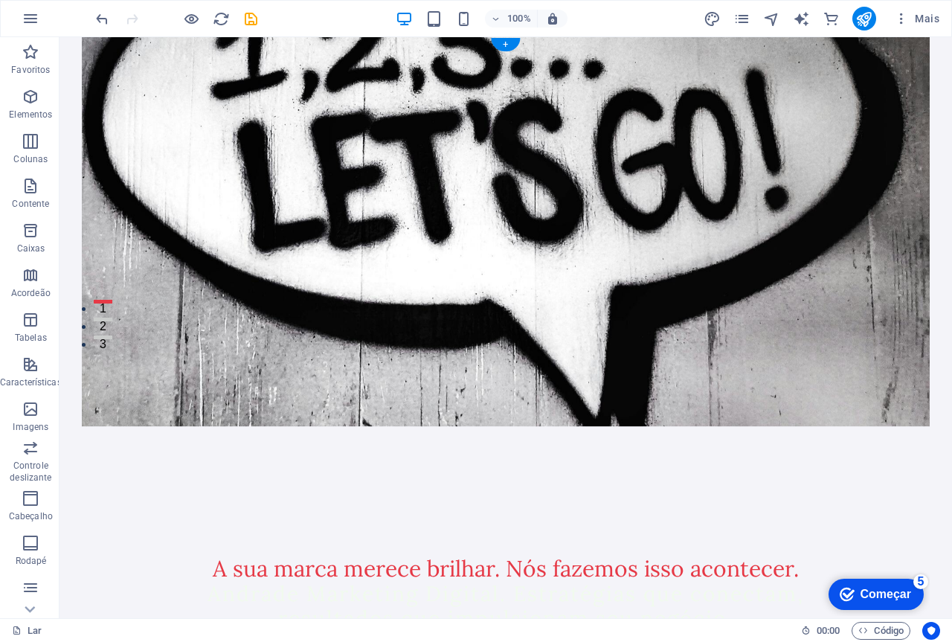
scroll to position [0, 0]
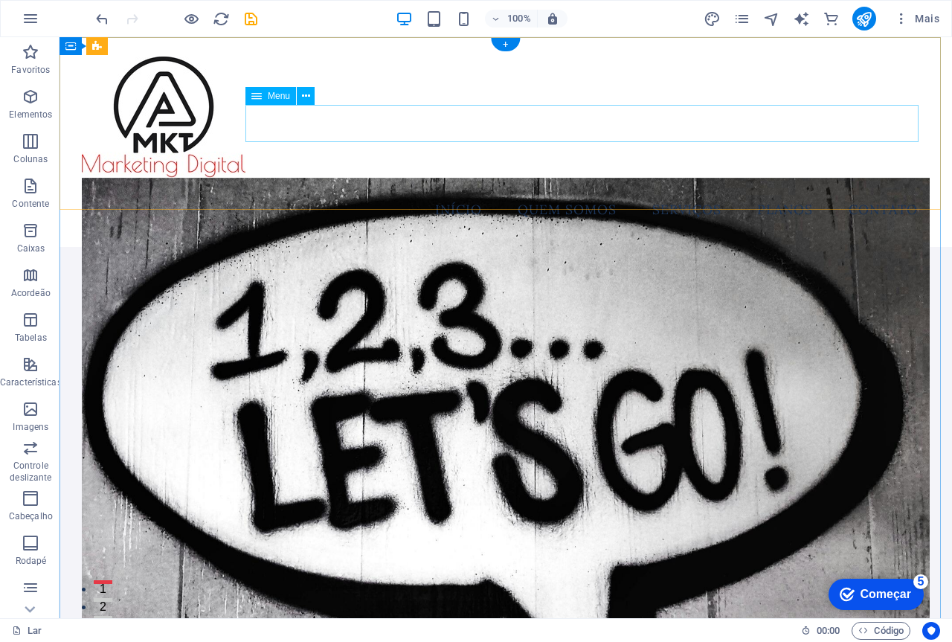
click at [448, 191] on nav "Início Quem Somos Serviços Planos Contato" at bounding box center [506, 209] width 848 height 37
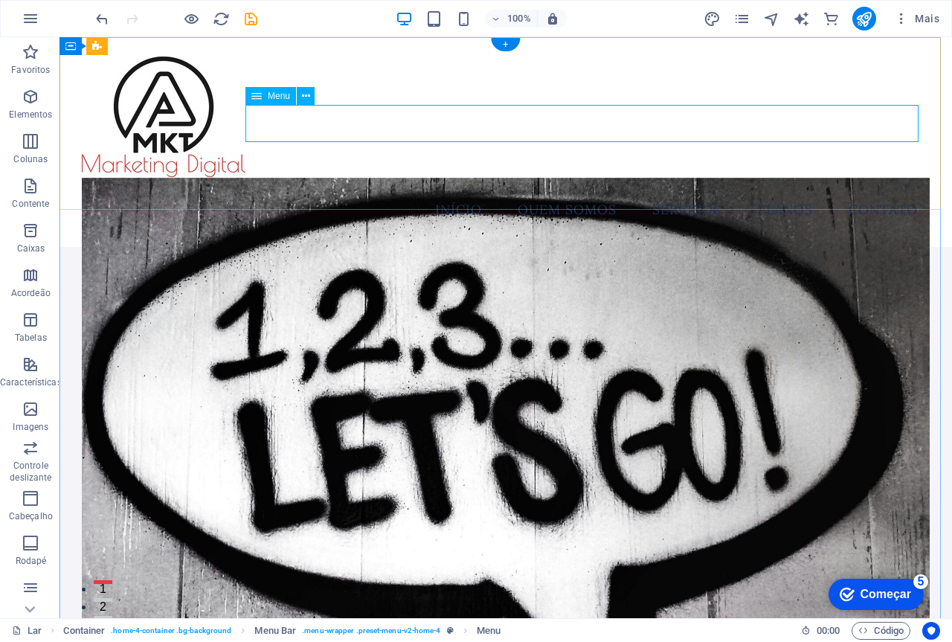
click at [557, 191] on nav "Início Quem Somos Serviços Planos Contato" at bounding box center [506, 209] width 848 height 37
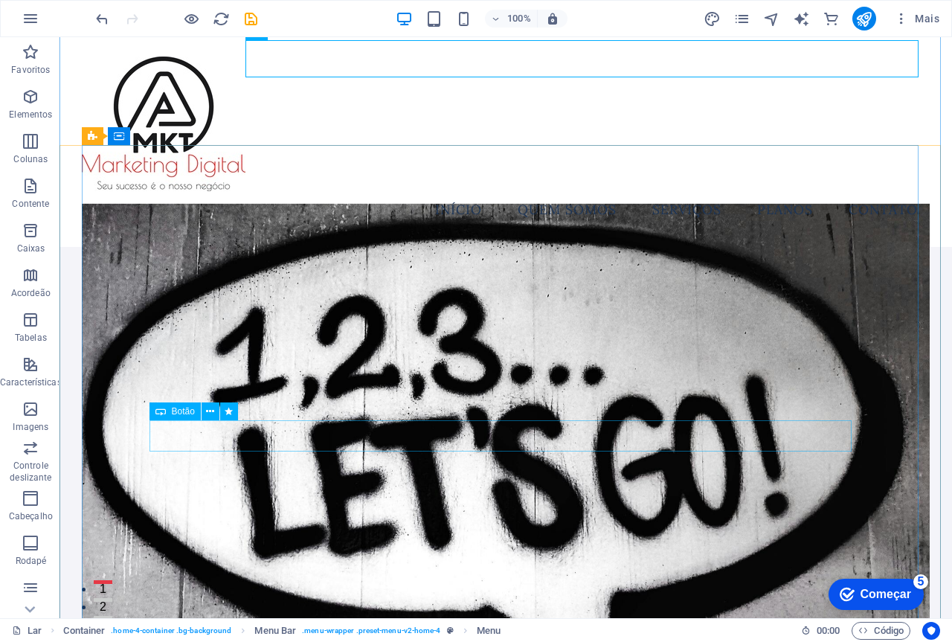
scroll to position [74, 0]
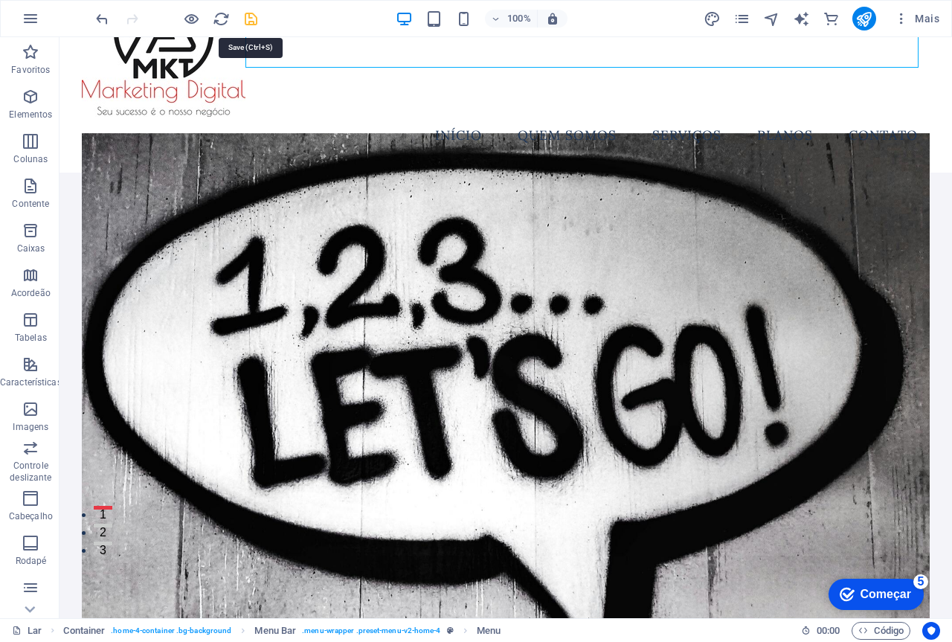
click at [247, 24] on icon "salvar" at bounding box center [250, 18] width 17 height 17
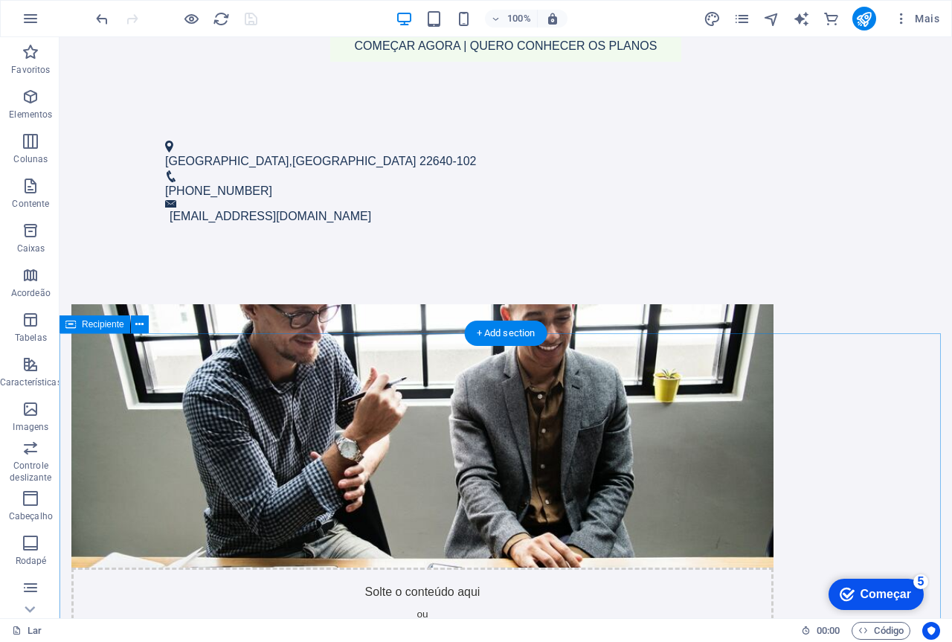
scroll to position [1190, 0]
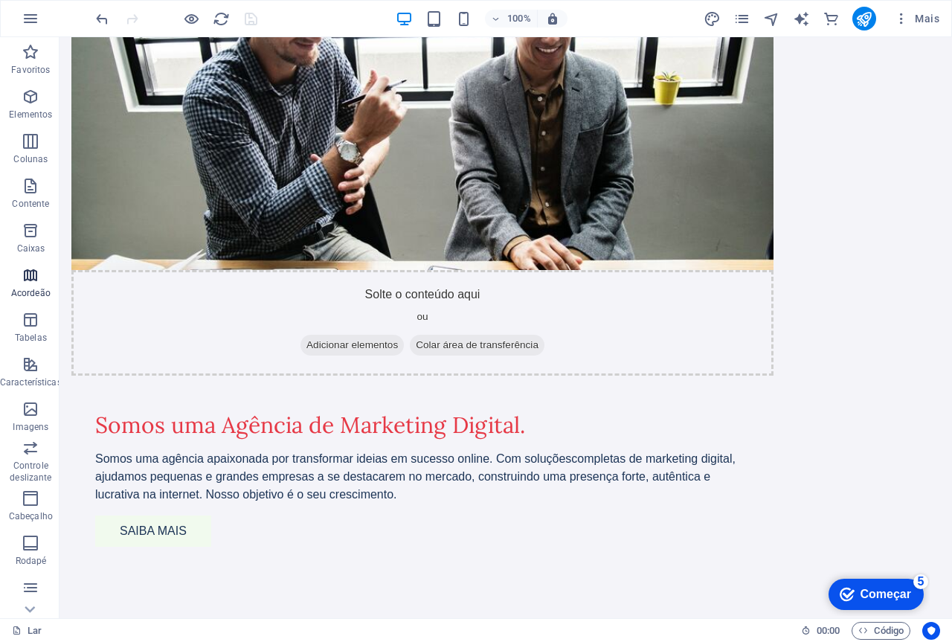
click at [27, 277] on icon "button" at bounding box center [31, 275] width 18 height 18
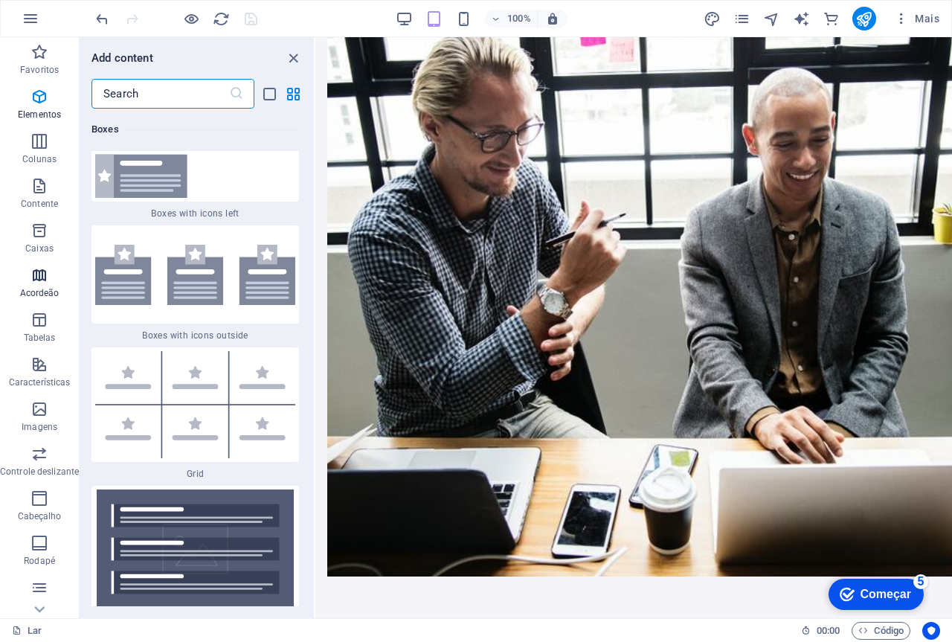
scroll to position [1199, 0]
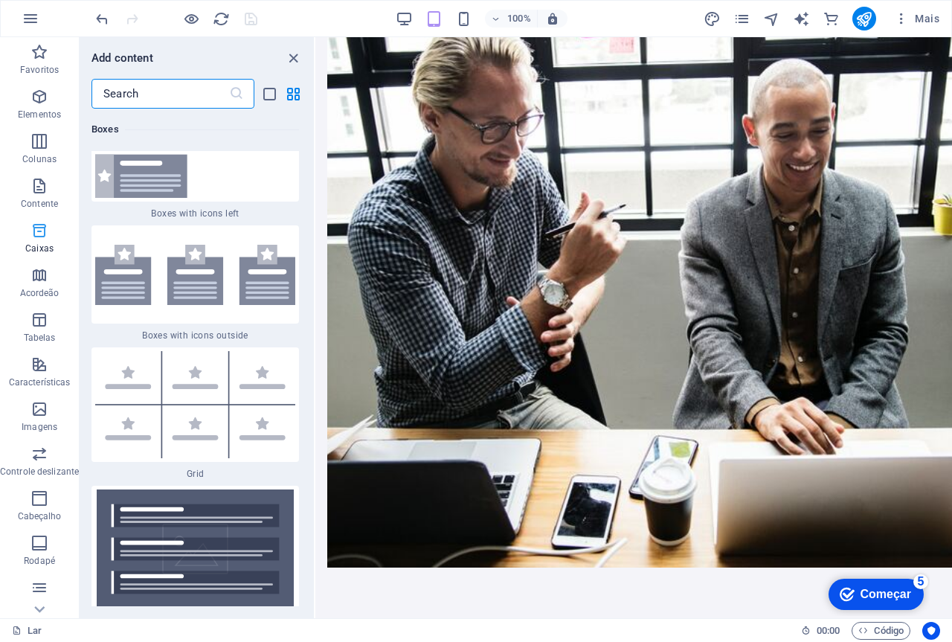
click at [41, 234] on icon "button" at bounding box center [39, 231] width 18 height 18
click at [39, 190] on icon "button" at bounding box center [39, 186] width 18 height 18
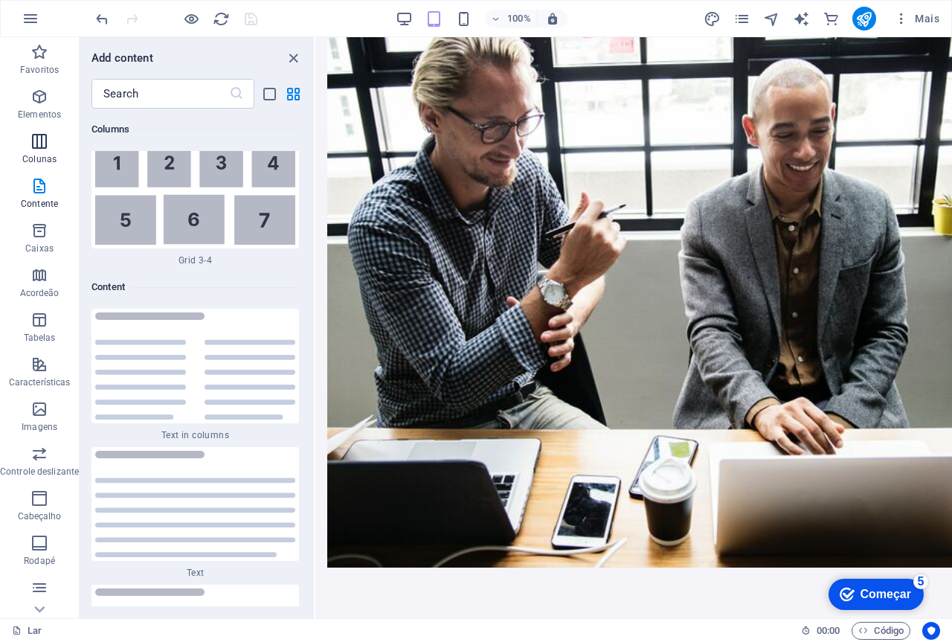
click at [47, 144] on icon "button" at bounding box center [39, 141] width 18 height 18
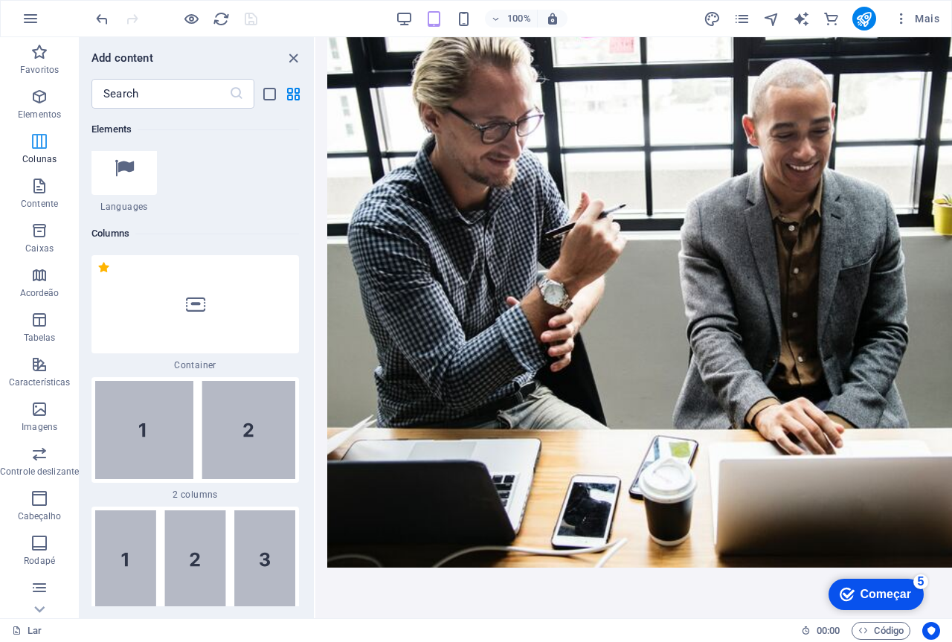
scroll to position [980, 0]
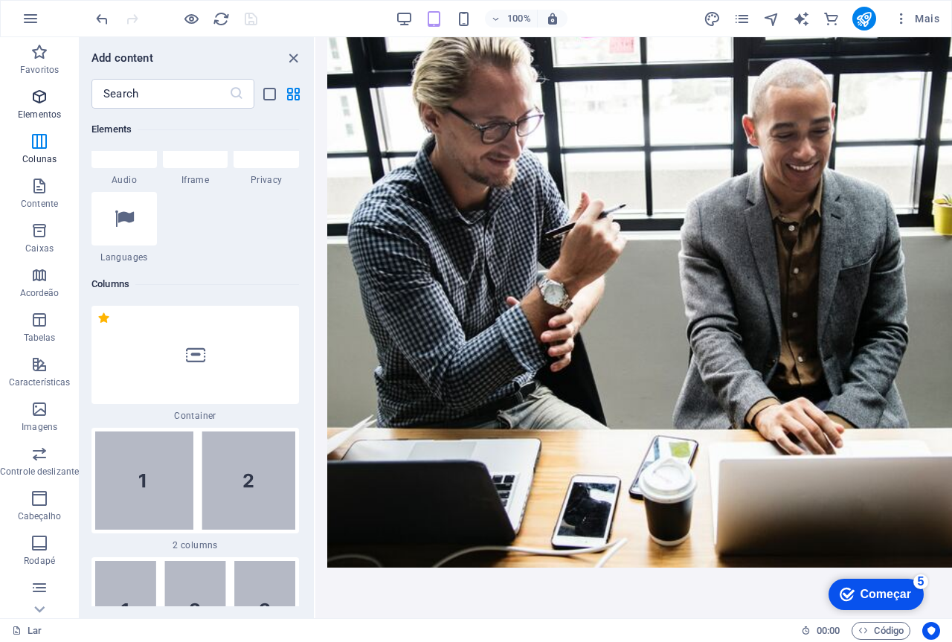
click at [35, 100] on icon "button" at bounding box center [39, 97] width 18 height 18
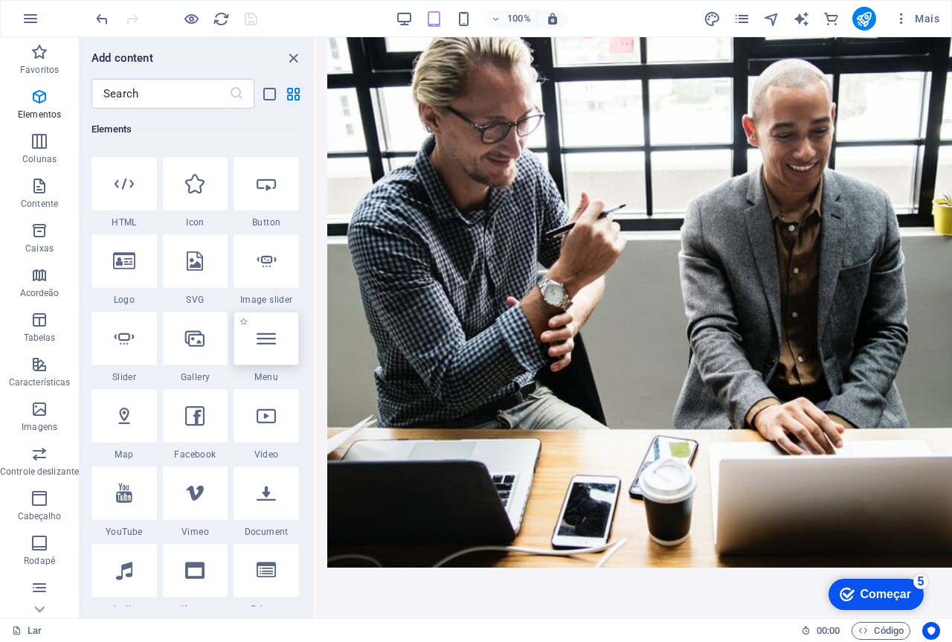
scroll to position [625, 0]
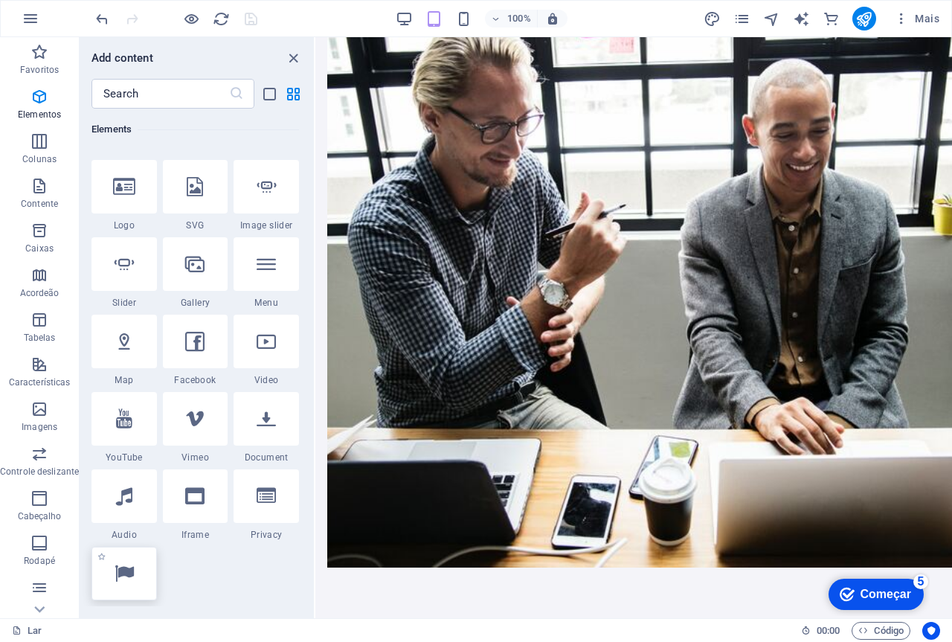
click at [118, 564] on icon at bounding box center [124, 573] width 19 height 19
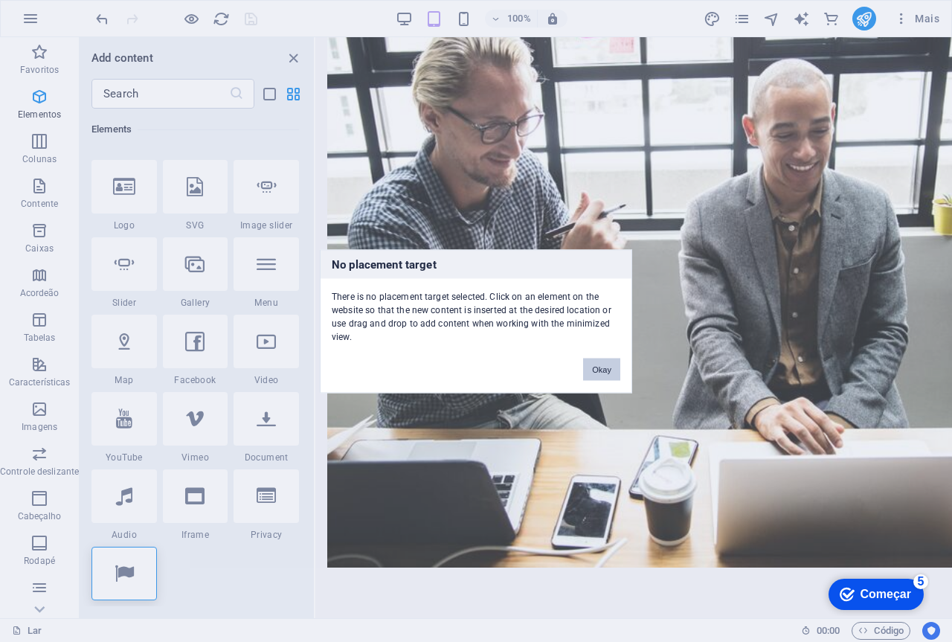
click at [601, 370] on button "Okay" at bounding box center [601, 369] width 37 height 22
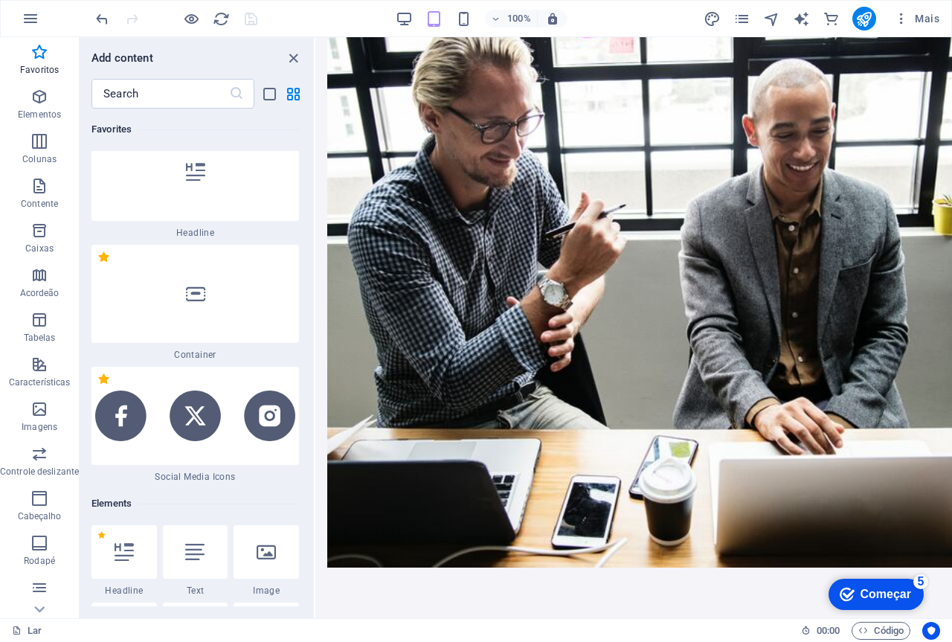
scroll to position [0, 0]
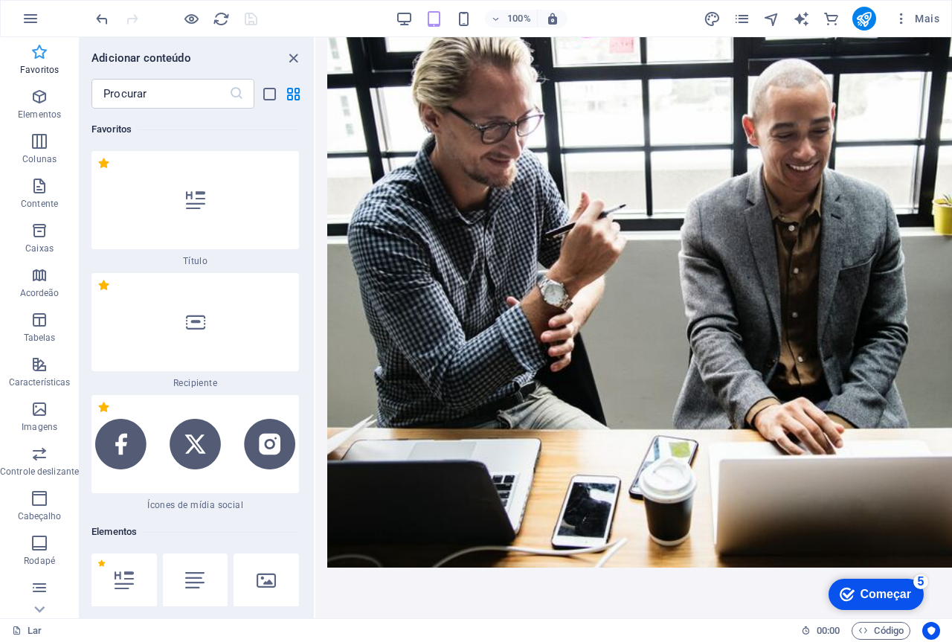
click at [35, 59] on icon "button" at bounding box center [39, 52] width 18 height 18
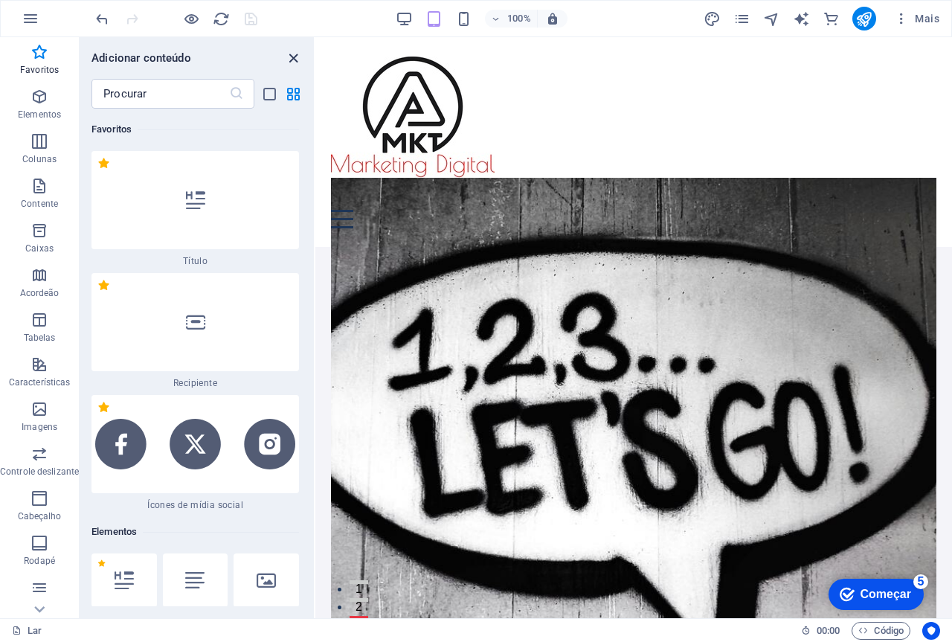
drag, startPoint x: 291, startPoint y: 56, endPoint x: 359, endPoint y: 89, distance: 75.8
click at [291, 56] on icon "fechar painel" at bounding box center [293, 58] width 17 height 17
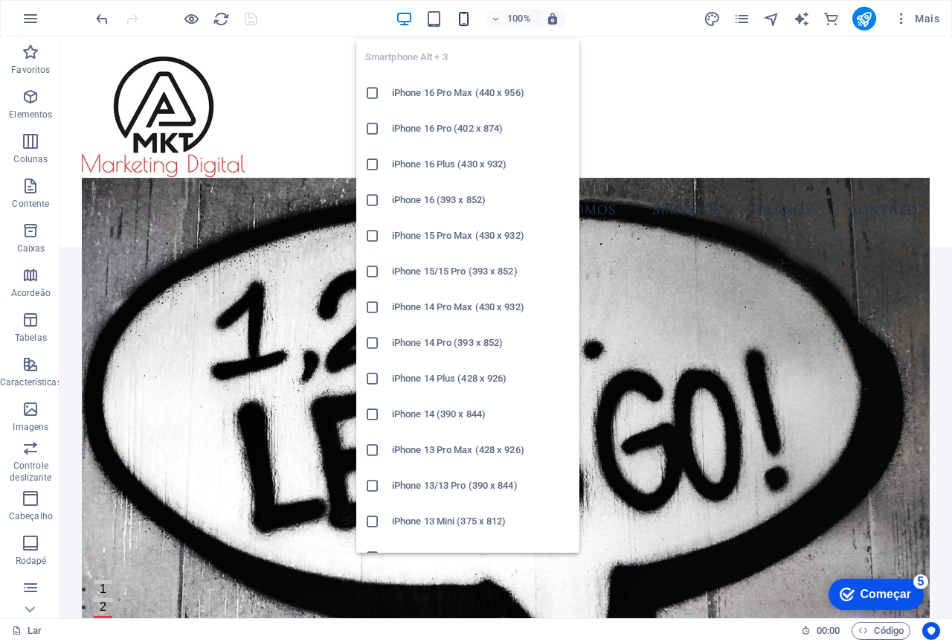
click at [465, 21] on icon "button" at bounding box center [463, 18] width 17 height 17
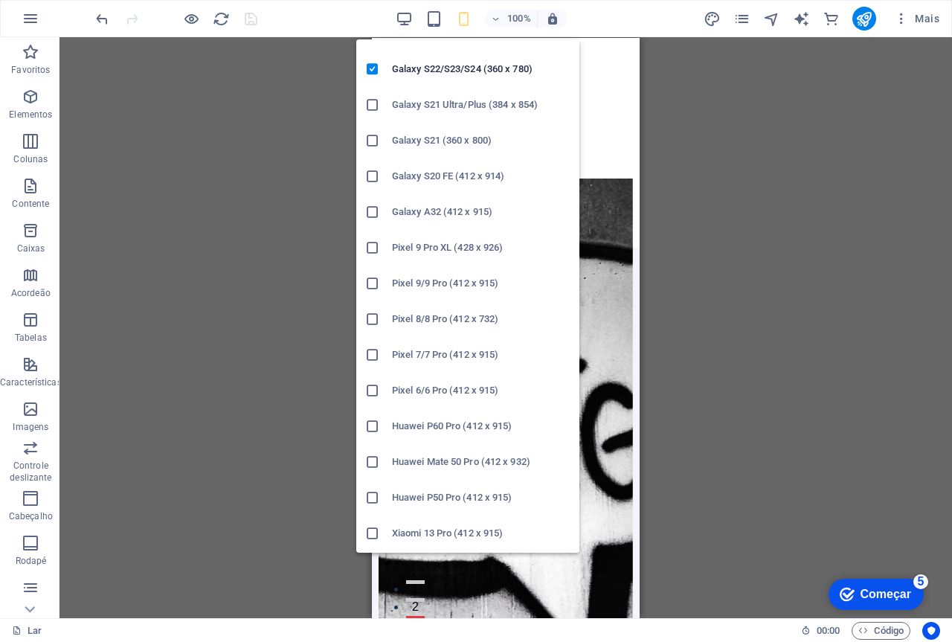
scroll to position [446, 0]
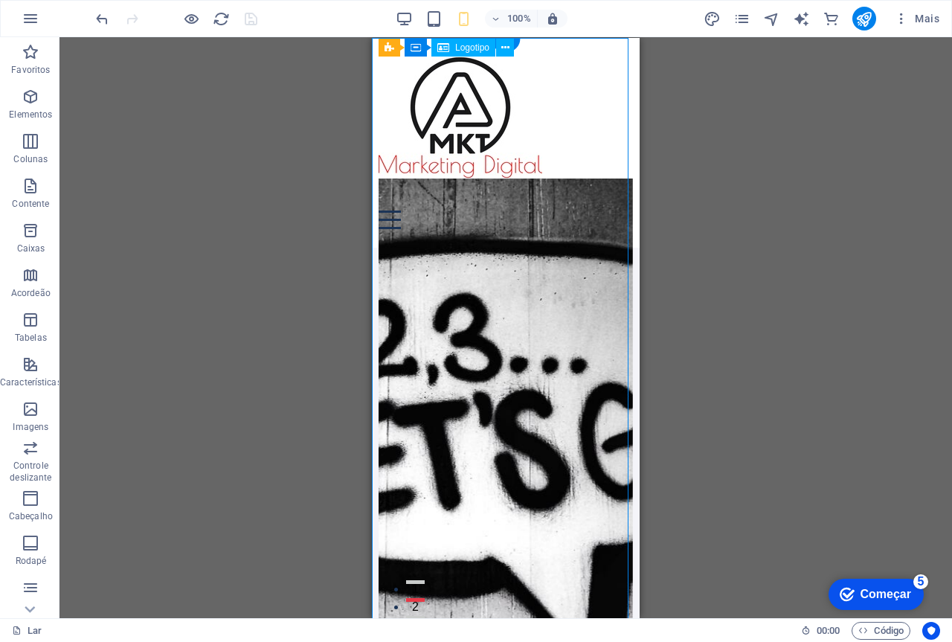
drag, startPoint x: 473, startPoint y: 120, endPoint x: 509, endPoint y: 123, distance: 35.8
click at [509, 123] on div at bounding box center [506, 124] width 254 height 135
click at [477, 115] on div at bounding box center [506, 124] width 254 height 135
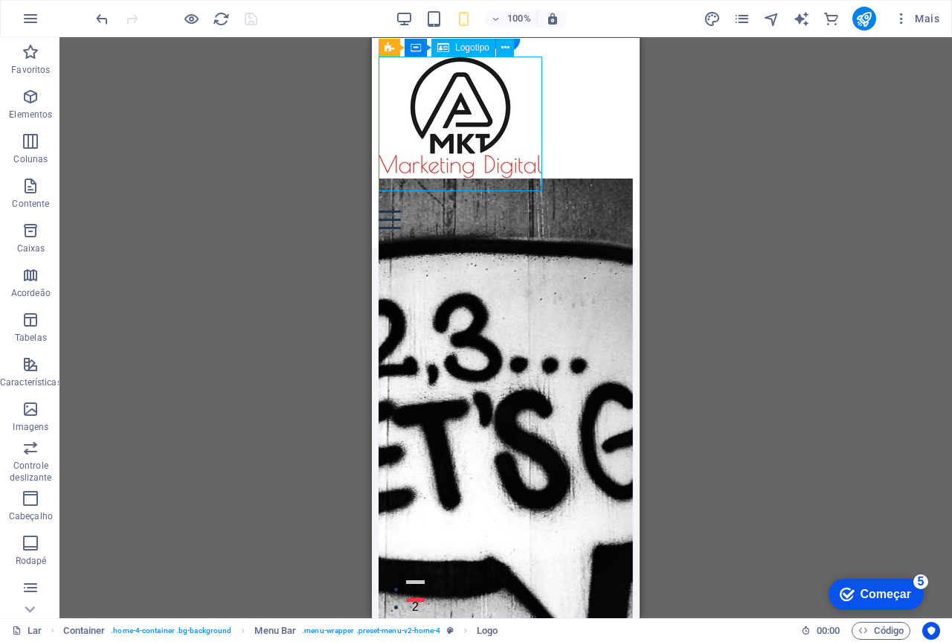
drag, startPoint x: 471, startPoint y: 116, endPoint x: 539, endPoint y: 132, distance: 70.2
click at [539, 132] on div at bounding box center [506, 124] width 254 height 135
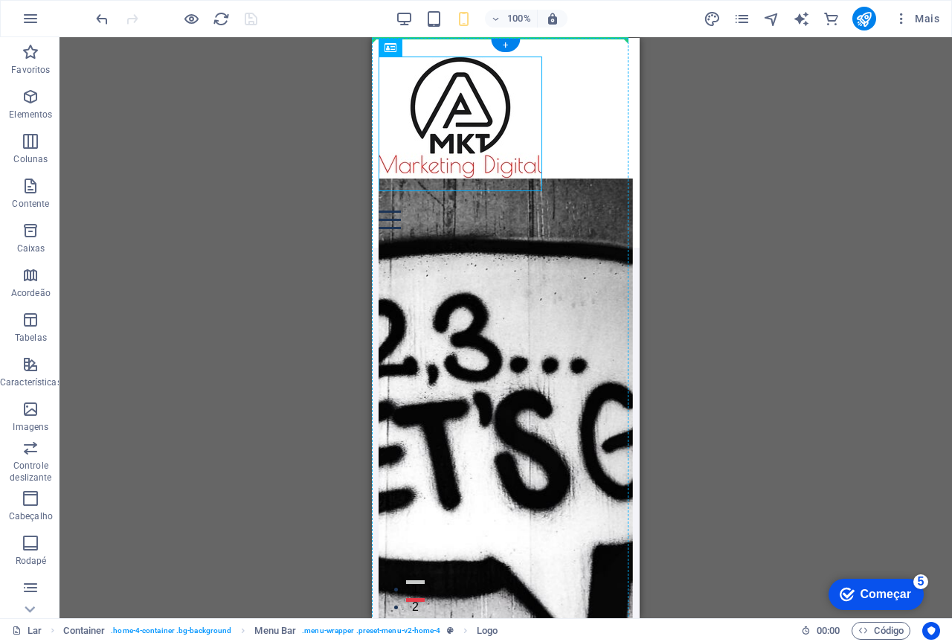
drag, startPoint x: 527, startPoint y: 130, endPoint x: 551, endPoint y: 133, distance: 24.0
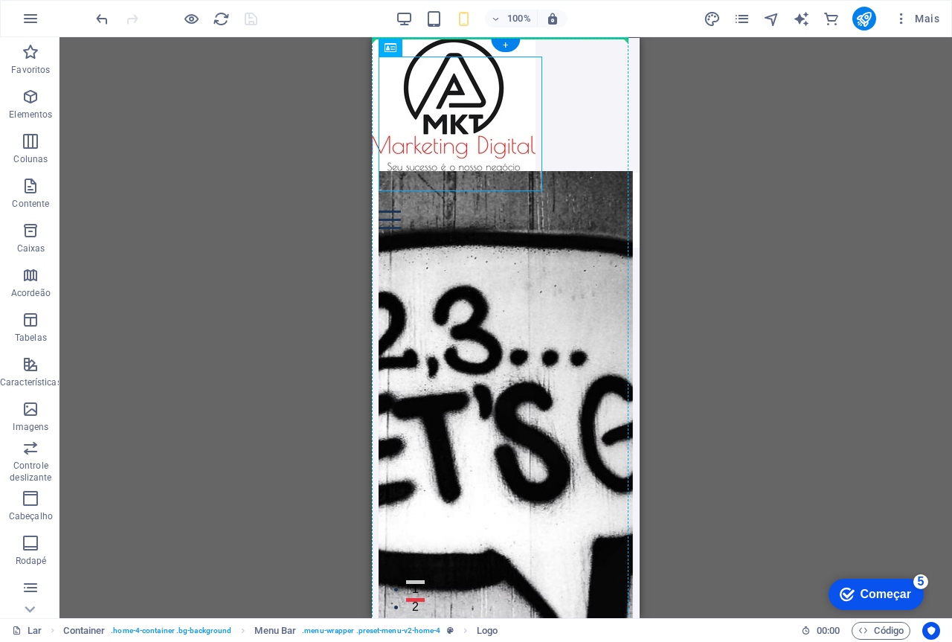
click at [463, 112] on div at bounding box center [506, 104] width 268 height 135
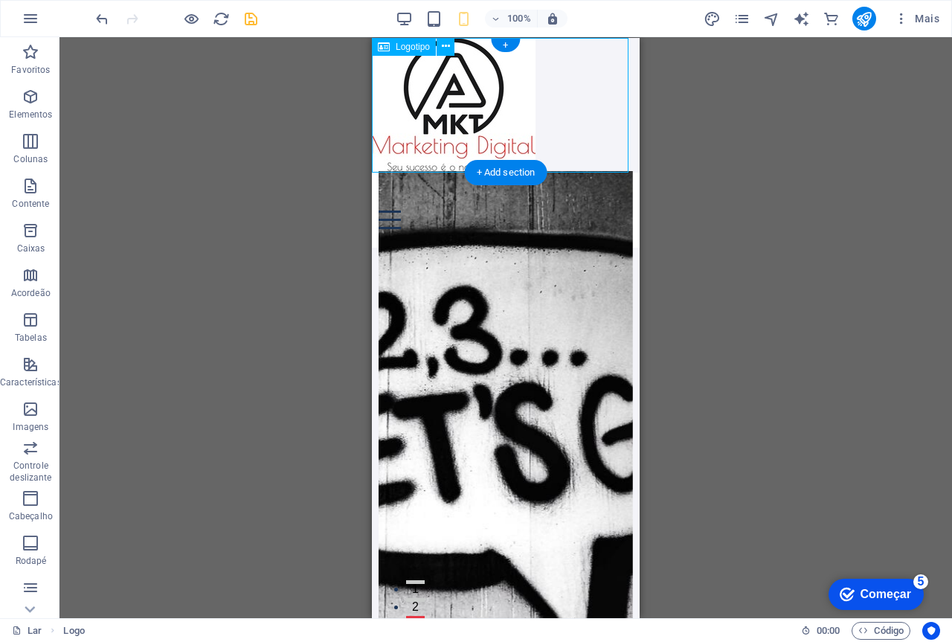
click at [567, 112] on div at bounding box center [506, 104] width 268 height 135
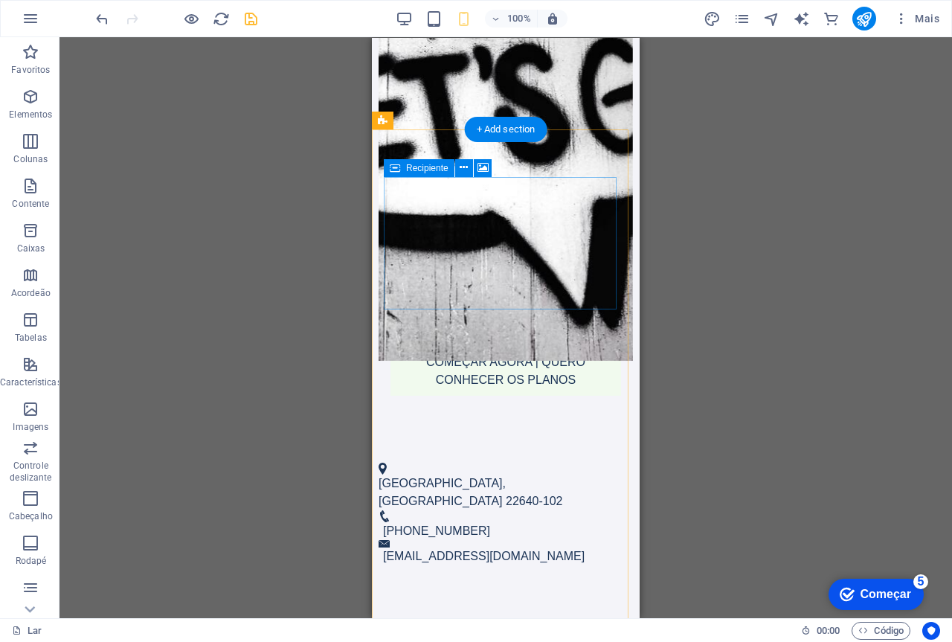
scroll to position [744, 0]
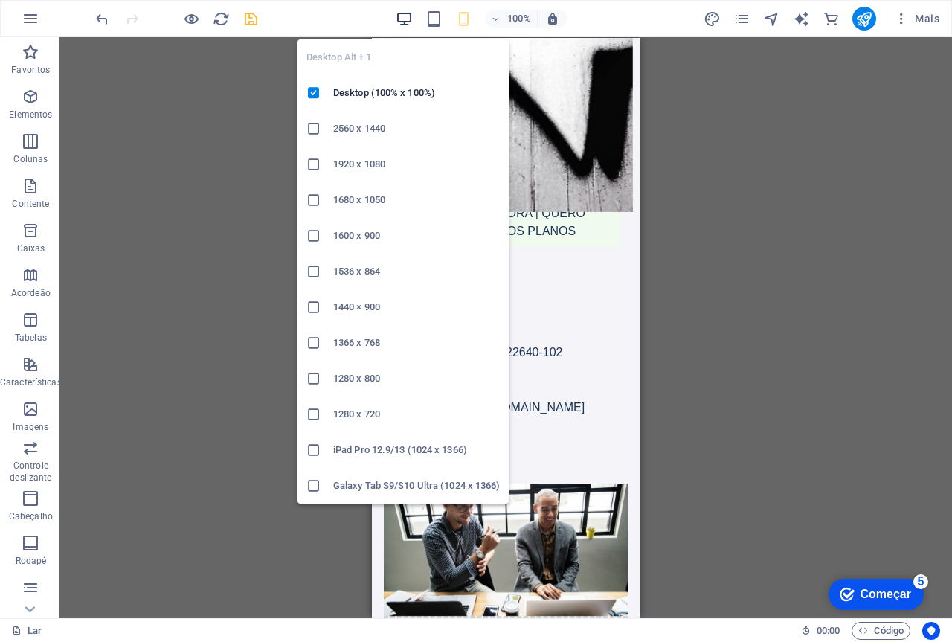
click at [408, 22] on icon "button" at bounding box center [404, 18] width 17 height 17
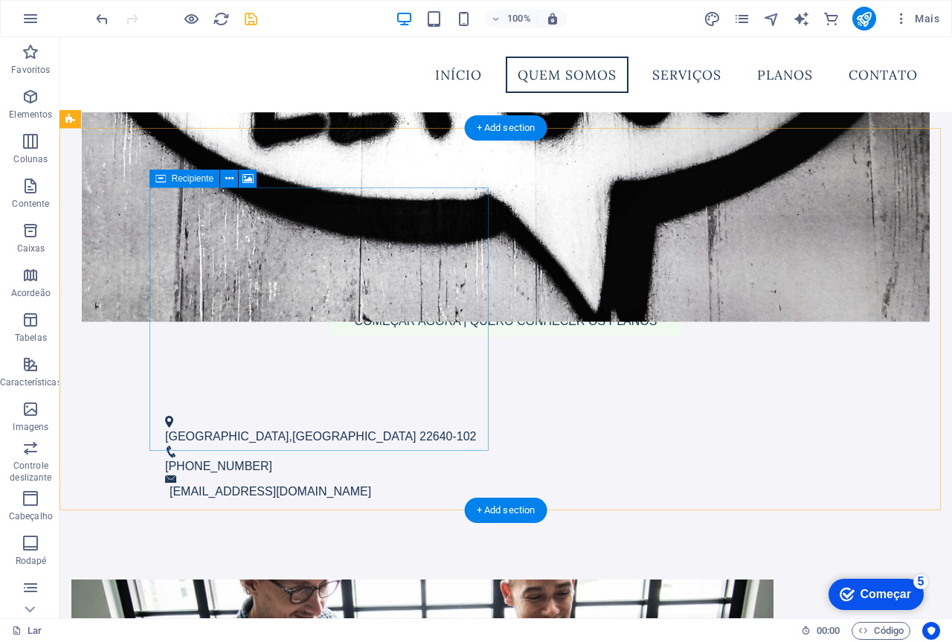
scroll to position [594, 0]
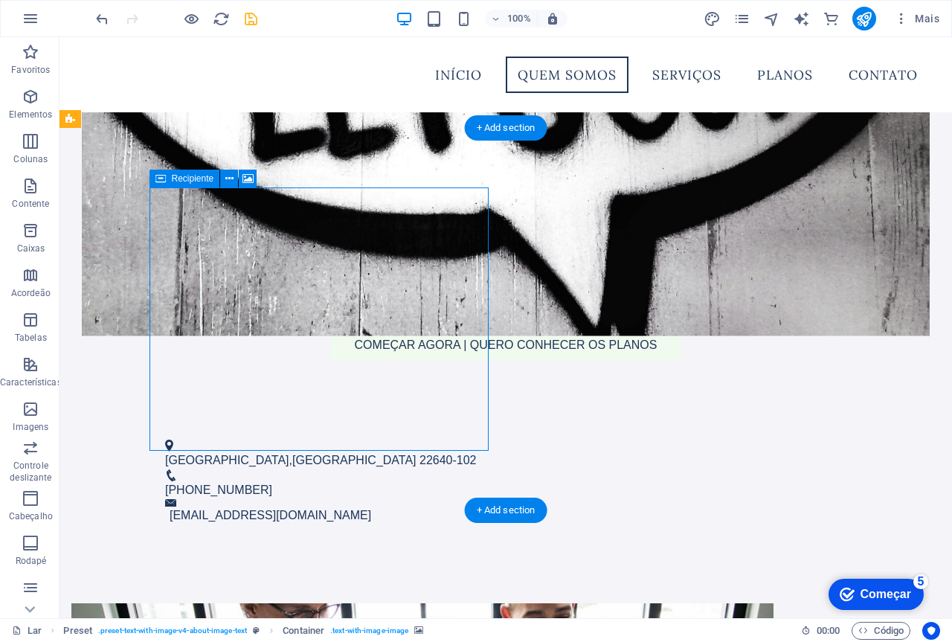
drag, startPoint x: 297, startPoint y: 214, endPoint x: 301, endPoint y: 275, distance: 61.1
drag, startPoint x: 300, startPoint y: 275, endPoint x: 315, endPoint y: 319, distance: 46.1
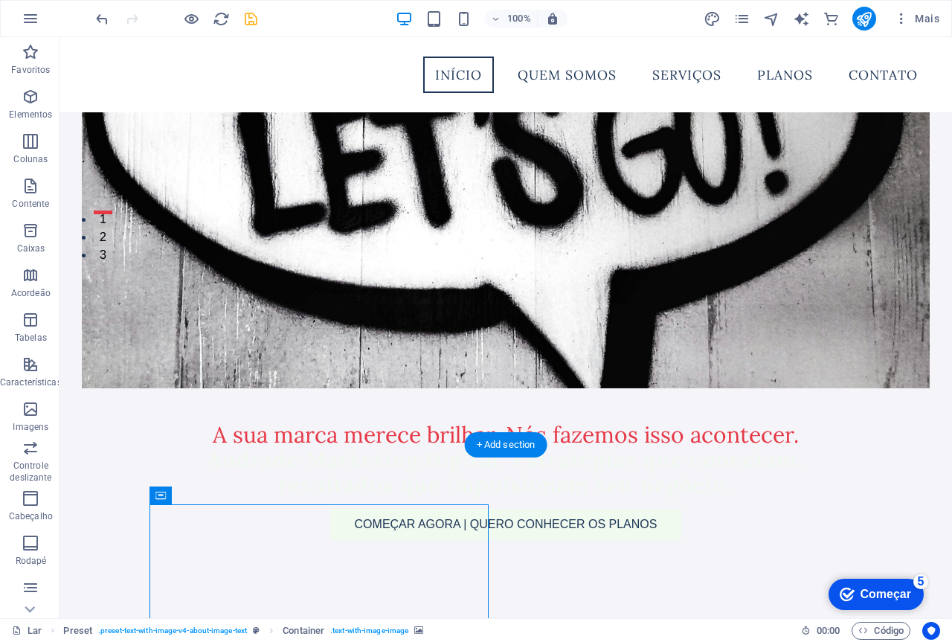
scroll to position [221, 0]
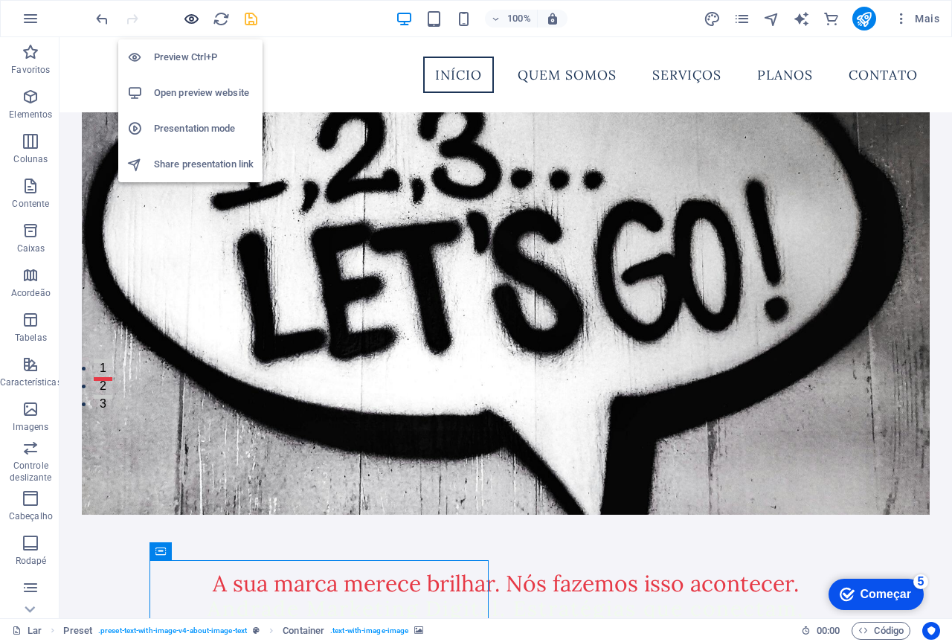
click at [192, 23] on icon "button" at bounding box center [191, 18] width 17 height 17
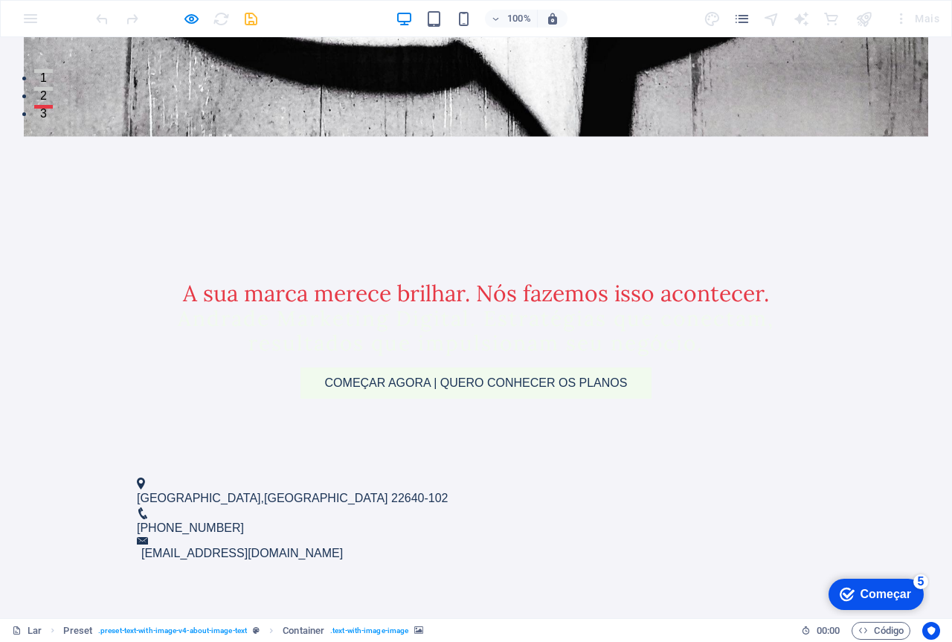
scroll to position [0, 0]
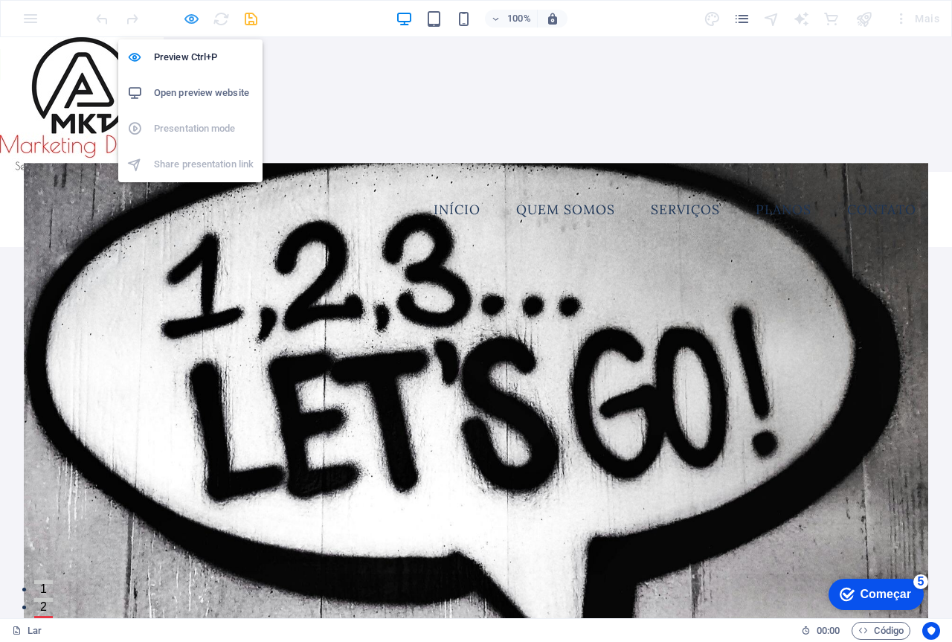
click at [190, 14] on icon "button" at bounding box center [191, 18] width 17 height 17
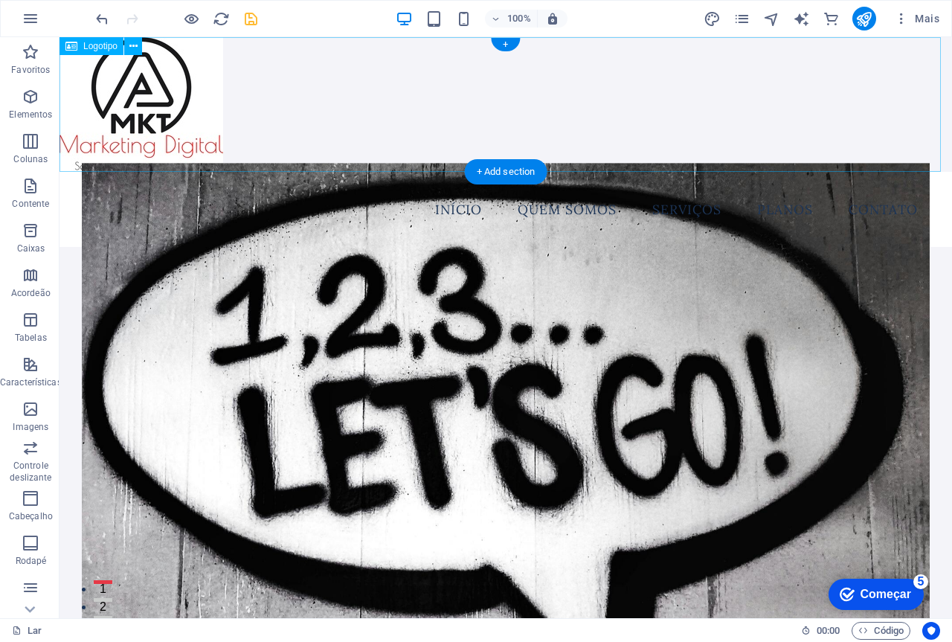
click at [283, 86] on div at bounding box center [505, 104] width 892 height 135
click at [329, 128] on div at bounding box center [505, 104] width 892 height 135
click at [135, 49] on icon at bounding box center [133, 47] width 8 height 16
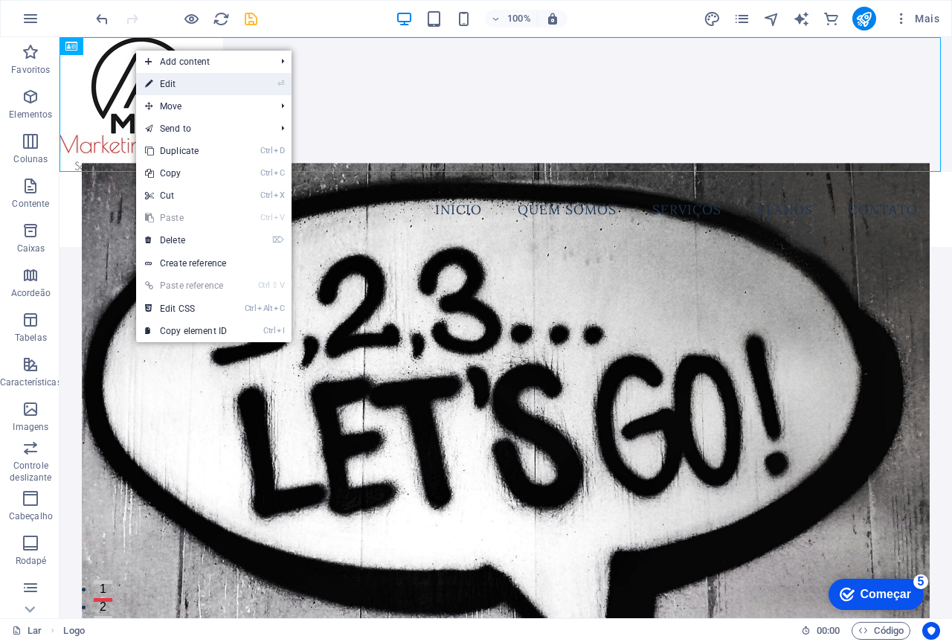
click at [186, 88] on link "⏎ Edit" at bounding box center [186, 84] width 100 height 22
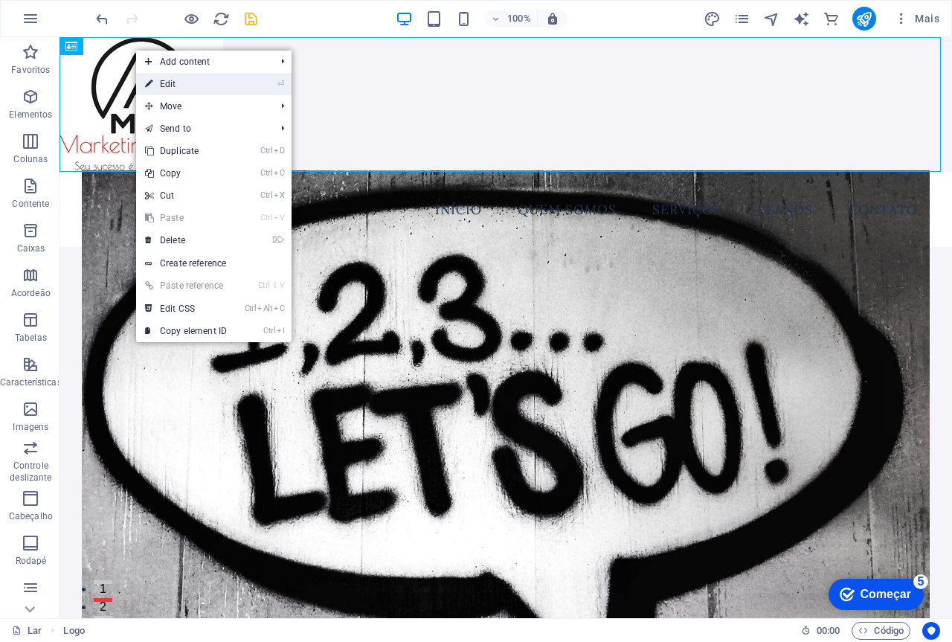
select select "px"
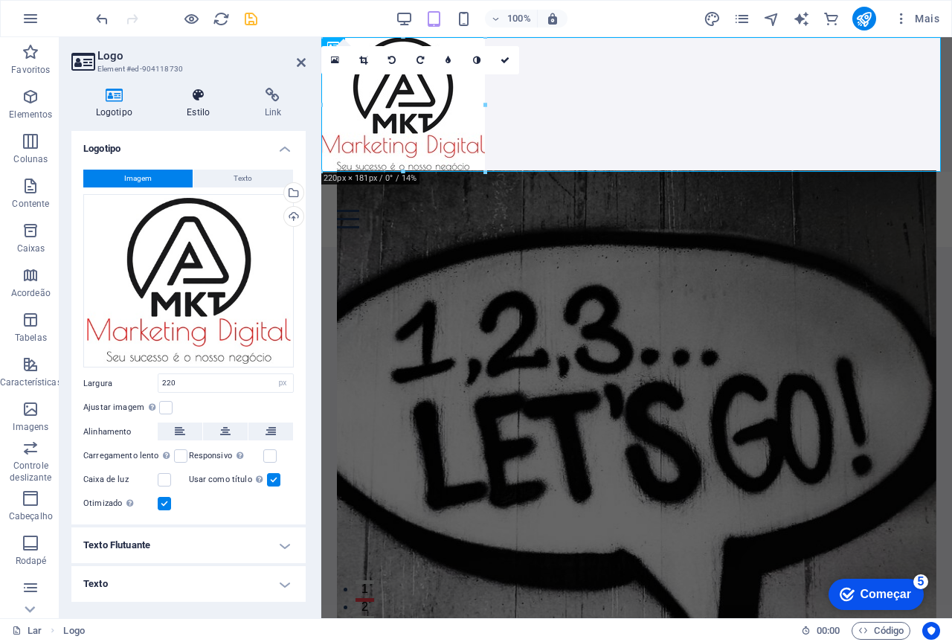
click at [195, 107] on font "Estilo" at bounding box center [198, 112] width 23 height 10
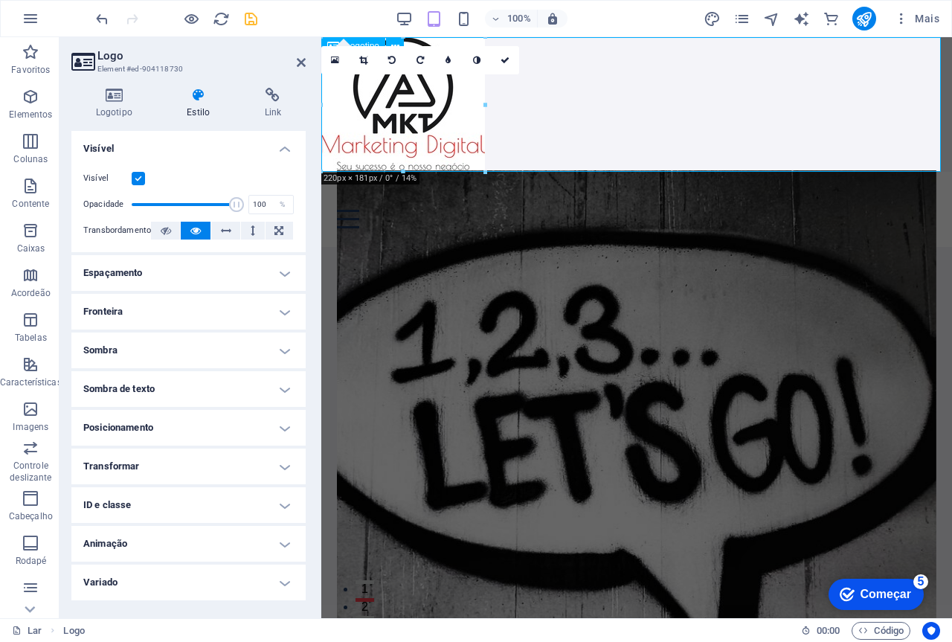
click at [618, 125] on div at bounding box center [636, 104] width 631 height 135
click at [300, 59] on icon at bounding box center [301, 63] width 9 height 12
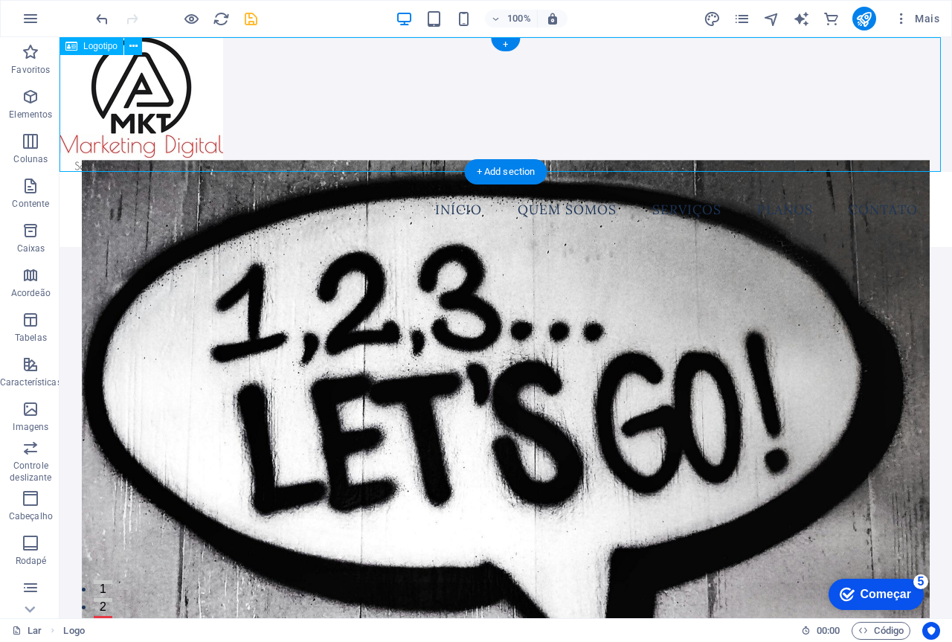
click at [740, 121] on div at bounding box center [505, 104] width 892 height 135
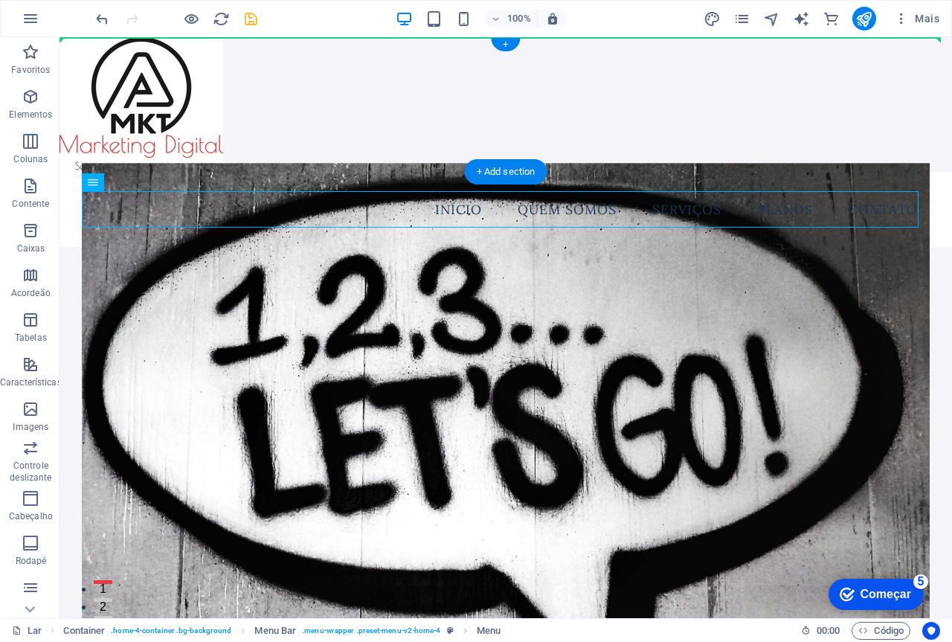
drag, startPoint x: 568, startPoint y: 201, endPoint x: 572, endPoint y: 103, distance: 97.5
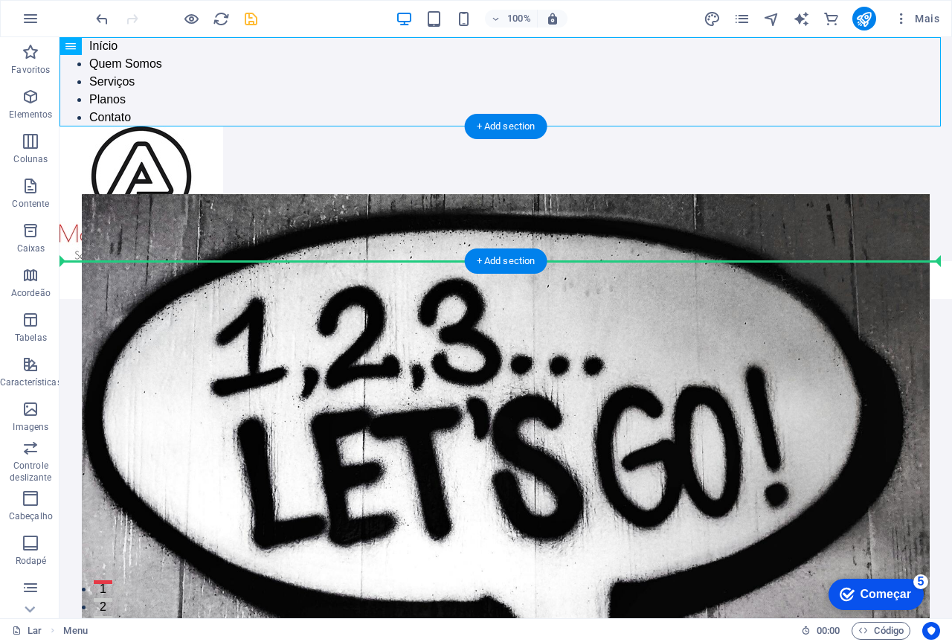
drag, startPoint x: 464, startPoint y: 79, endPoint x: 586, endPoint y: 201, distance: 172.5
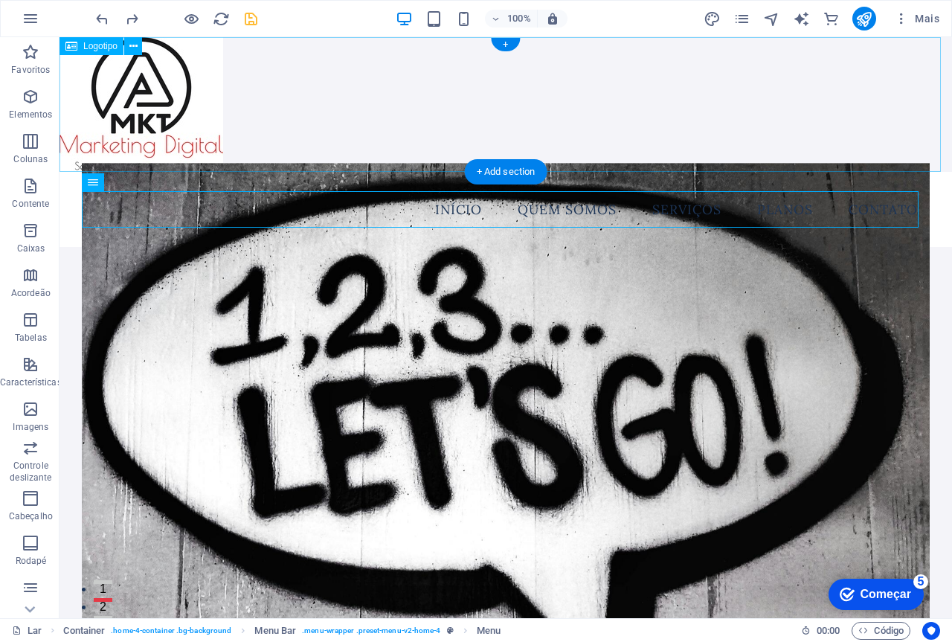
click at [345, 118] on div at bounding box center [505, 104] width 892 height 135
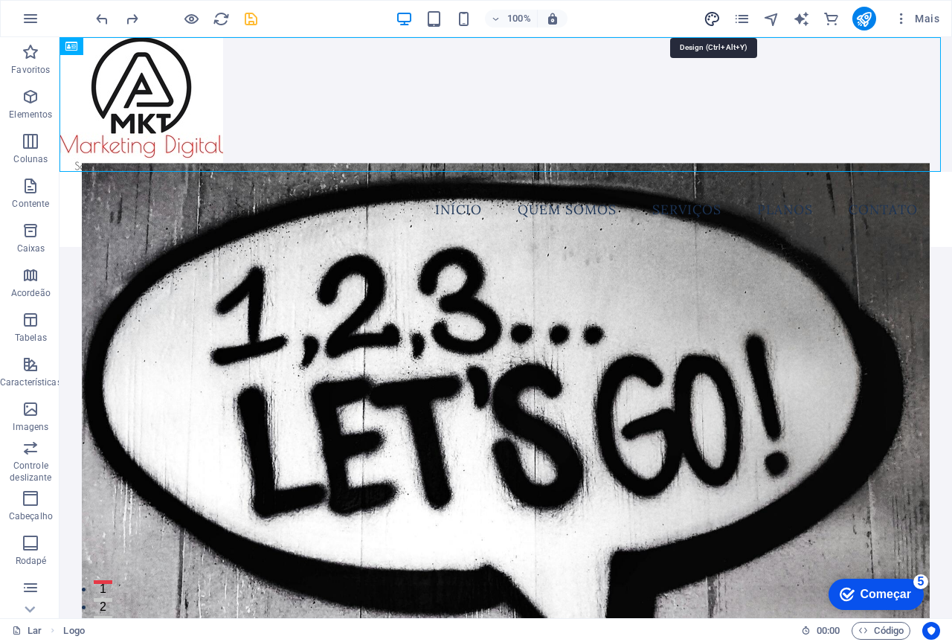
click at [710, 17] on icon "projeto" at bounding box center [712, 18] width 17 height 17
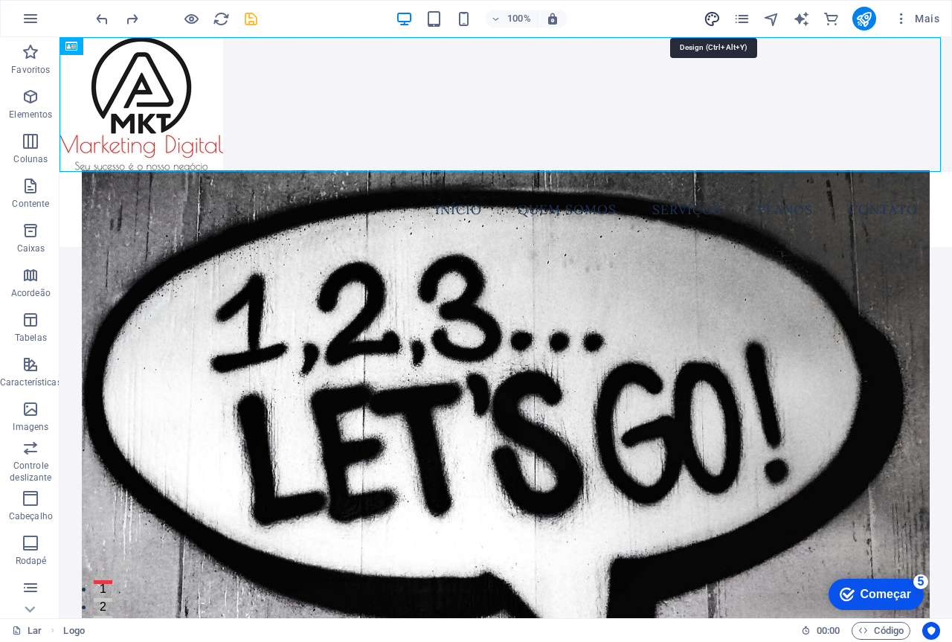
select select "rem"
select select "200"
select select "px"
select select "rem"
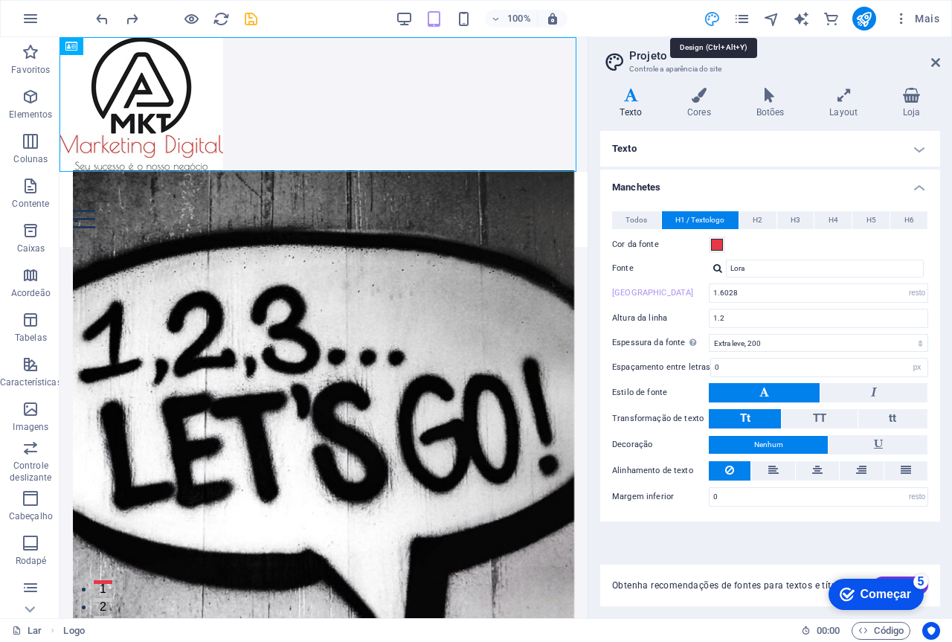
type input "1.6028"
click at [904, 107] on font "Loja" at bounding box center [912, 112] width 18 height 10
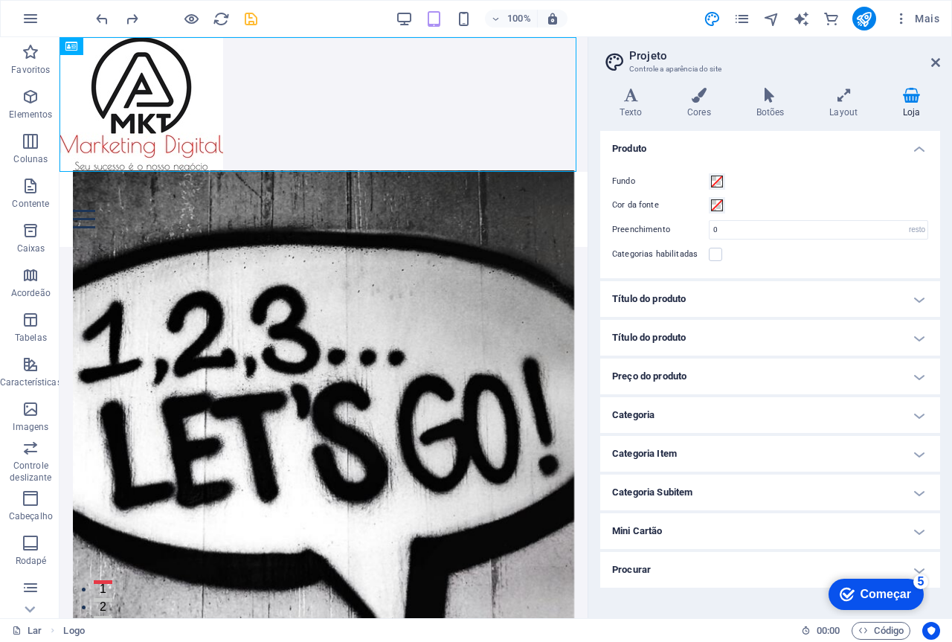
click at [912, 97] on icon at bounding box center [912, 95] width 57 height 15
click at [903, 20] on icon "button" at bounding box center [901, 18] width 15 height 15
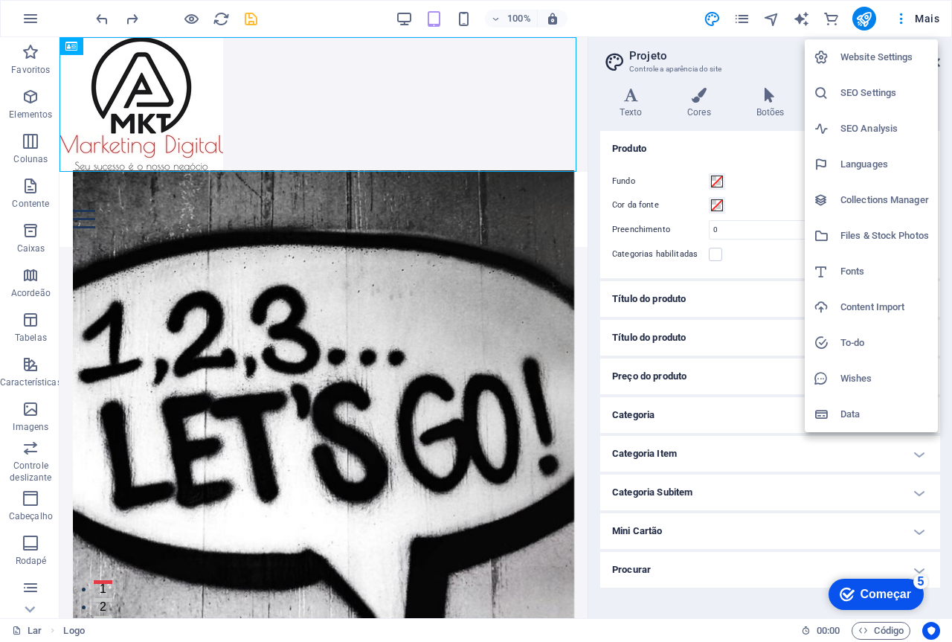
click at [870, 57] on h6 "Website Settings" at bounding box center [884, 57] width 89 height 18
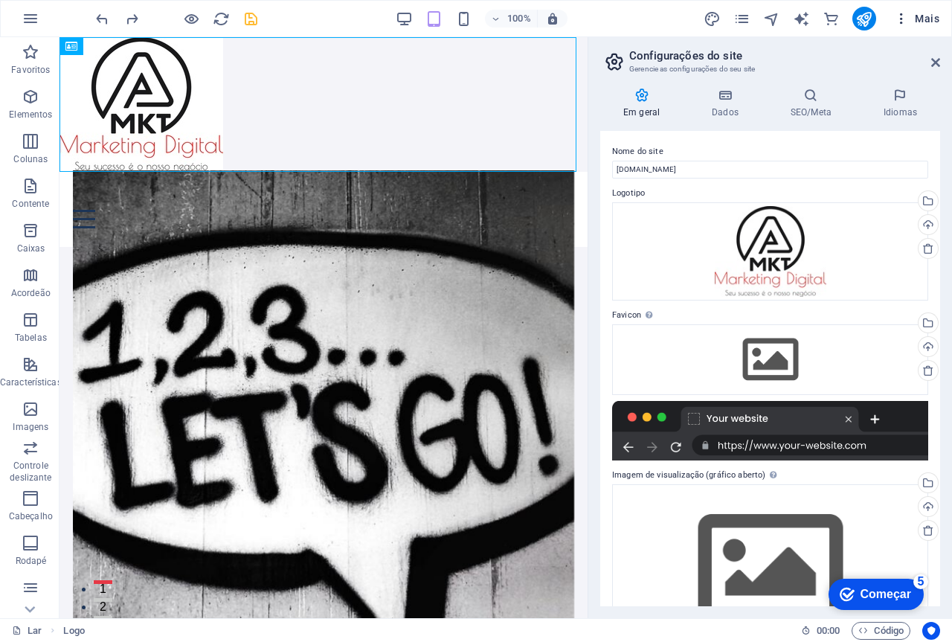
click at [930, 16] on font "Mais" at bounding box center [927, 19] width 25 height 12
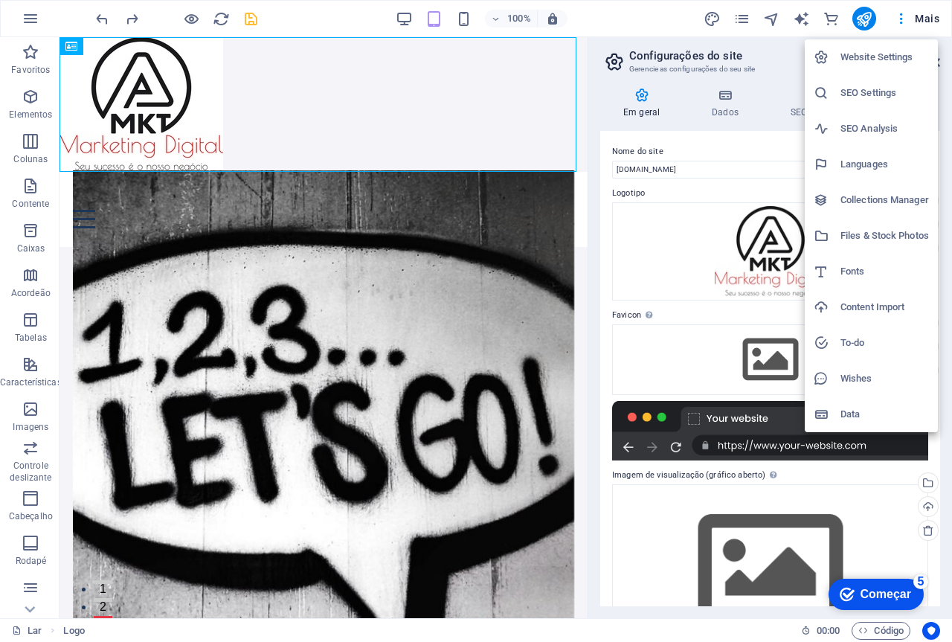
click at [853, 165] on h6 "Languages" at bounding box center [884, 164] width 89 height 18
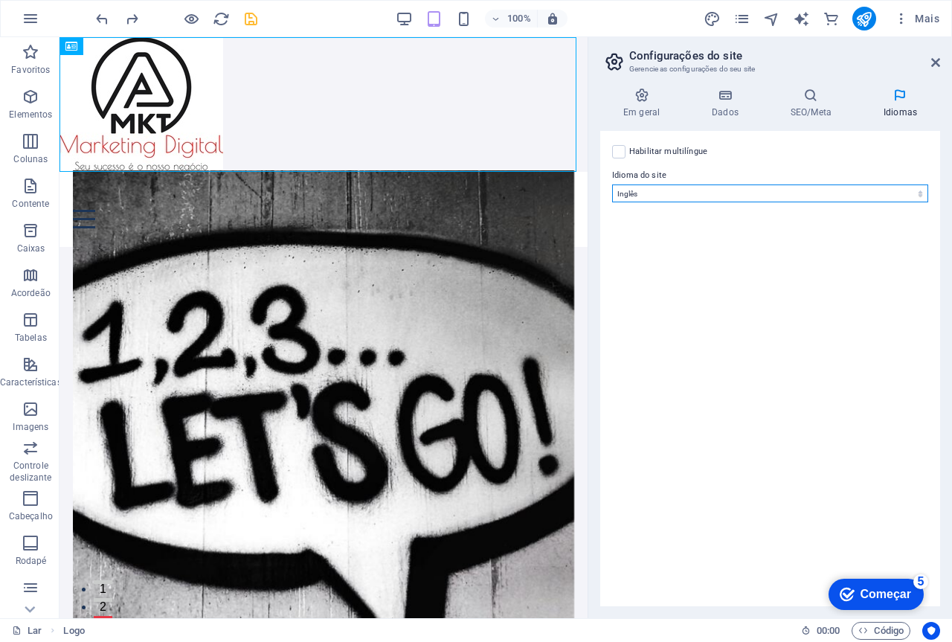
click at [835, 192] on select "[PERSON_NAME] afrikaans Akan albanês Amárico árabe Aragonês armênio Assameses A…" at bounding box center [770, 193] width 316 height 18
select select "128"
click at [612, 184] on select "[PERSON_NAME] afrikaans Akan albanês Amárico árabe Aragonês armênio Assameses A…" at bounding box center [770, 193] width 316 height 18
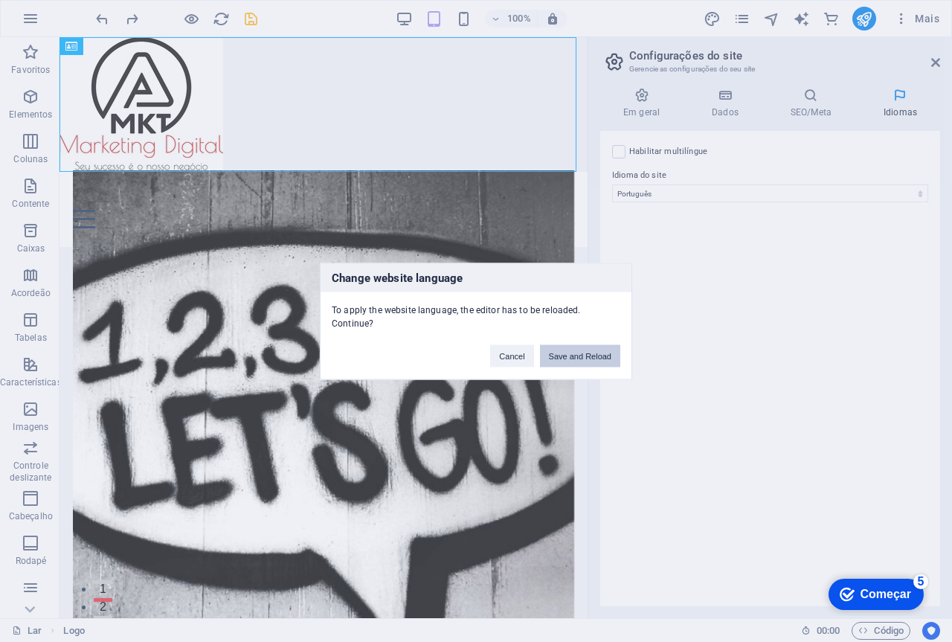
click at [581, 354] on button "Save and Reload" at bounding box center [580, 355] width 80 height 22
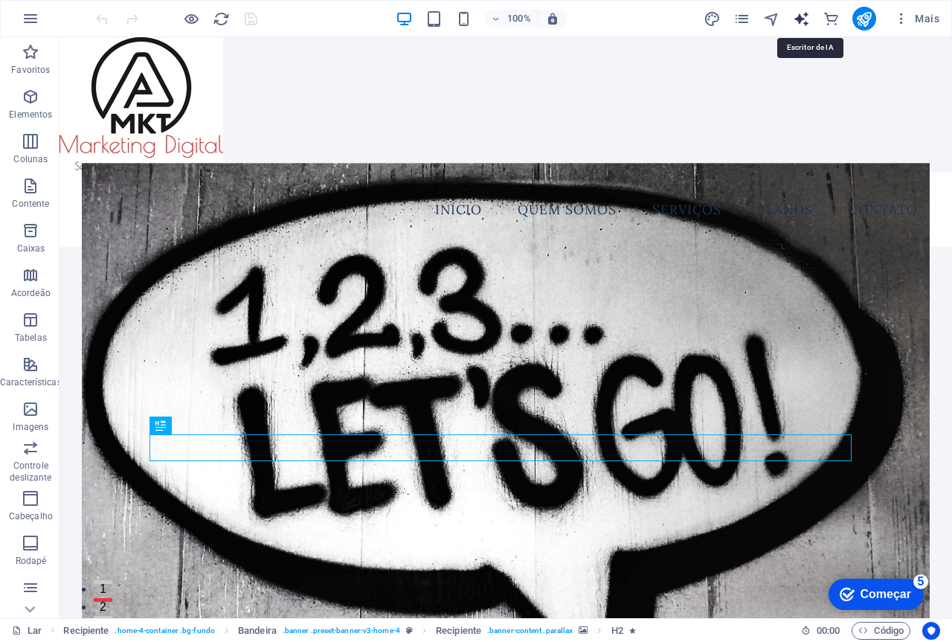
click at [801, 21] on icon "gerador_de_texto" at bounding box center [801, 18] width 17 height 17
select select "English"
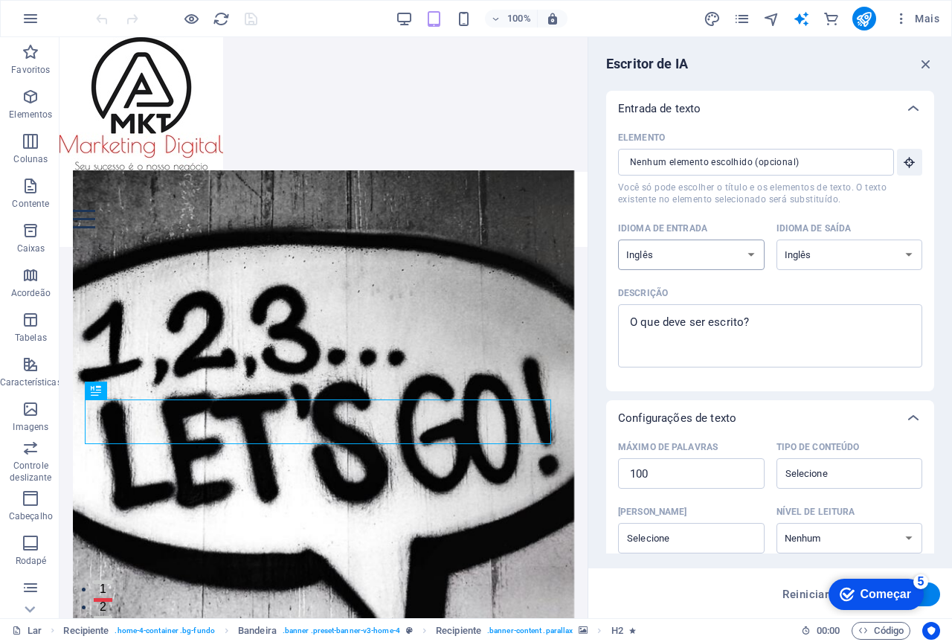
click at [749, 253] on select "albanês árabe armênio Awadhi azerbaijano Bashkir Basco Bielorrusso bengali Bhoj…" at bounding box center [691, 254] width 147 height 30
select select "Portuguese"
click at [618, 239] on select "albanês árabe armênio Awadhi azerbaijano Bashkir Basco Bielorrusso bengali Bhoj…" at bounding box center [691, 254] width 147 height 30
click at [828, 255] on select "albanês árabe armênio Awadhi azerbaijano Bashkir Basco Bielorrusso bengali Bhoj…" at bounding box center [849, 254] width 147 height 30
select select "Portuguese"
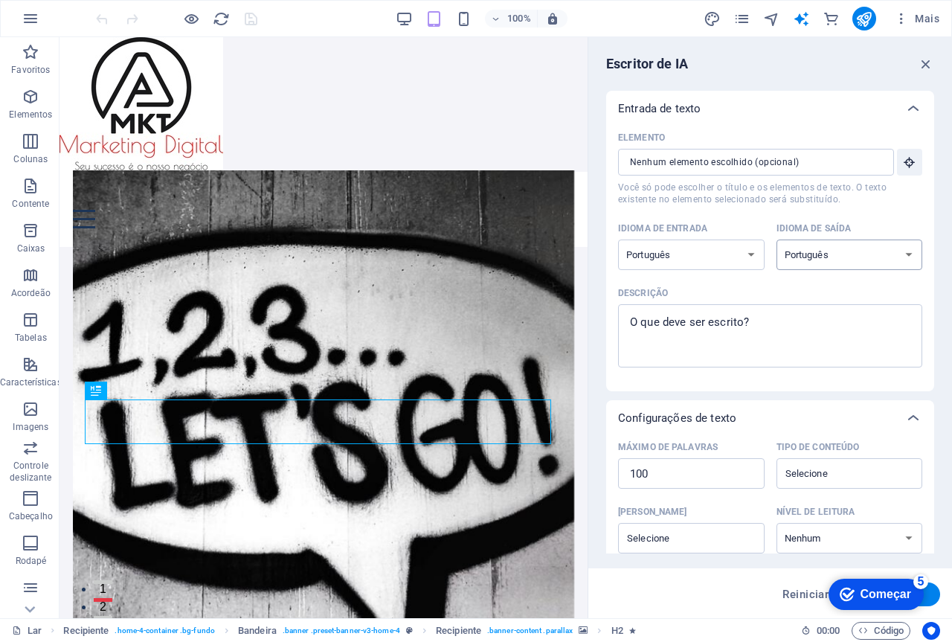
click at [776, 239] on select "albanês árabe armênio Awadhi azerbaijano Bashkir Basco Bielorrusso bengali Bhoj…" at bounding box center [849, 254] width 147 height 30
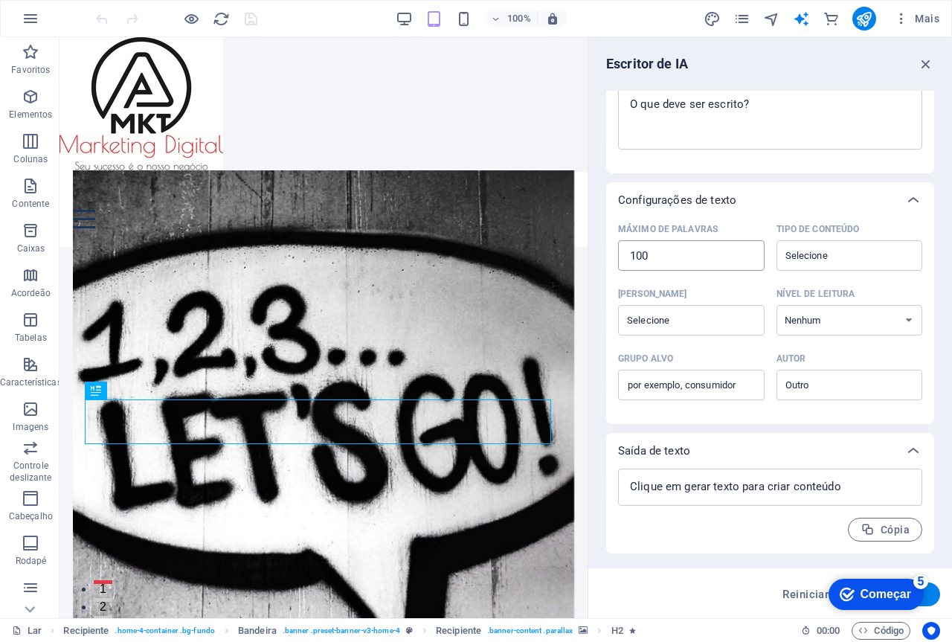
scroll to position [144, 0]
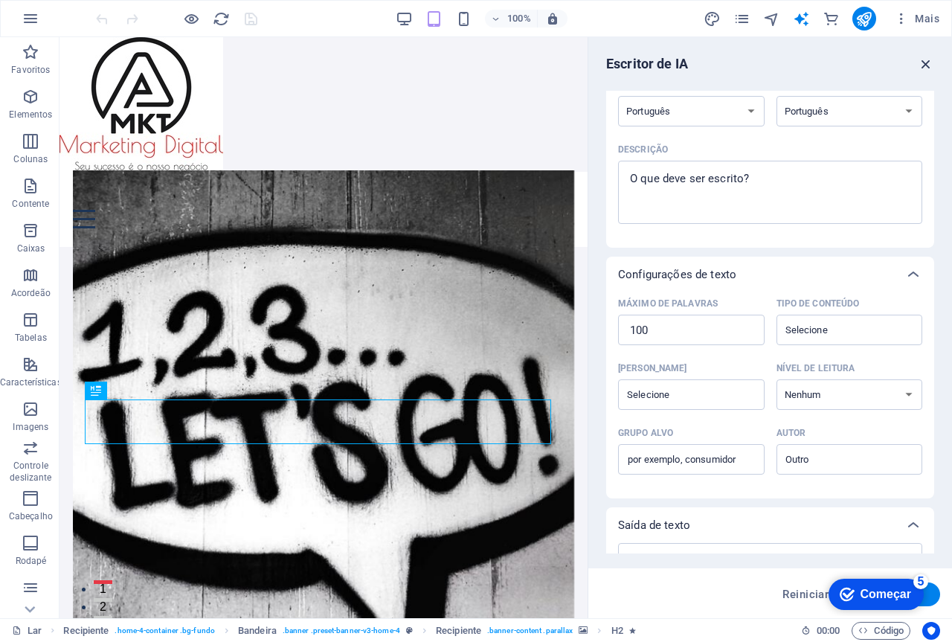
click at [924, 62] on icon "button" at bounding box center [926, 64] width 16 height 16
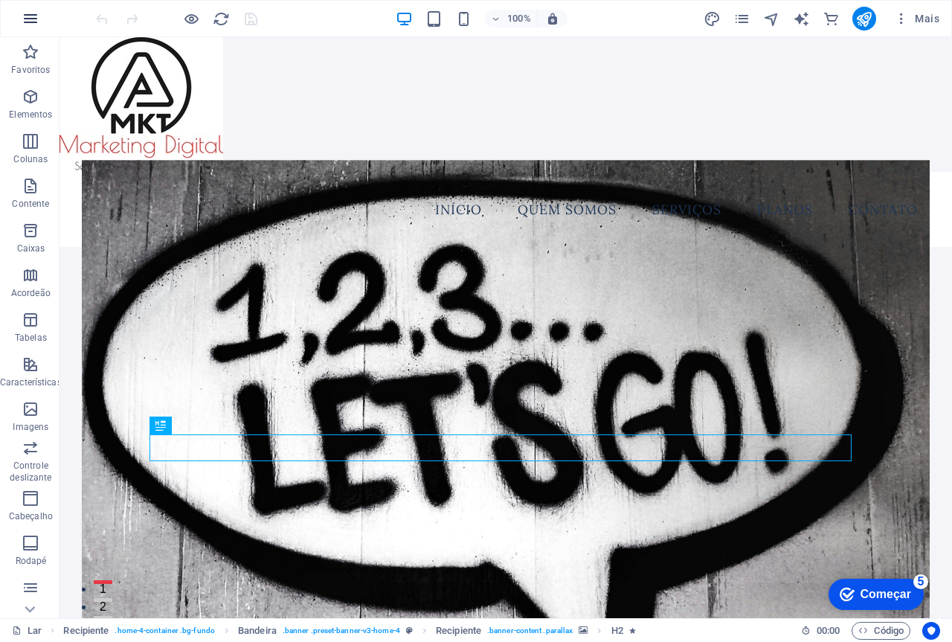
click at [32, 19] on icon "button" at bounding box center [31, 19] width 18 height 18
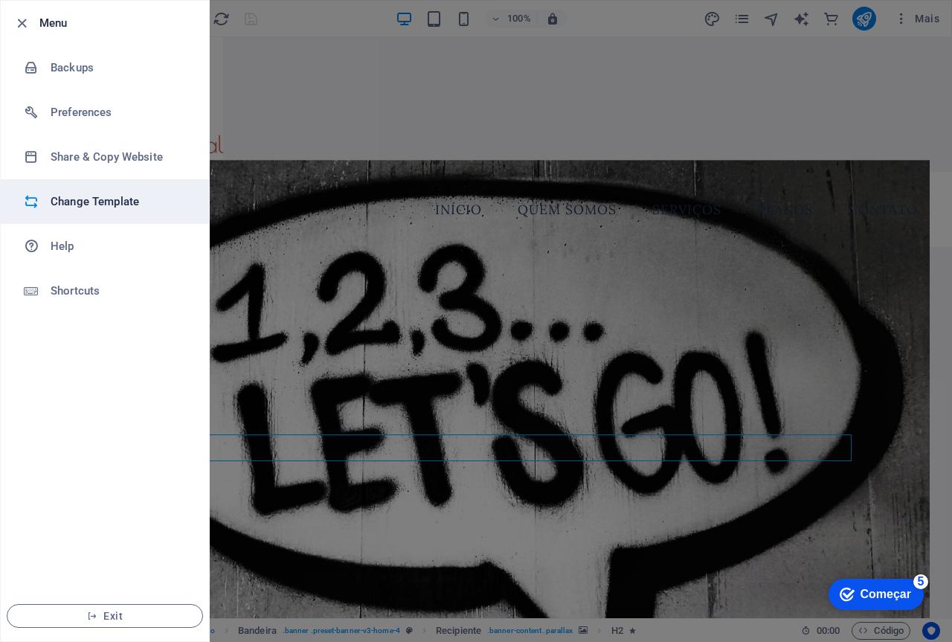
click at [99, 197] on h6 "Change Template" at bounding box center [120, 202] width 138 height 18
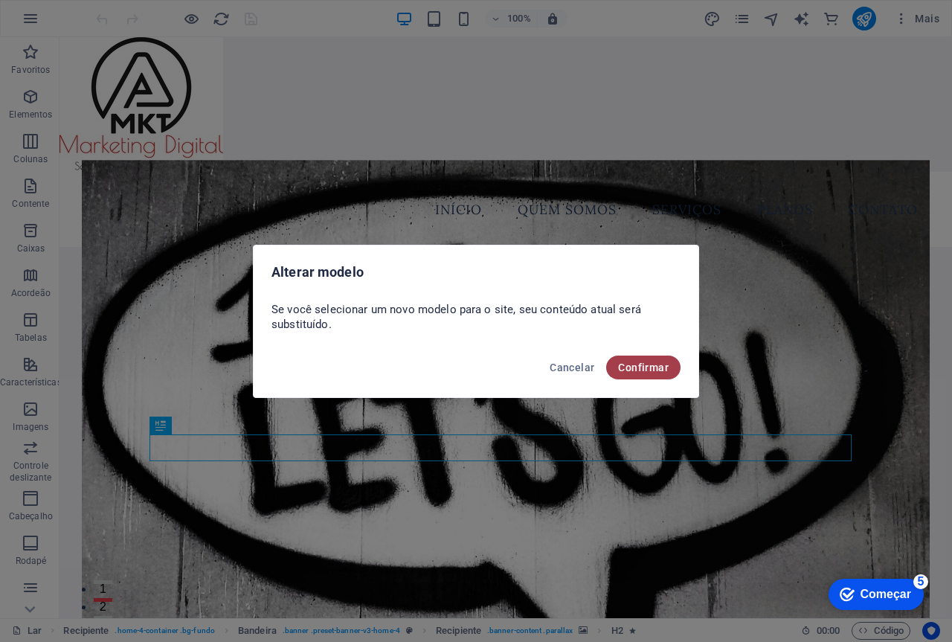
click at [639, 366] on font "Confirmar" at bounding box center [643, 367] width 51 height 12
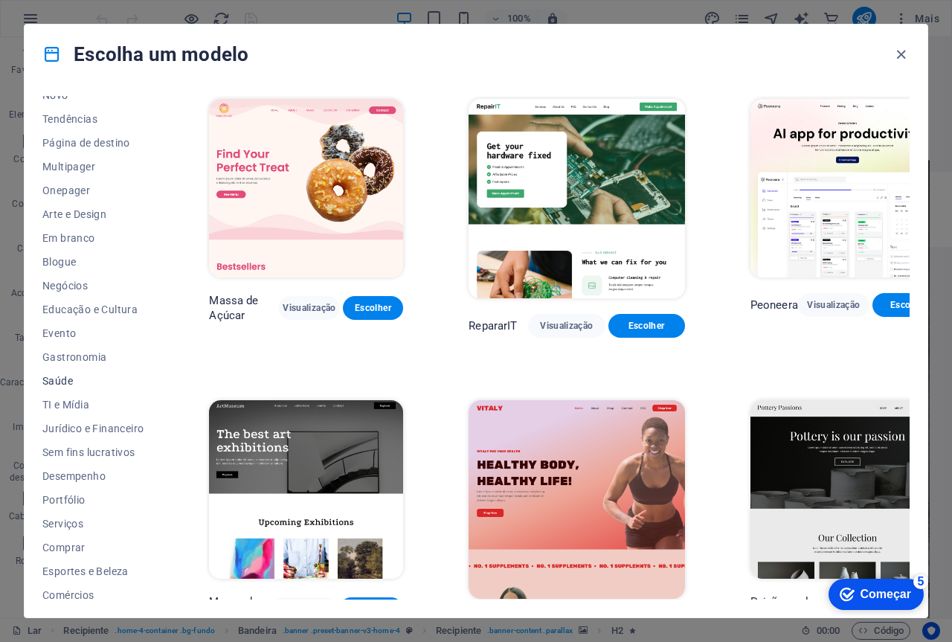
scroll to position [41, 0]
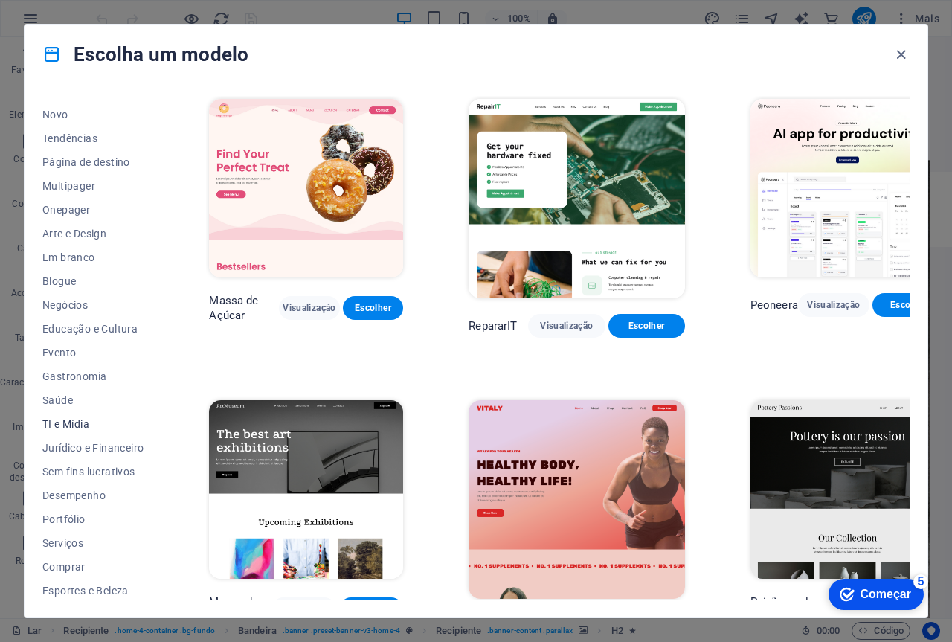
click at [73, 422] on font "TI e Mídia" at bounding box center [65, 424] width 47 height 12
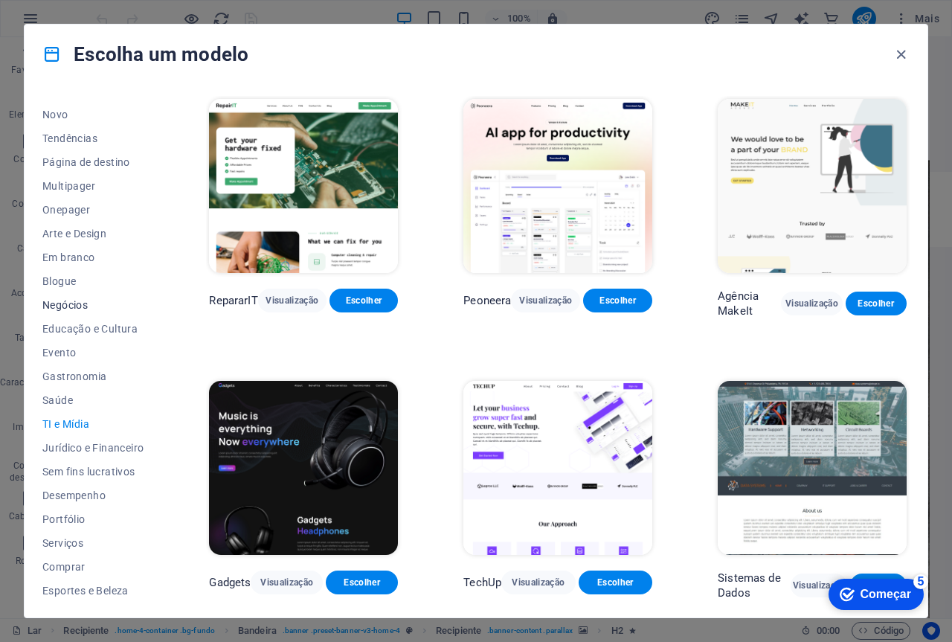
click at [74, 306] on font "Negócios" at bounding box center [64, 305] width 45 height 12
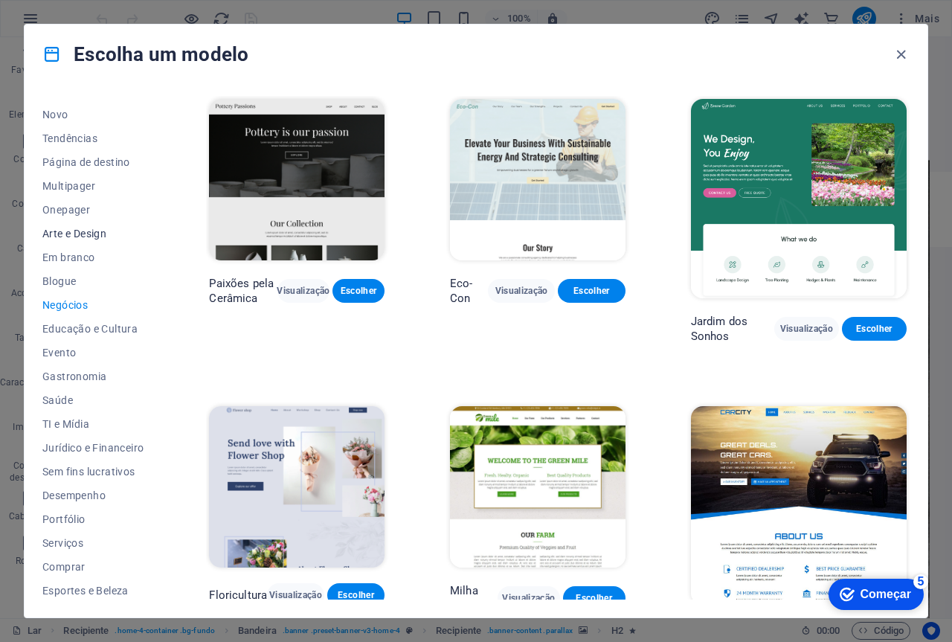
click at [82, 229] on font "Arte e Design" at bounding box center [74, 234] width 64 height 12
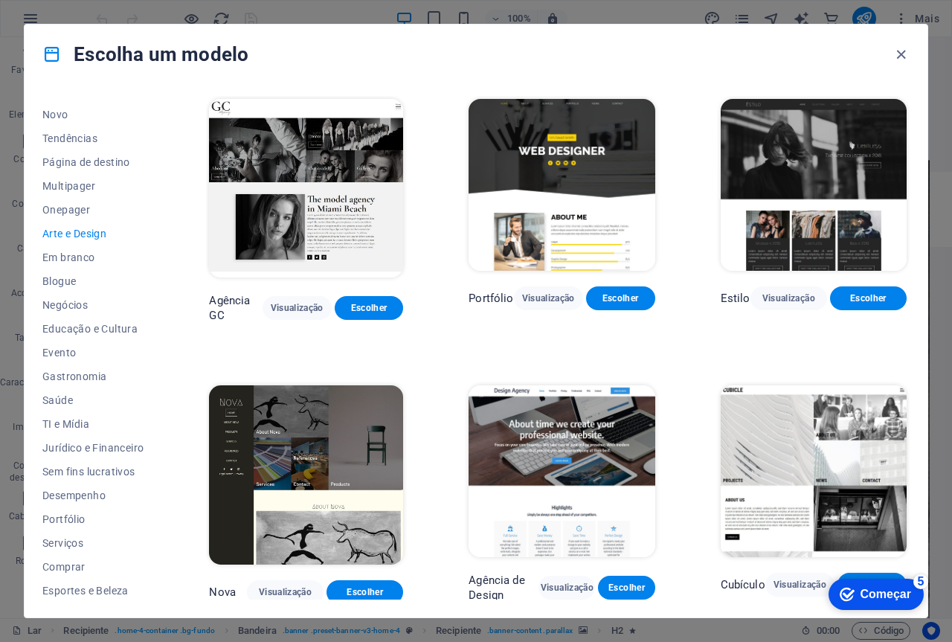
scroll to position [892, 0]
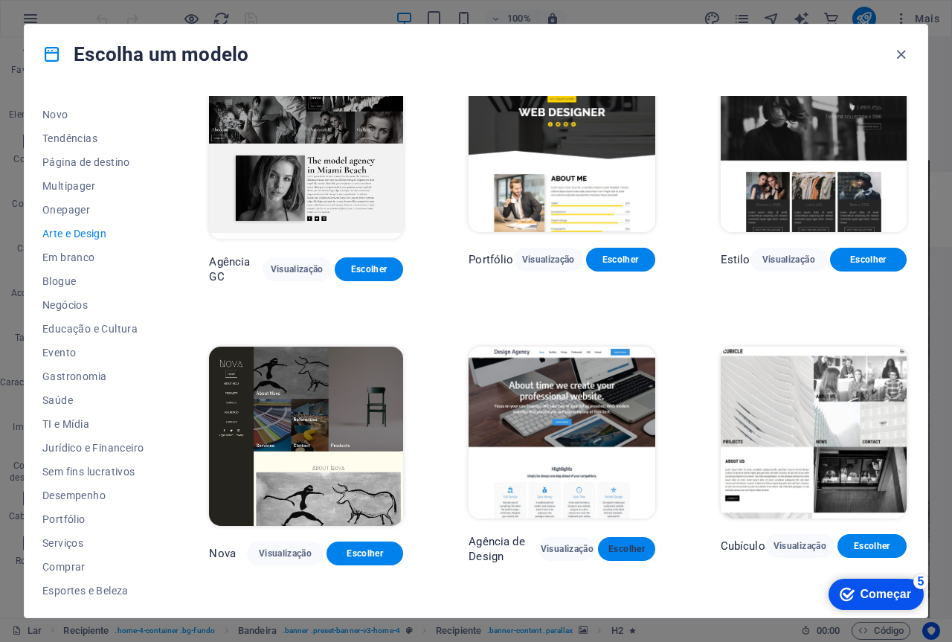
click at [621, 544] on font "Escolher" at bounding box center [626, 549] width 36 height 10
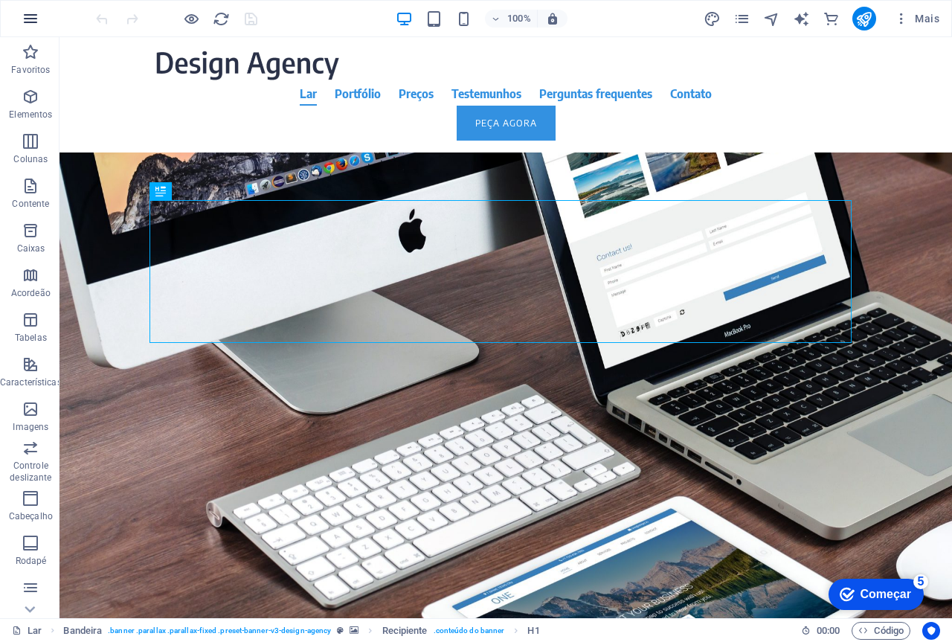
click at [27, 14] on icon "button" at bounding box center [31, 19] width 18 height 18
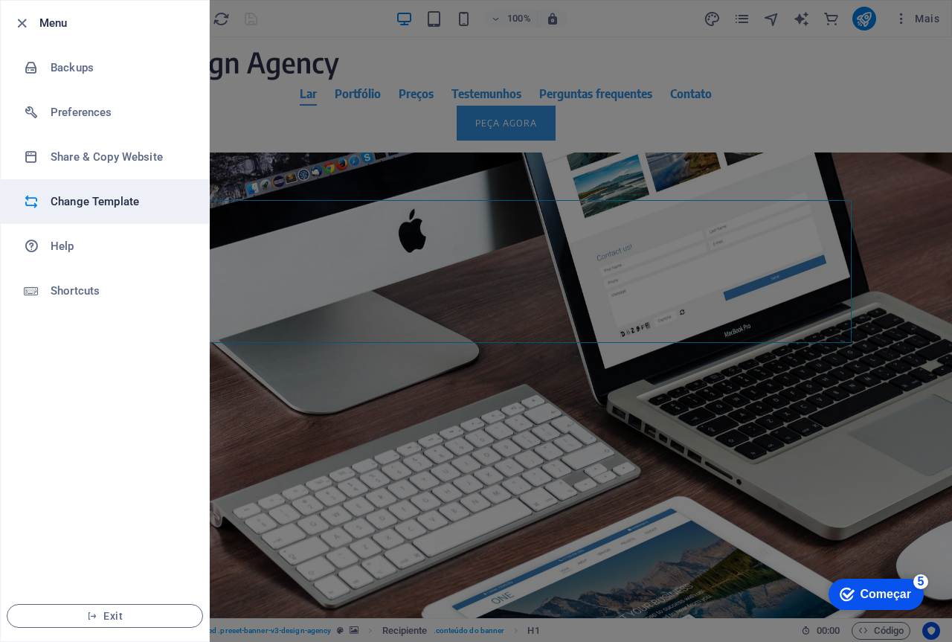
click at [96, 196] on h6 "Change Template" at bounding box center [120, 202] width 138 height 18
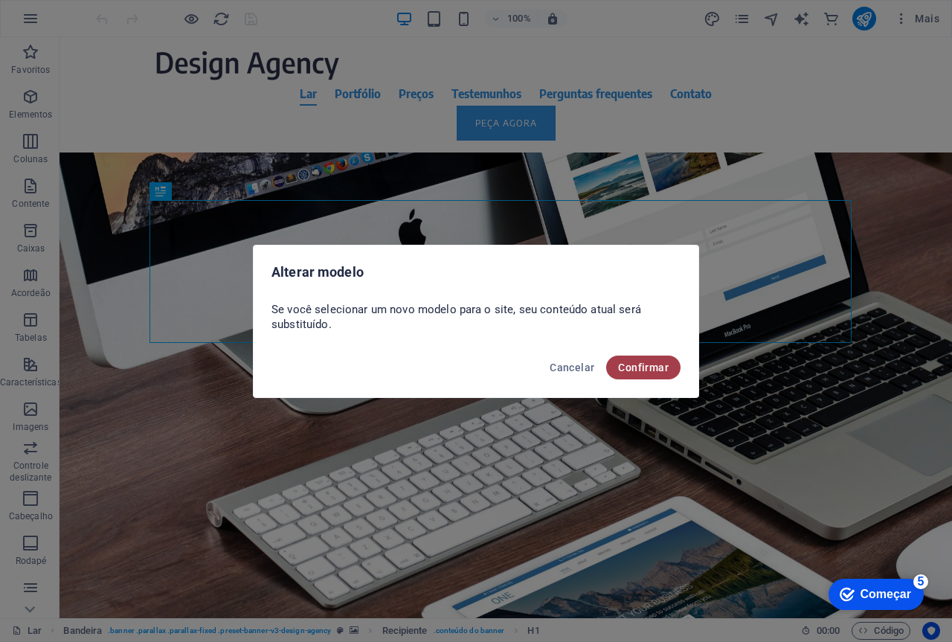
click at [640, 370] on font "Confirmar" at bounding box center [643, 367] width 51 height 12
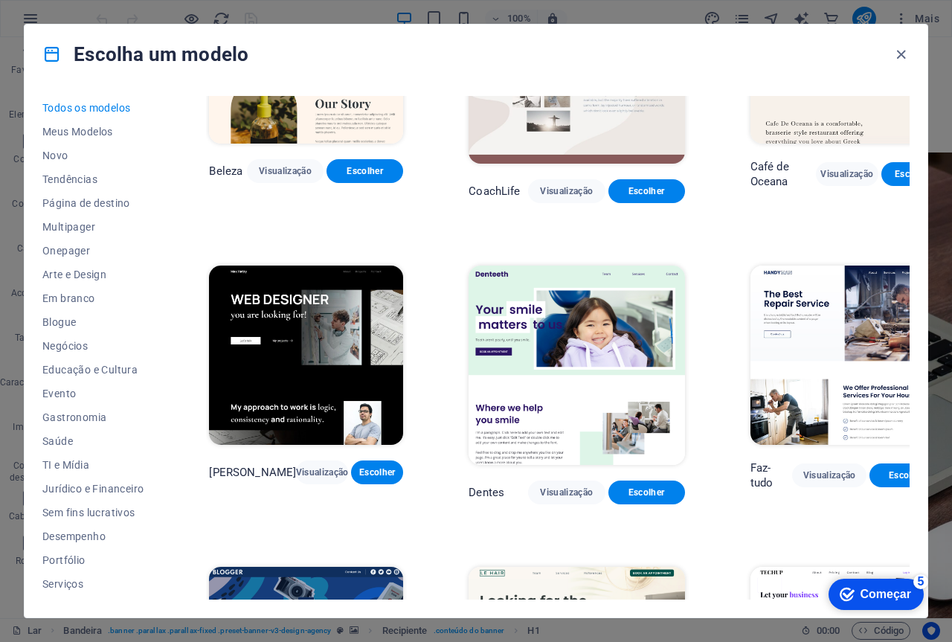
scroll to position [4462, 0]
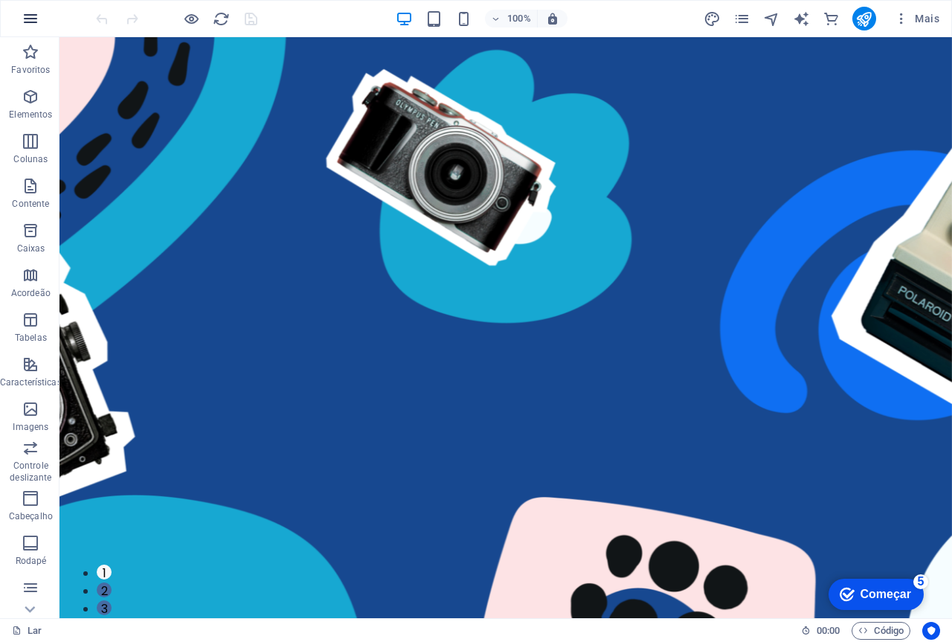
click at [33, 10] on icon "button" at bounding box center [31, 19] width 18 height 18
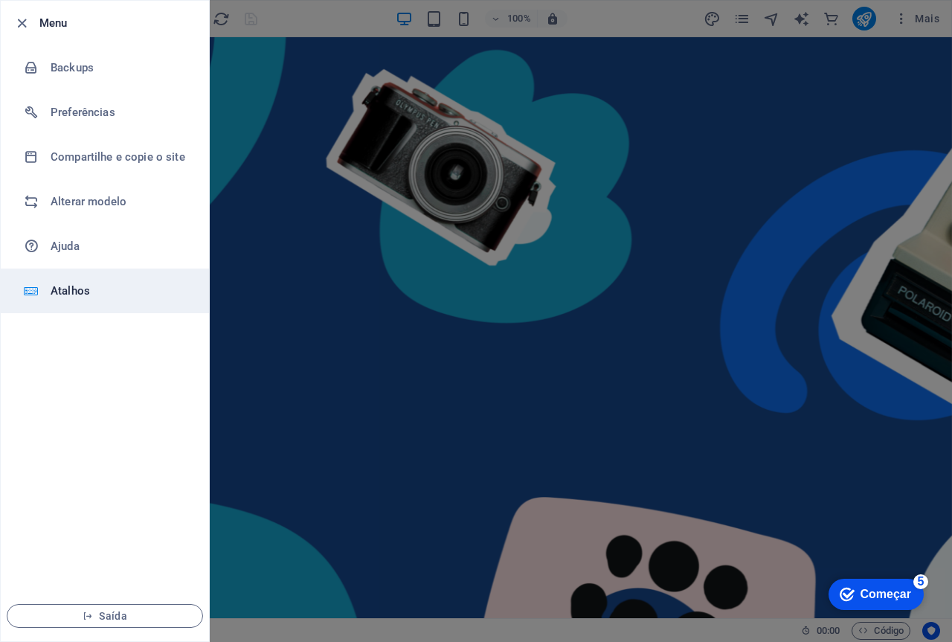
click at [89, 293] on font "Atalhos" at bounding box center [70, 290] width 39 height 13
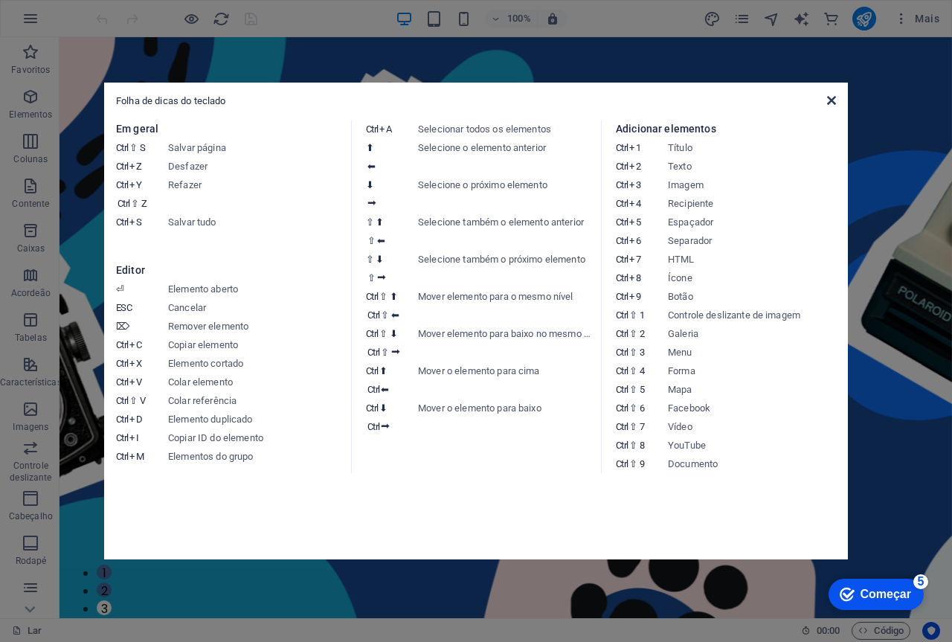
click at [834, 99] on icon at bounding box center [831, 100] width 9 height 12
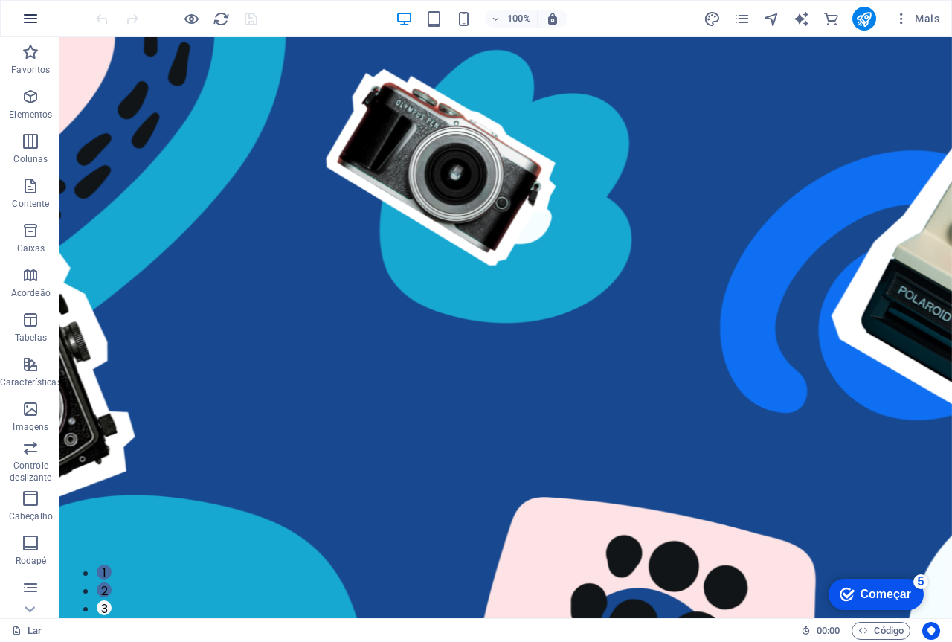
click at [30, 12] on icon "button" at bounding box center [31, 19] width 18 height 18
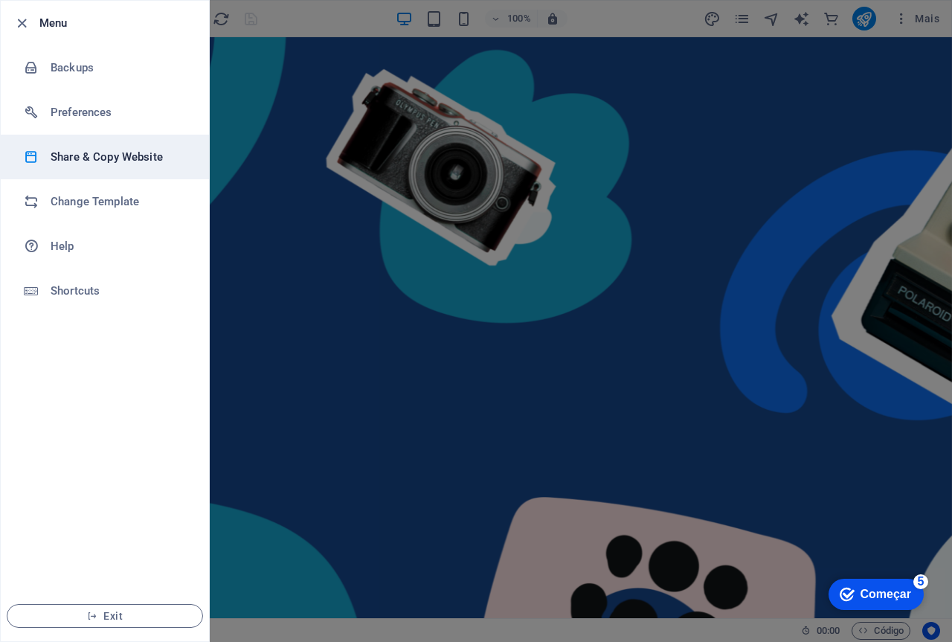
click at [77, 165] on h6 "Share & Copy Website" at bounding box center [120, 157] width 138 height 18
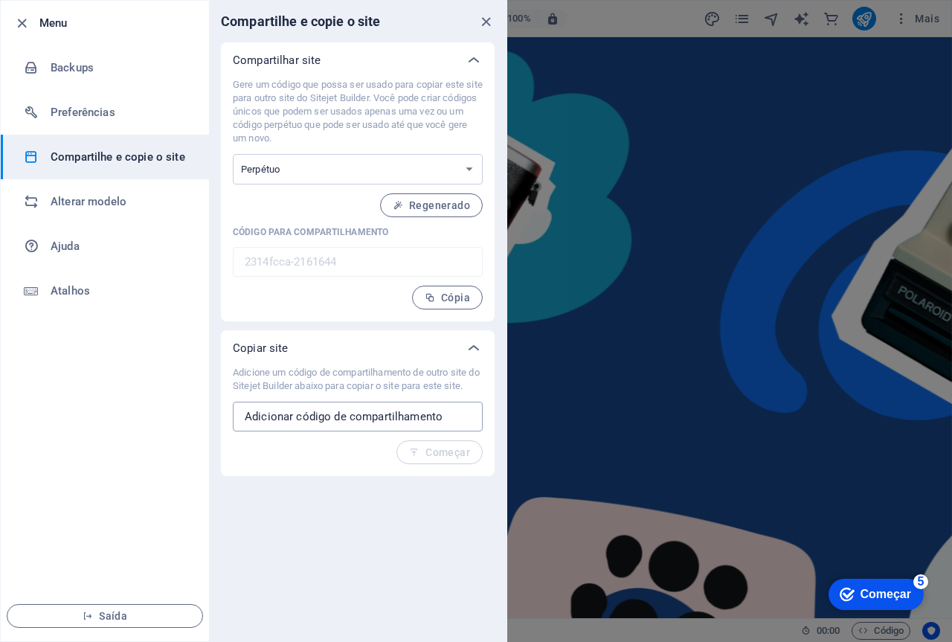
click at [412, 417] on input "text" at bounding box center [358, 417] width 250 height 30
click at [469, 168] on select "Uma vez Perpétuo" at bounding box center [358, 169] width 250 height 30
select select "onetime"
click at [233, 154] on select "Uma vez Perpétuo" at bounding box center [358, 169] width 250 height 30
click at [429, 207] on font "Regenerado" at bounding box center [439, 205] width 61 height 12
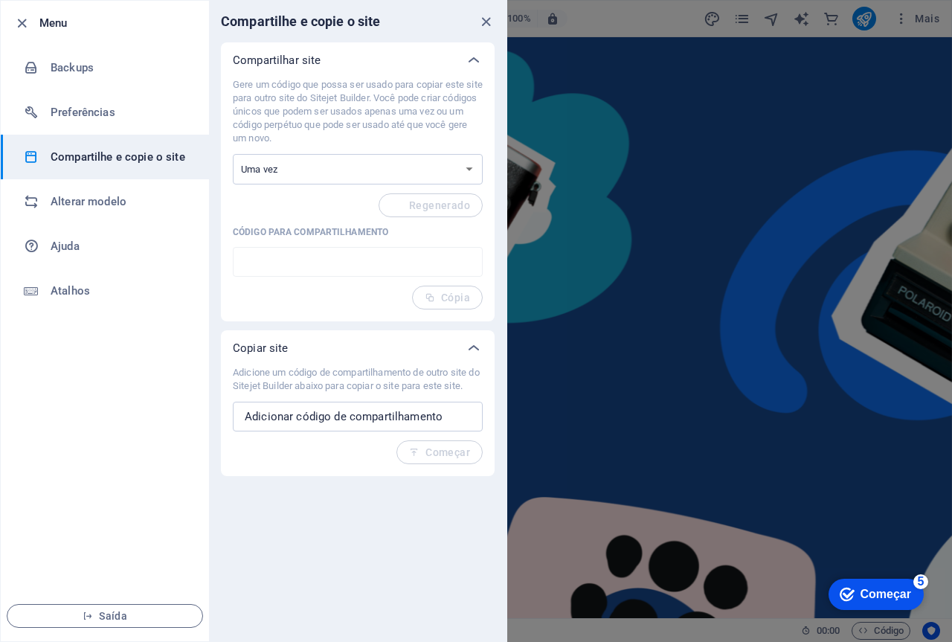
type input "70b1a7c7-2161644"
drag, startPoint x: 289, startPoint y: 370, endPoint x: 308, endPoint y: 387, distance: 25.8
click at [308, 387] on font "Adicione um código de compartilhamento de outro site do Sitejet Builder abaixo …" at bounding box center [356, 379] width 247 height 25
copy font "código de compartilhamento de outro site do Sitejet Builder"
drag, startPoint x: 487, startPoint y: 19, endPoint x: 368, endPoint y: 138, distance: 168.3
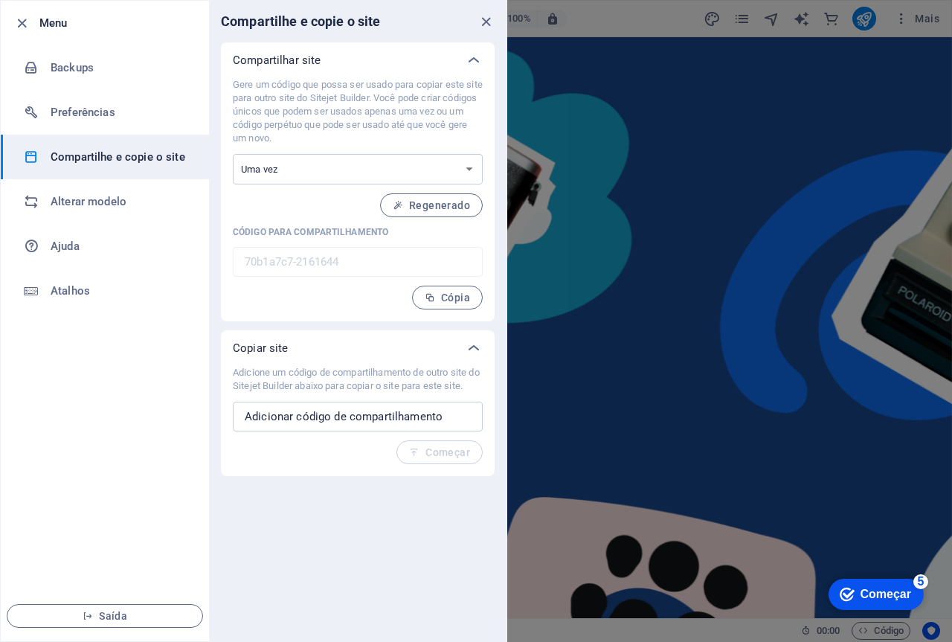
click at [487, 19] on icon "fechar" at bounding box center [485, 21] width 17 height 17
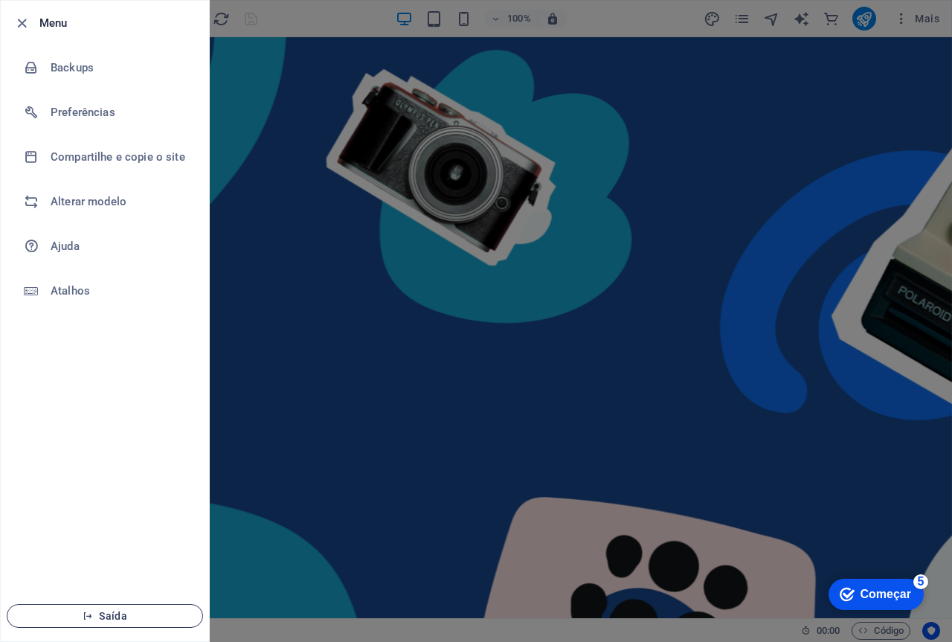
click at [107, 614] on font "Saída" at bounding box center [113, 616] width 28 height 12
